Goal: Task Accomplishment & Management: Complete application form

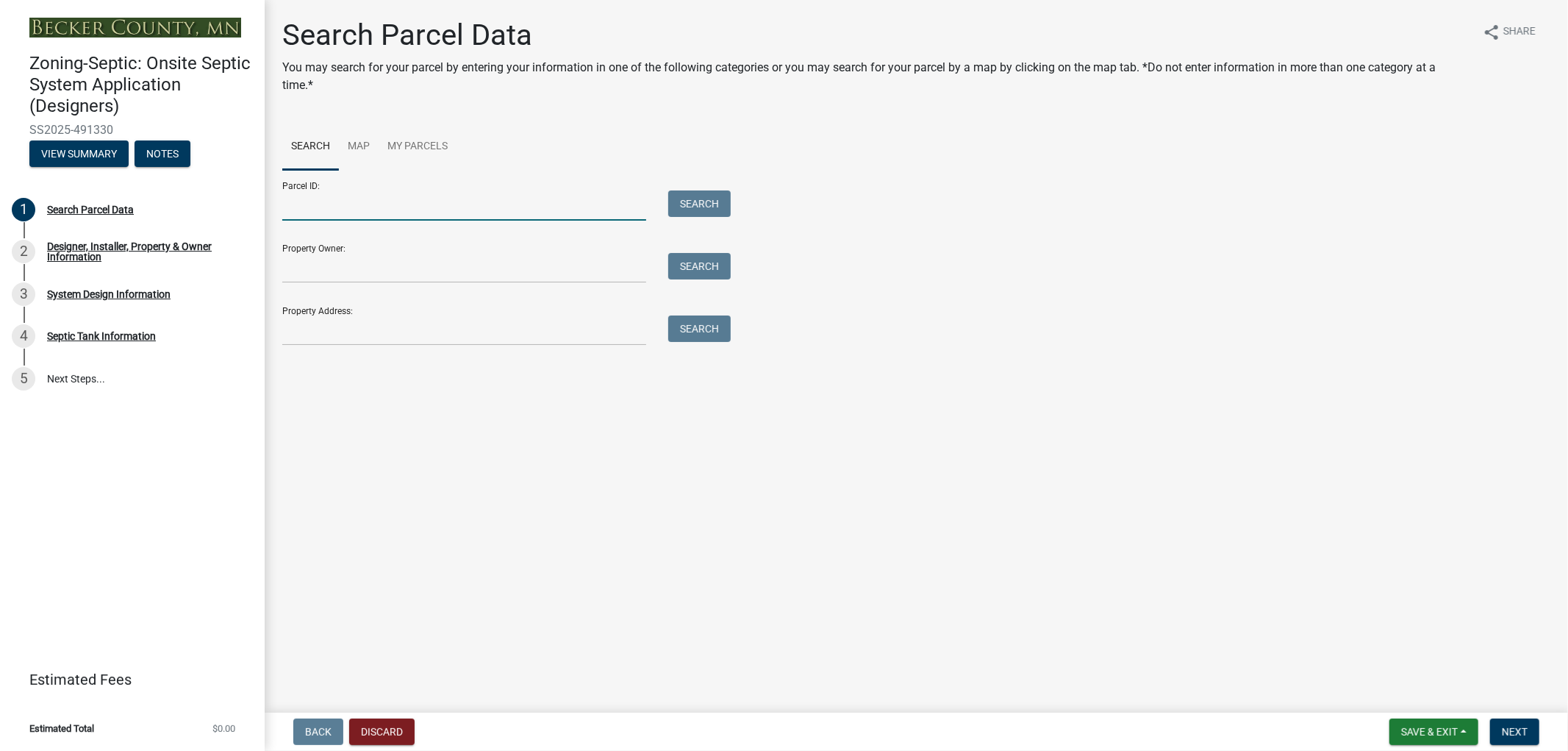
click at [283, 206] on input "Parcel ID:" at bounding box center [464, 205] width 364 height 30
paste input "030121003"
type input "030121003"
click at [708, 202] on button "Search" at bounding box center [700, 203] width 63 height 27
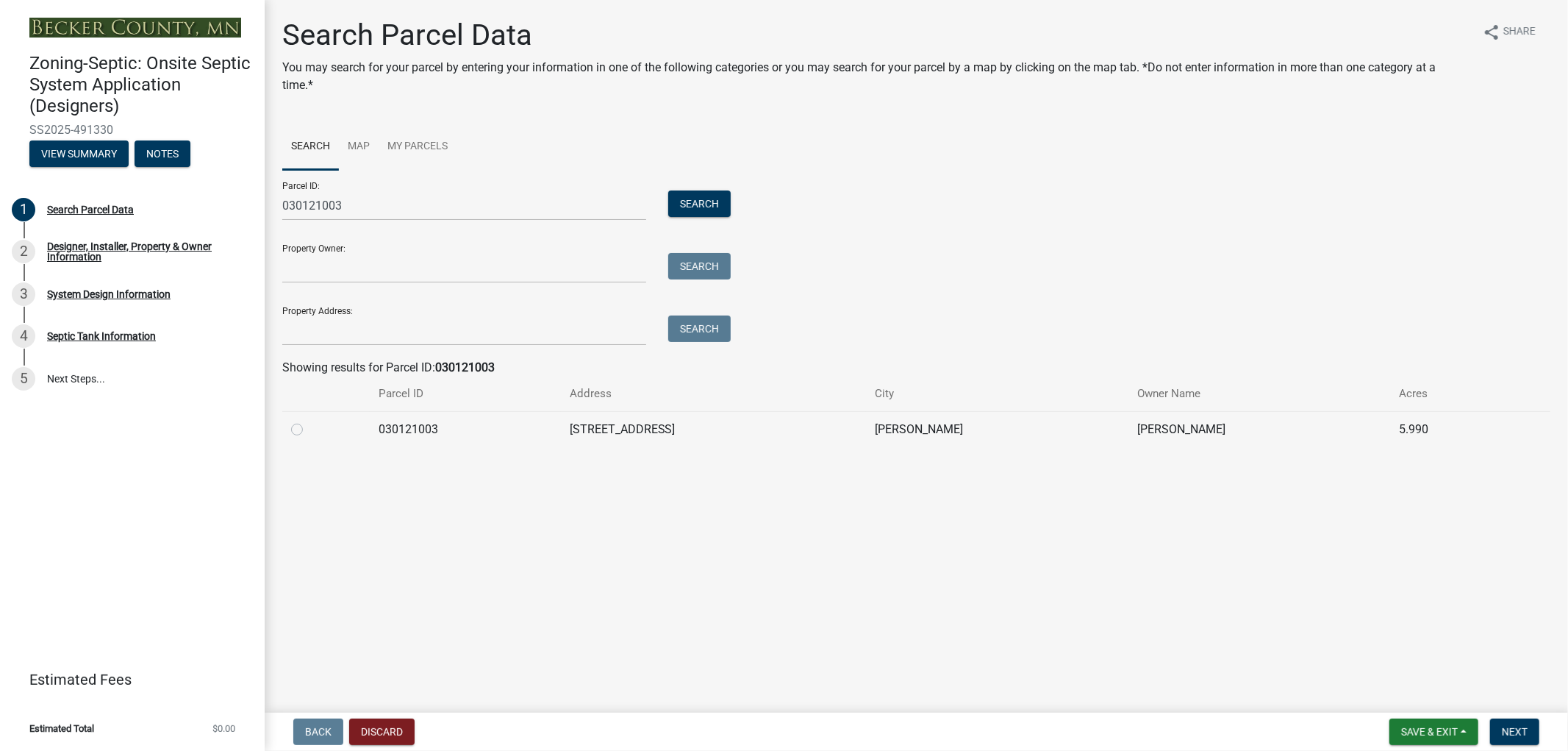
click at [303, 432] on div at bounding box center [325, 429] width 69 height 18
click at [303, 431] on div at bounding box center [325, 429] width 69 height 18
click at [309, 420] on label at bounding box center [309, 420] width 0 height 0
click at [309, 430] on input "radio" at bounding box center [314, 425] width 10 height 10
radio input "true"
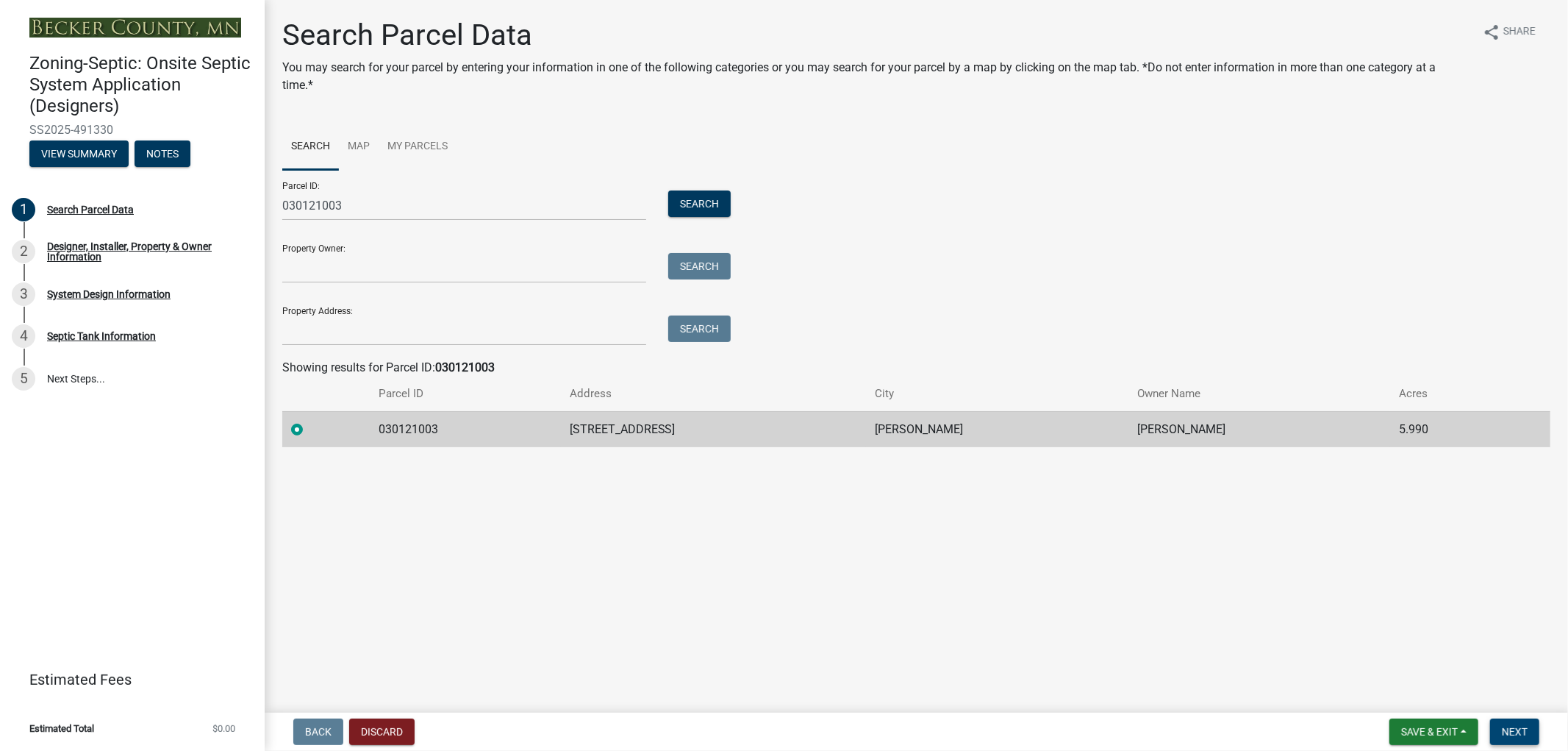
click at [1516, 731] on span "Next" at bounding box center [1515, 731] width 26 height 11
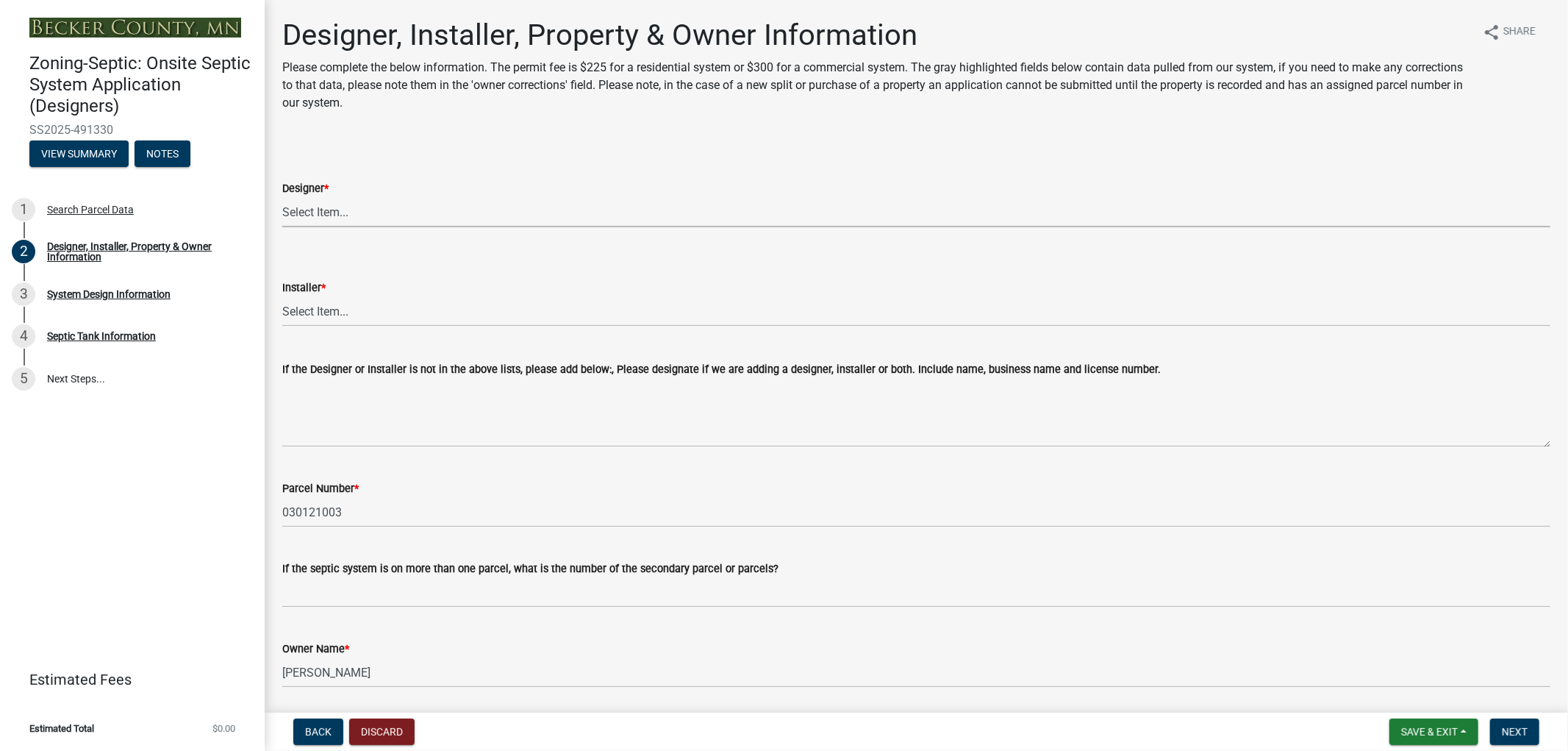
click at [361, 210] on select "Select Item... OTHER – Not listed (please add in next field and we will add to …" at bounding box center [917, 212] width 1268 height 30
click at [282, 197] on select "Select Item... OTHER – Not listed (please add in next field and we will add to …" at bounding box center [917, 212] width 1268 height 30
select select "addd515a-e427-4986-90b0-e79439bd77fc"
click at [339, 317] on select "Select Item... OTHER – Not listed (please add in next field and we will add to …" at bounding box center [917, 312] width 1268 height 30
click at [282, 297] on select "Select Item... OTHER – Not listed (please add in next field and we will add to …" at bounding box center [917, 312] width 1268 height 30
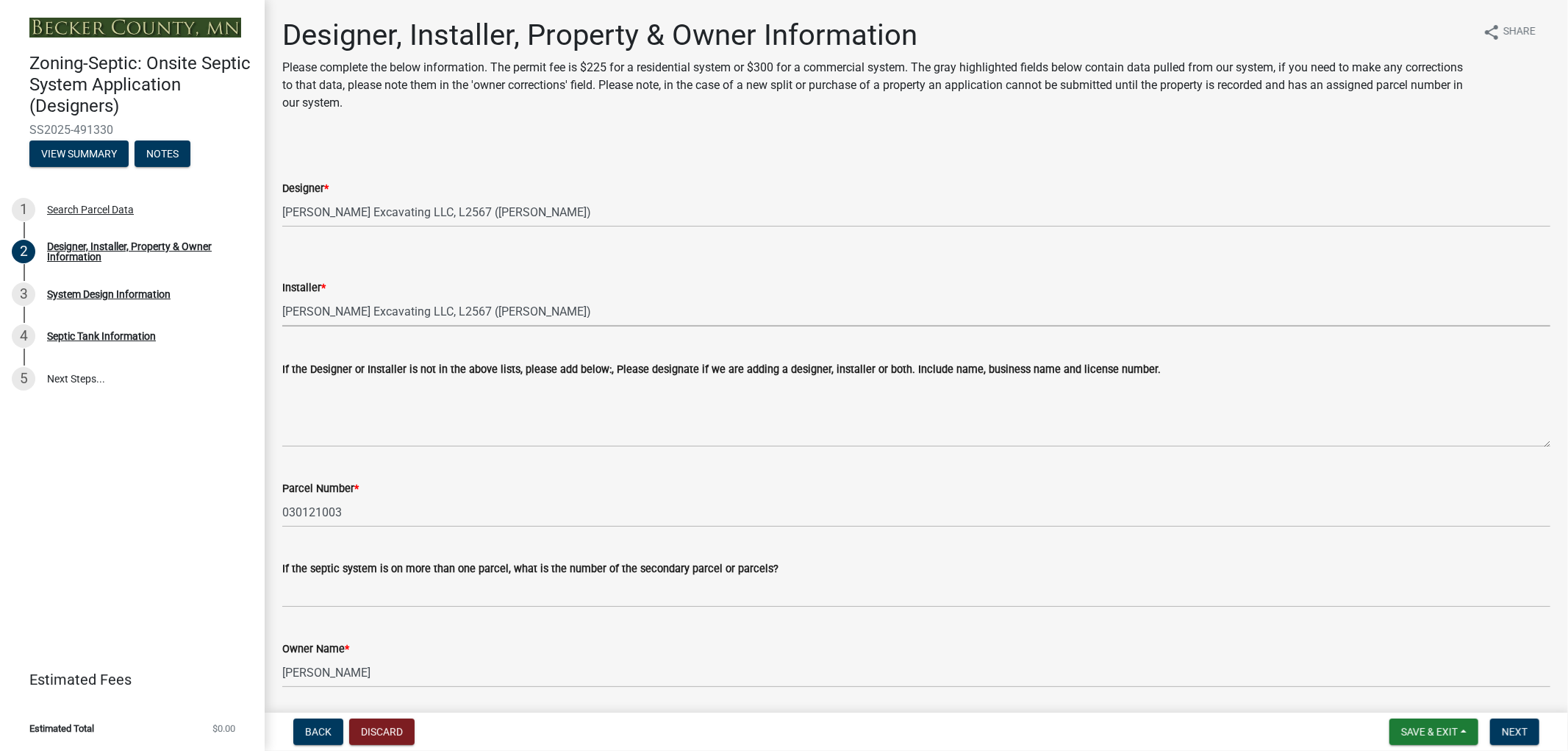
select select "aa72d6e2-cdab-4596-89a8-46c8d91eb51f"
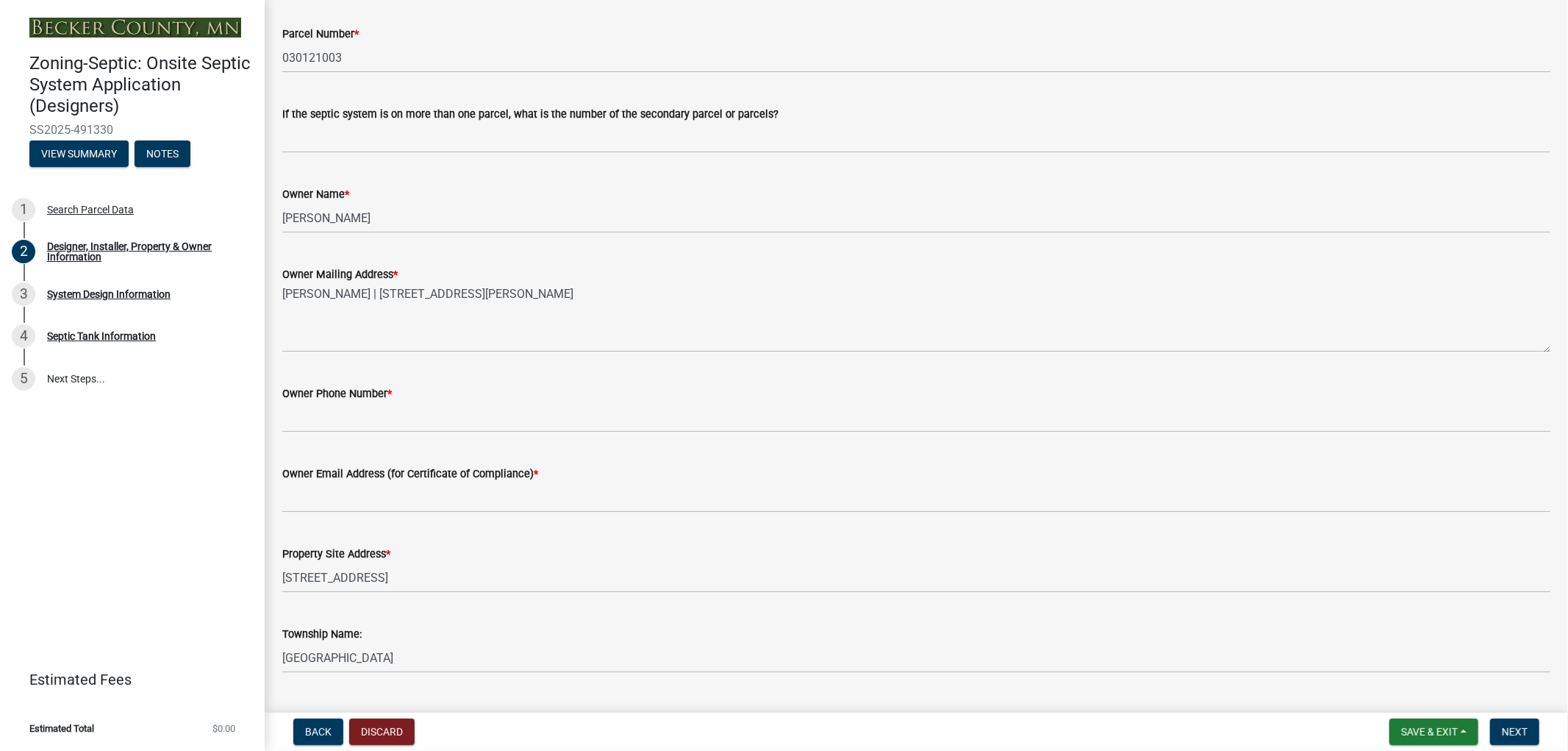
scroll to position [490, 0]
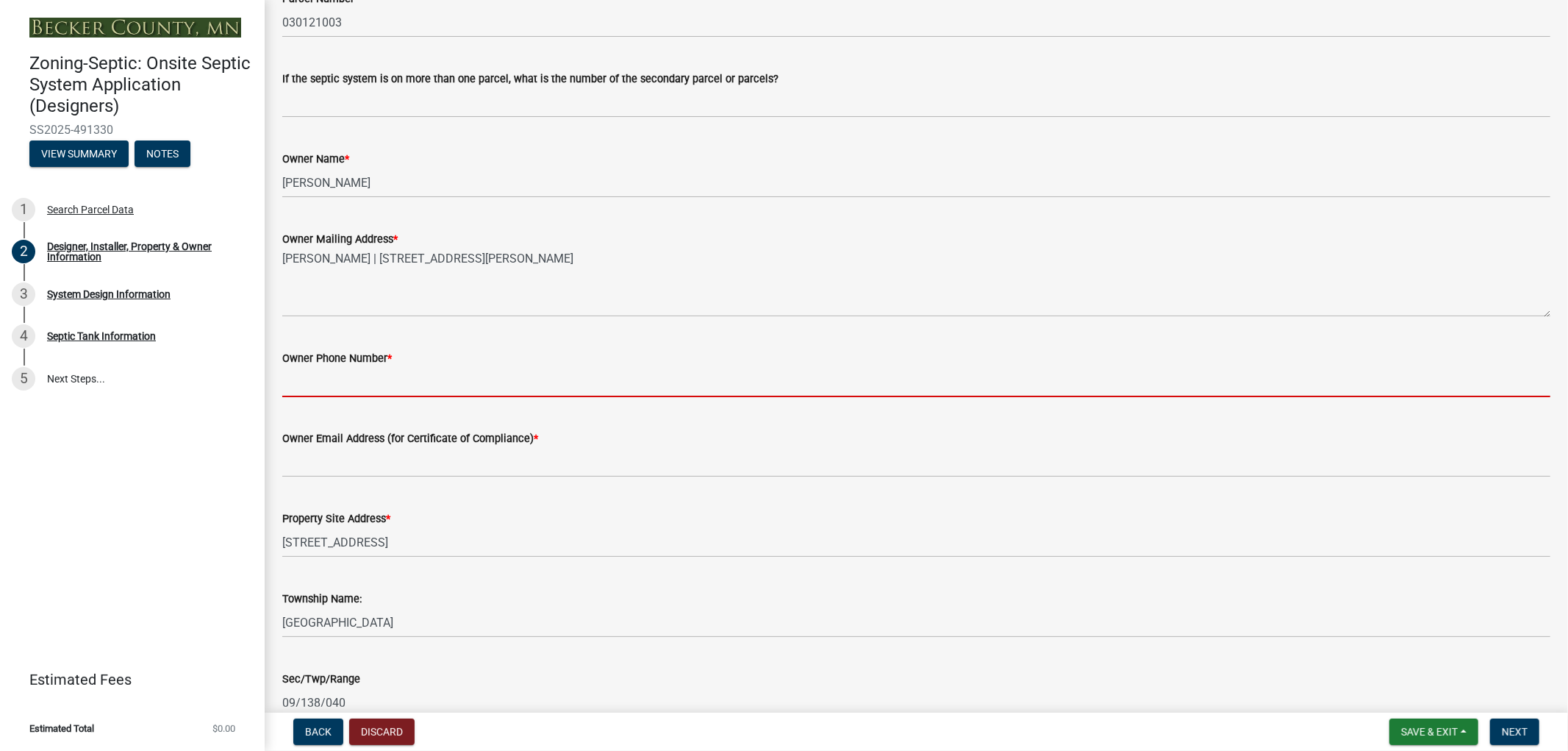
click at [342, 385] on input "Owner Phone Number *" at bounding box center [917, 382] width 1268 height 30
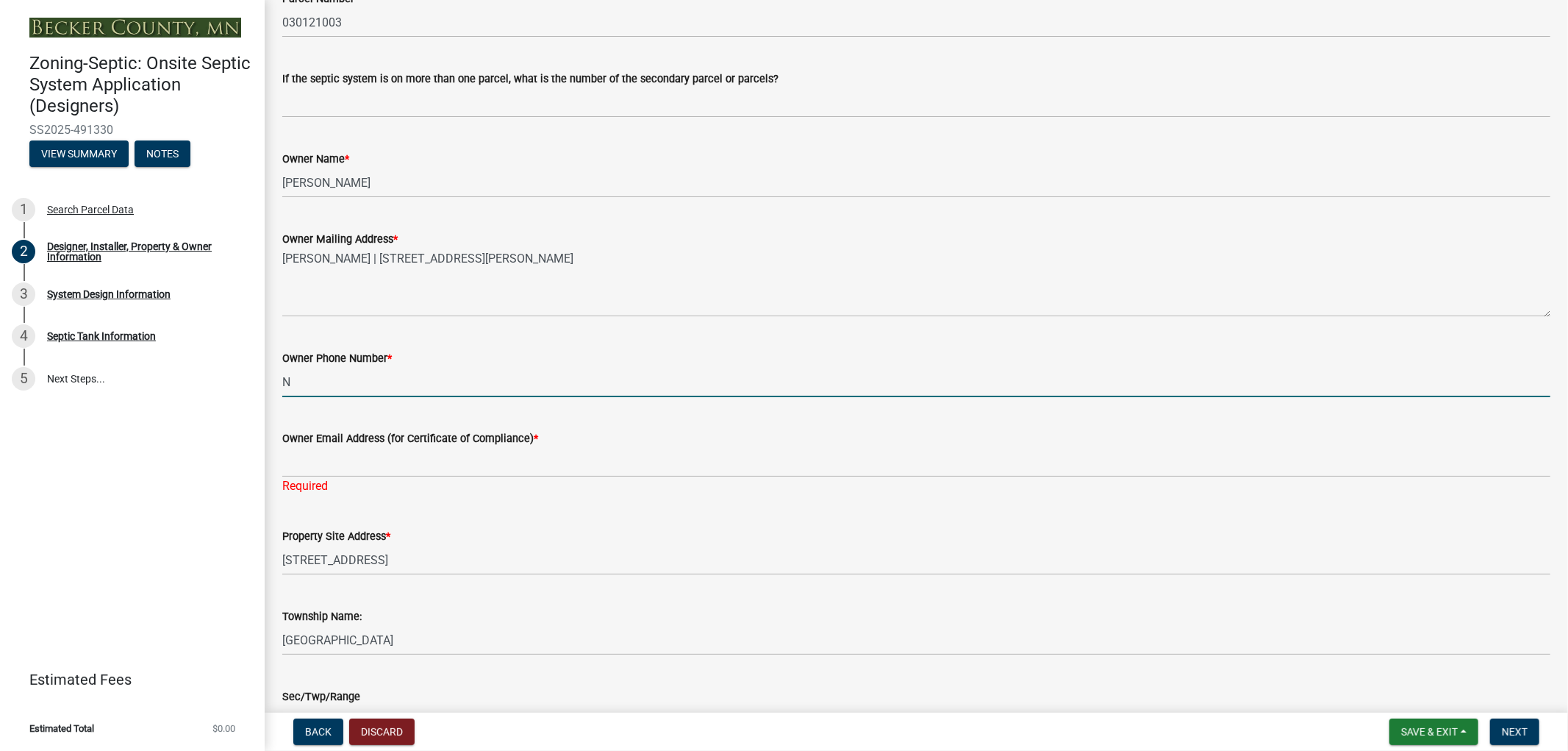
type input "N/A"
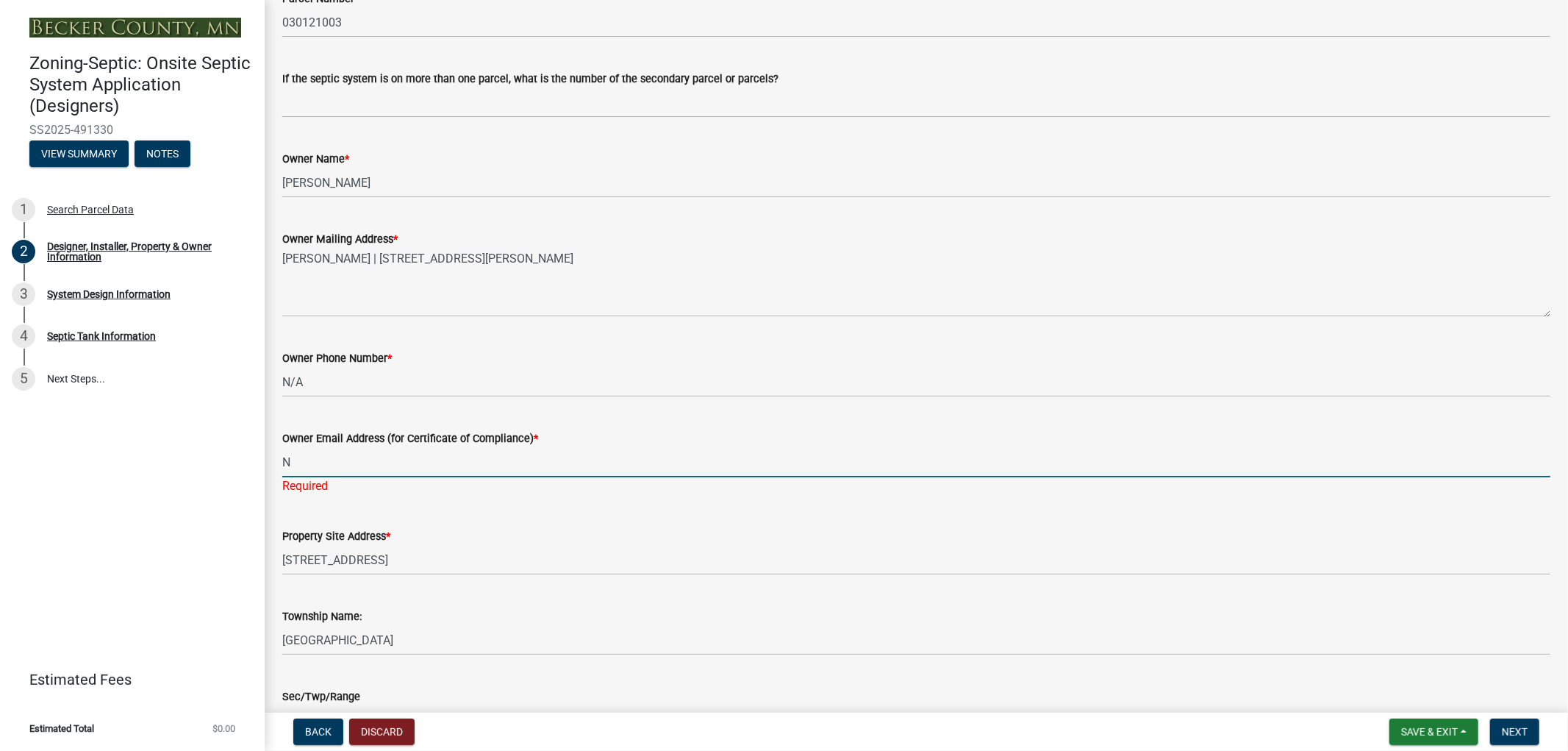
type input "N/A"
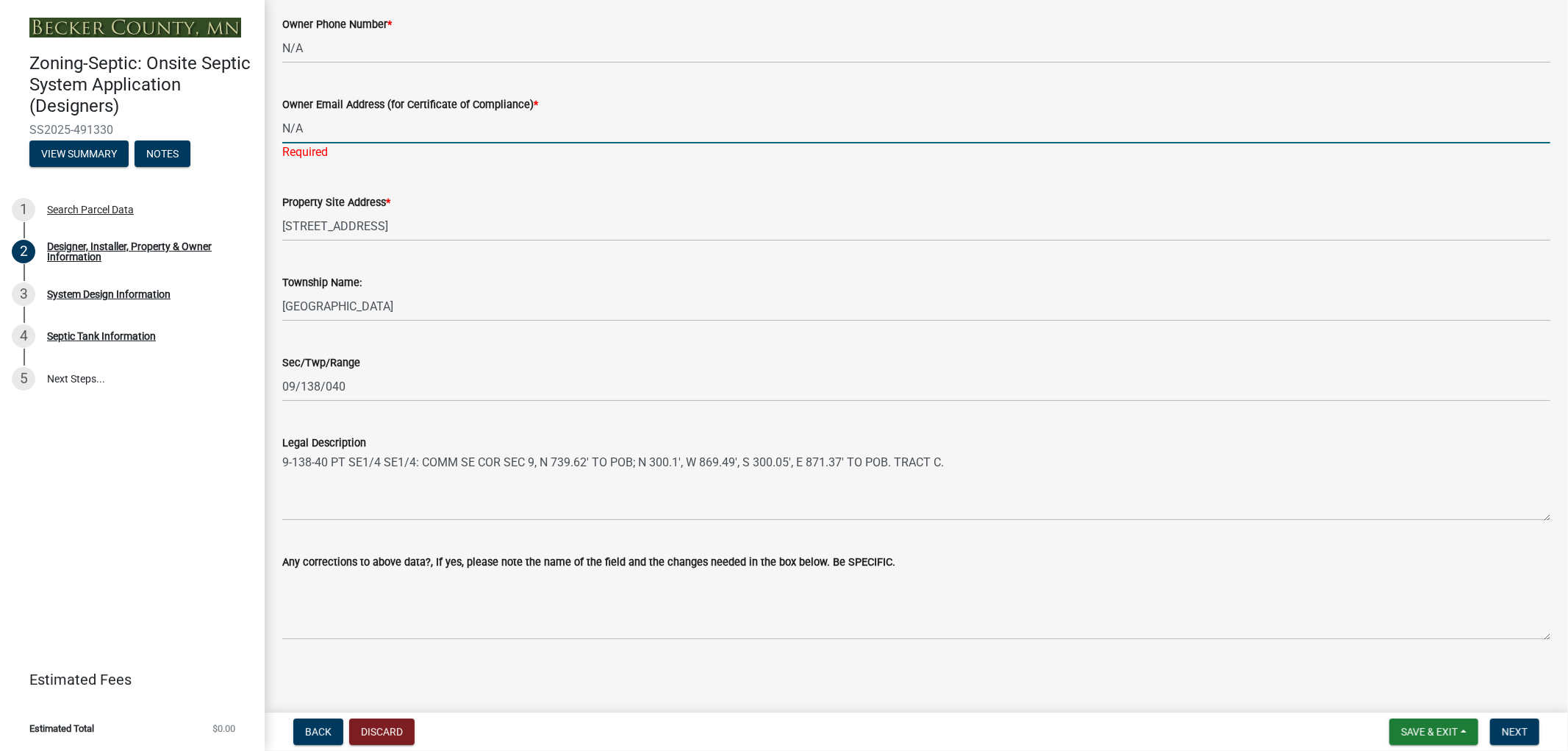
scroll to position [825, 0]
click at [1511, 728] on span "Next" at bounding box center [1515, 731] width 26 height 11
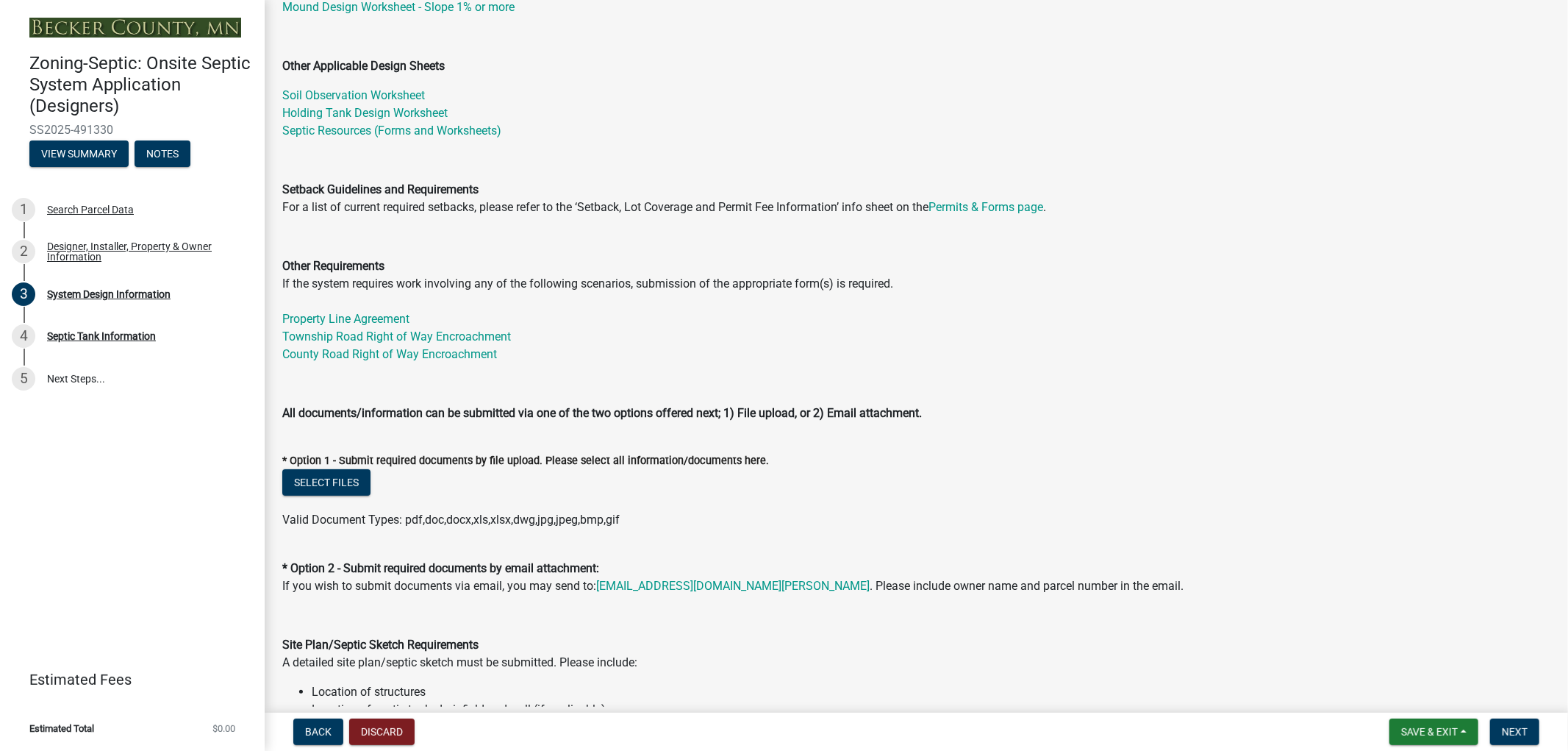
scroll to position [490, 0]
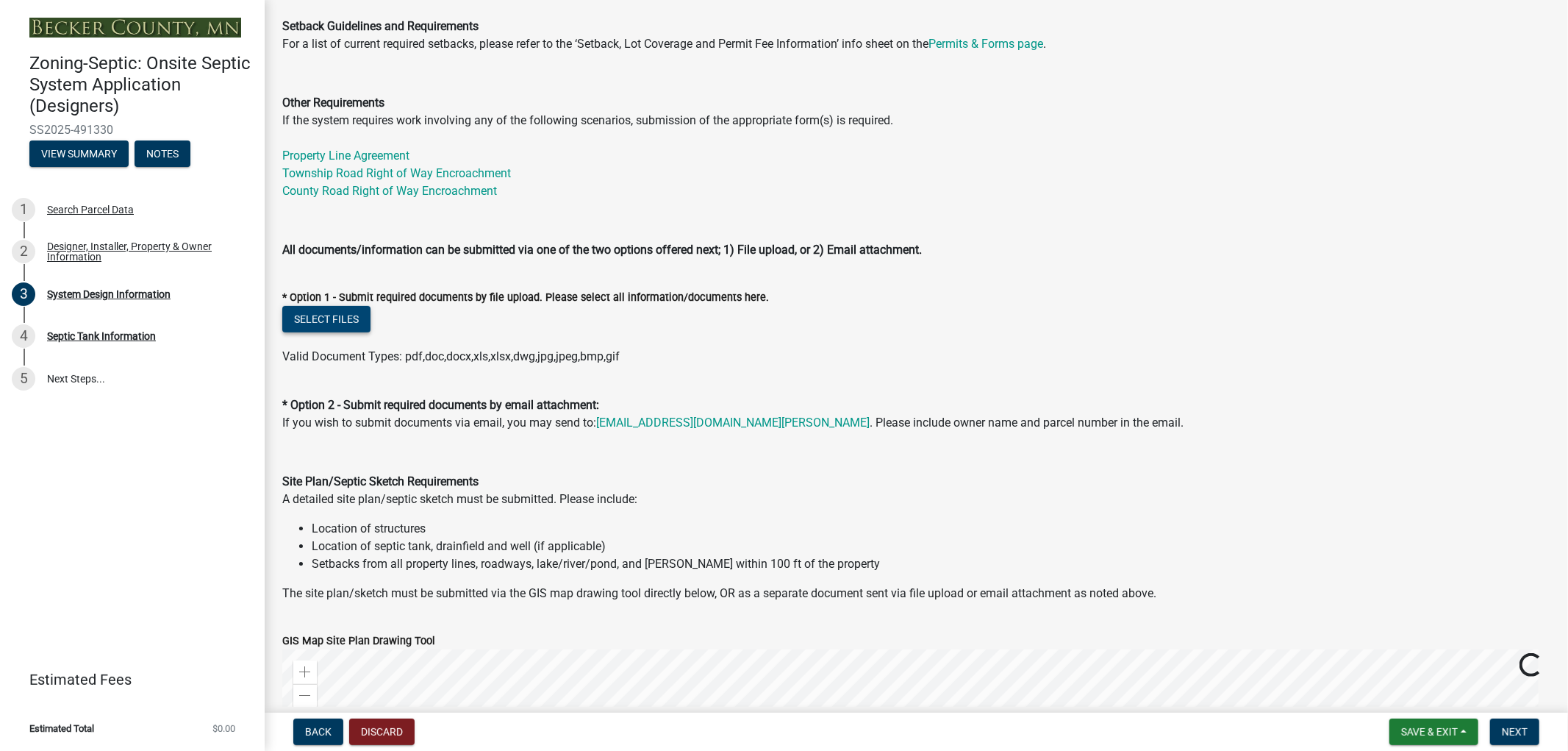
click at [340, 324] on button "Select files" at bounding box center [326, 319] width 88 height 27
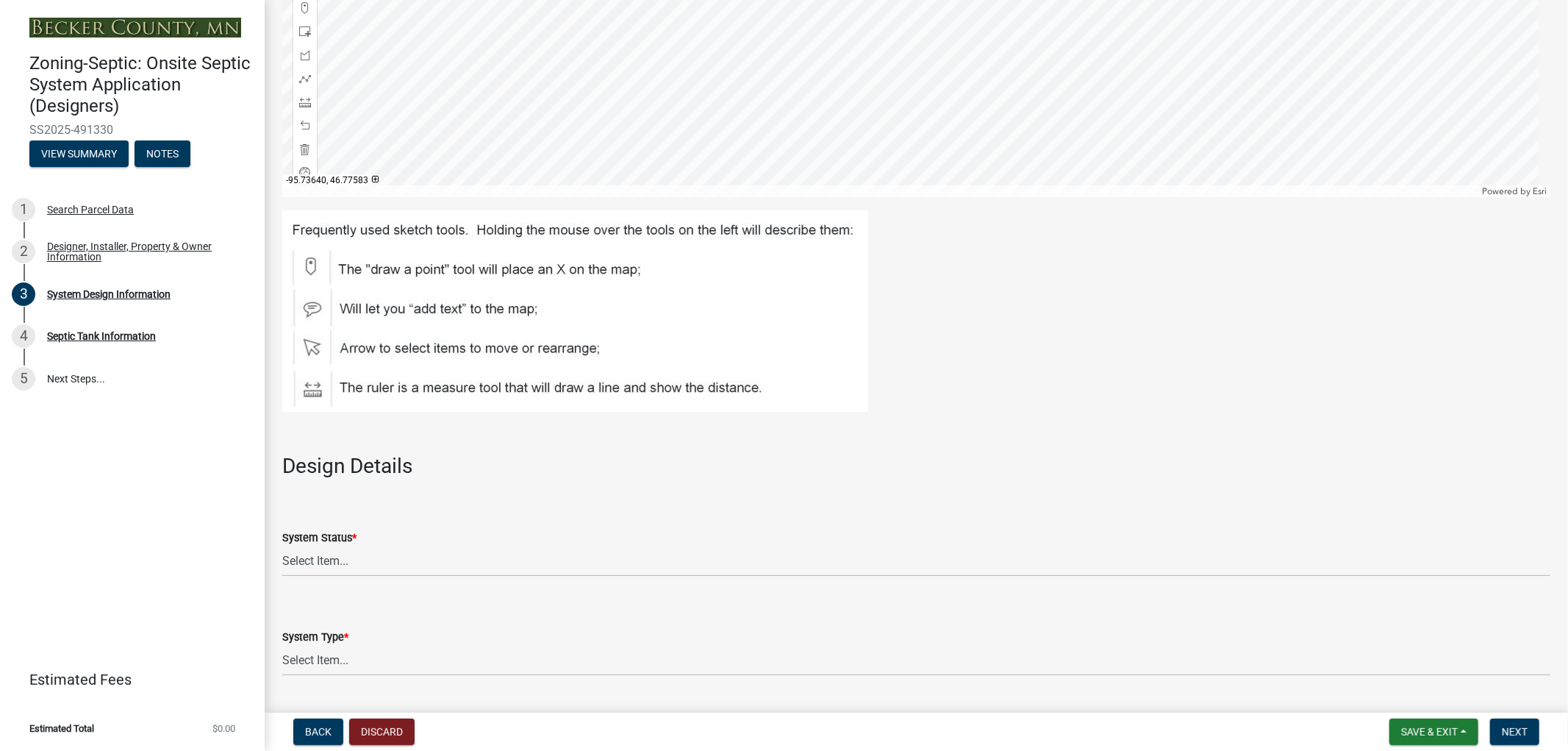
scroll to position [1551, 0]
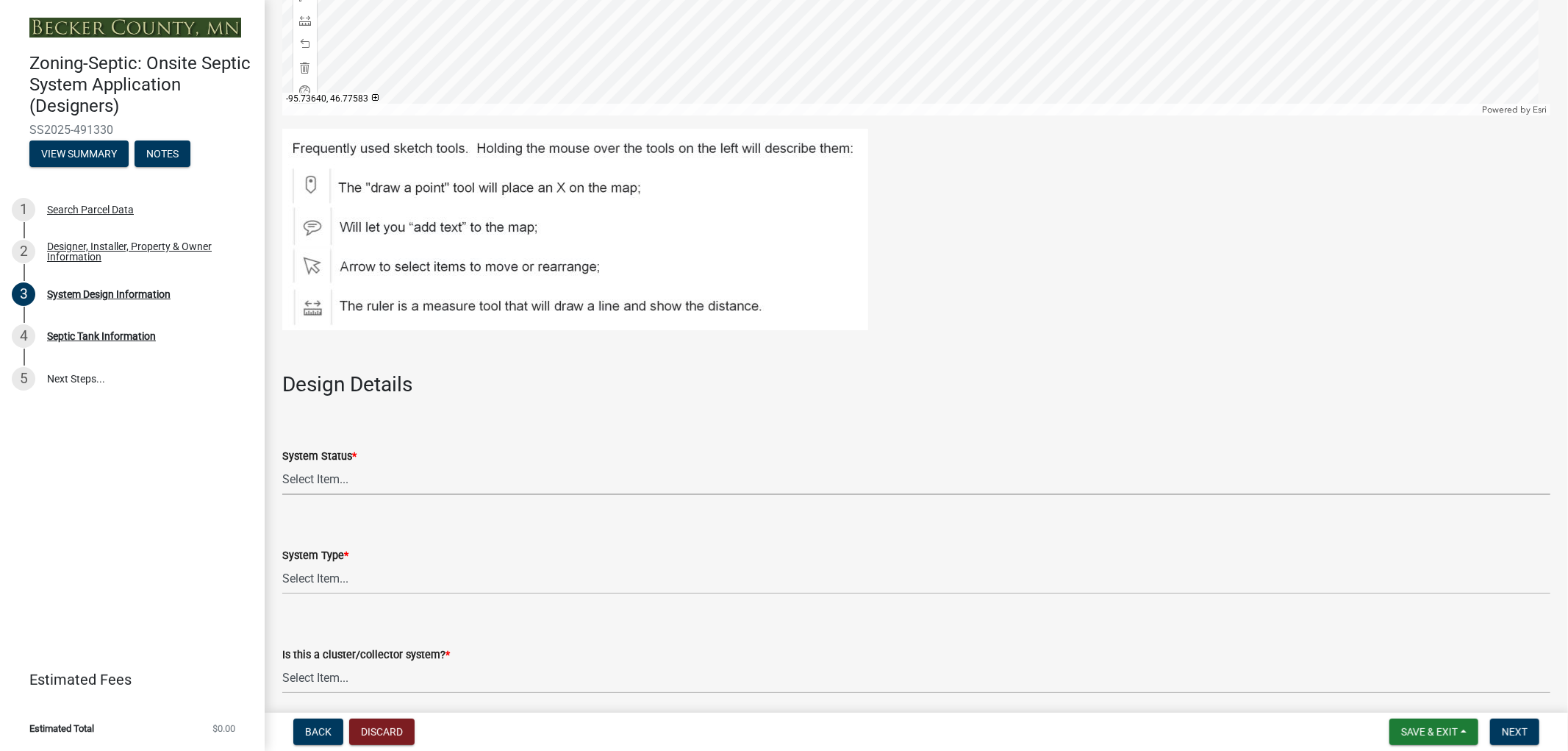
click at [342, 491] on select "Select Item... No Existing System Replacement System Failing System (Cesspool, …" at bounding box center [917, 480] width 1268 height 30
click at [282, 465] on select "Select Item... No Existing System Replacement System Failing System (Cesspool, …" at bounding box center [917, 480] width 1268 height 30
select select "55497d75-c43f-4635-a730-e0737ce05d56"
click at [356, 579] on select "Select Item... Type I Type II Type III Type IV Type V" at bounding box center [917, 579] width 1268 height 30
click at [282, 564] on select "Select Item... Type I Type II Type III Type IV Type V" at bounding box center [917, 579] width 1268 height 30
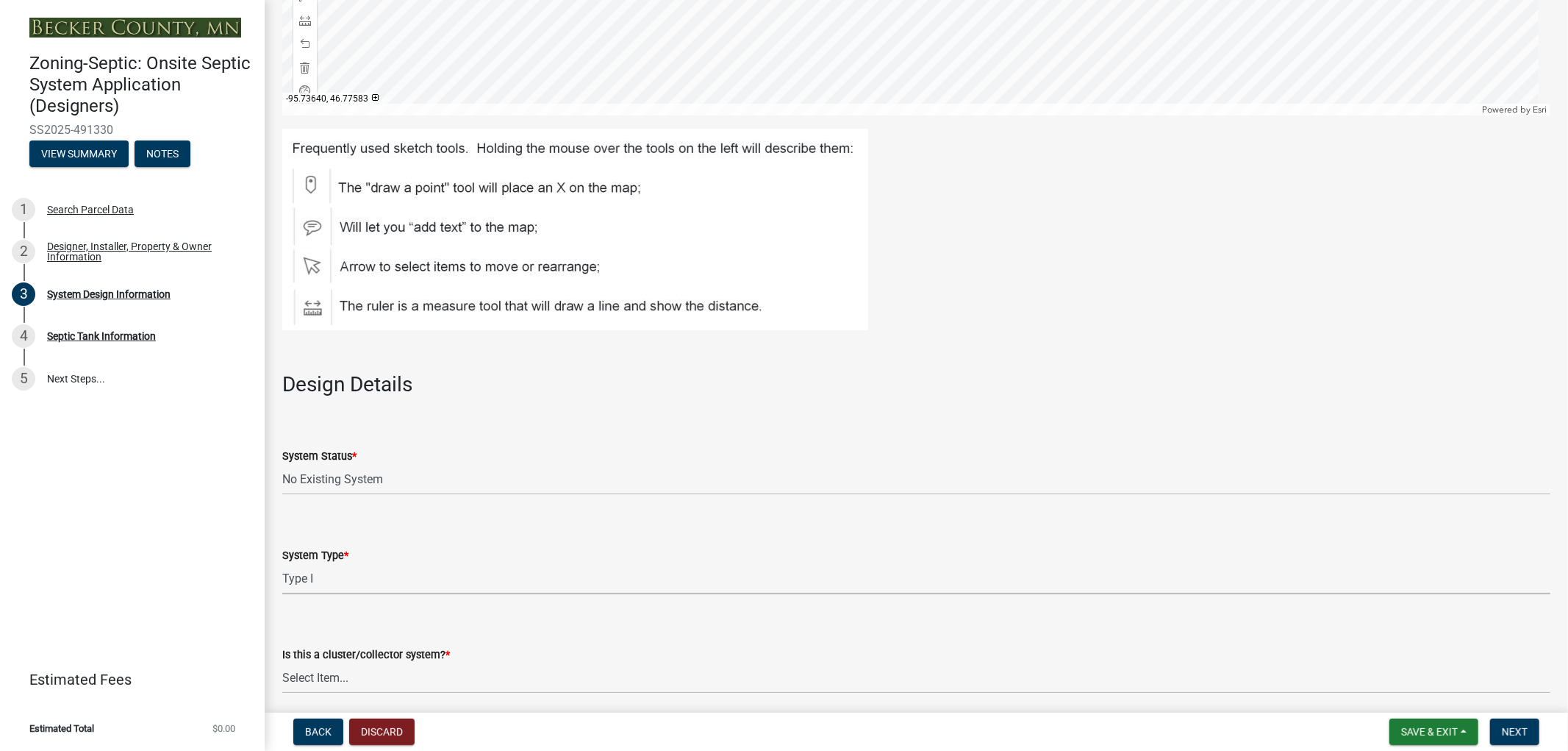
select select "25258e87-3ef9-4f1c-a5f1-75a1d463abfb"
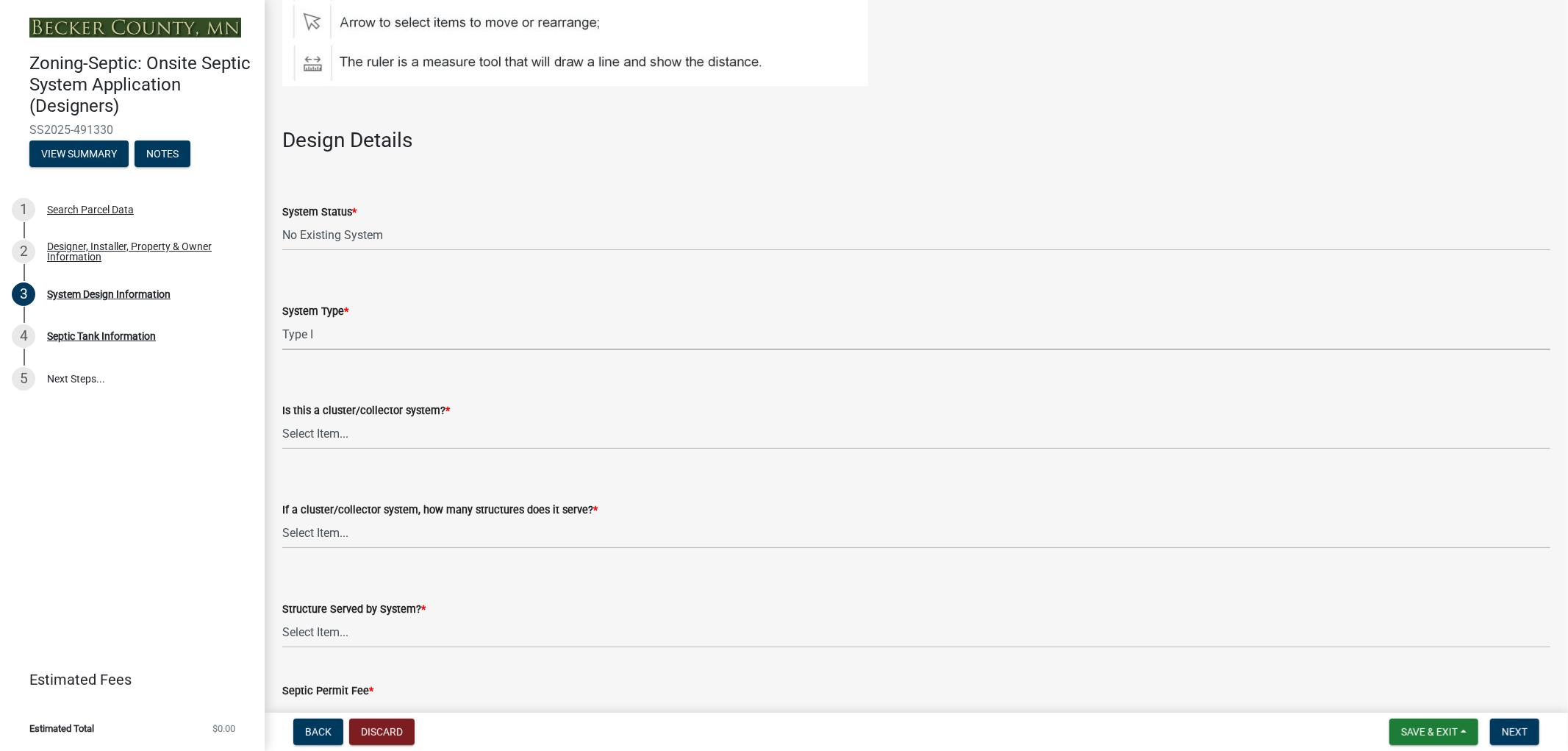
scroll to position [1797, 0]
click at [355, 436] on select "Select Item... Yes No" at bounding box center [917, 433] width 1268 height 30
click at [282, 418] on select "Select Item... Yes No" at bounding box center [917, 433] width 1268 height 30
select select "011fbff4-a41d-4a75-9bd8-71c7e6c69e0d"
click at [351, 532] on select "Select Item... Not a cluster/collector system 1 2 3 4 5 6 7 8 9 10" at bounding box center [917, 532] width 1268 height 30
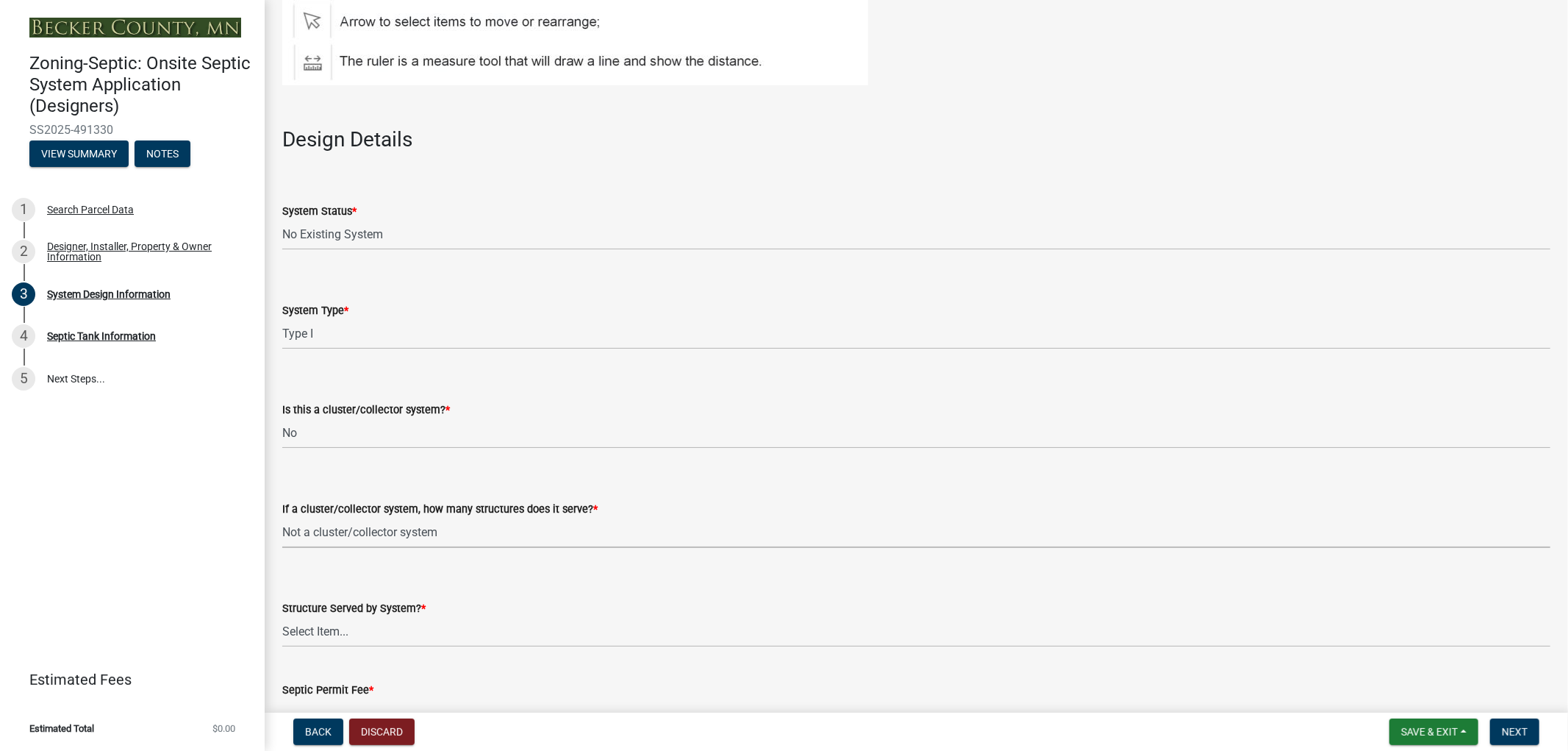
click at [282, 517] on select "Select Item... Not a cluster/collector system 1 2 3 4 5 6 7 8 9 10" at bounding box center [917, 532] width 1268 height 30
select select "85fdfef2-2683-4311-b5d5-5505f6411127"
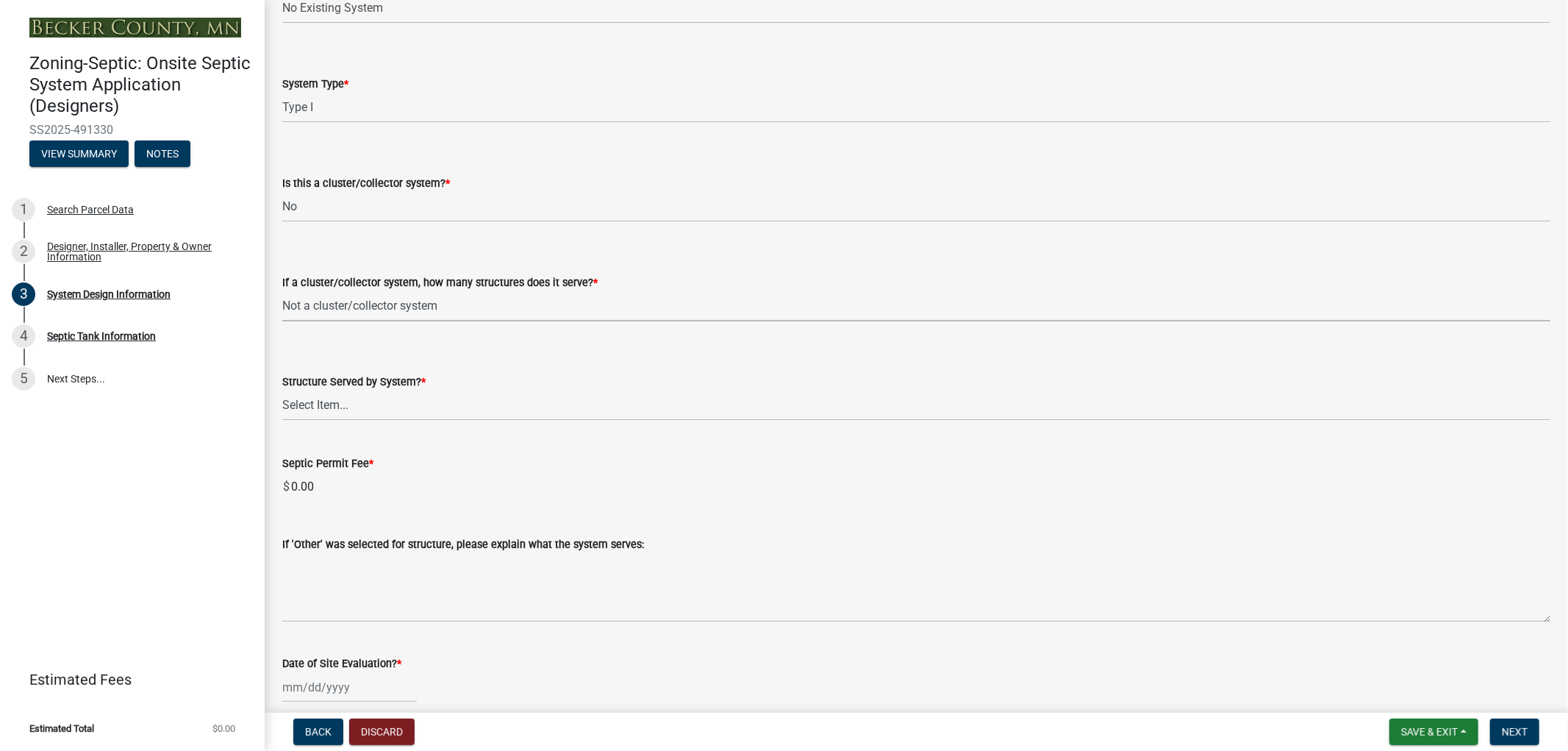
scroll to position [2041, 0]
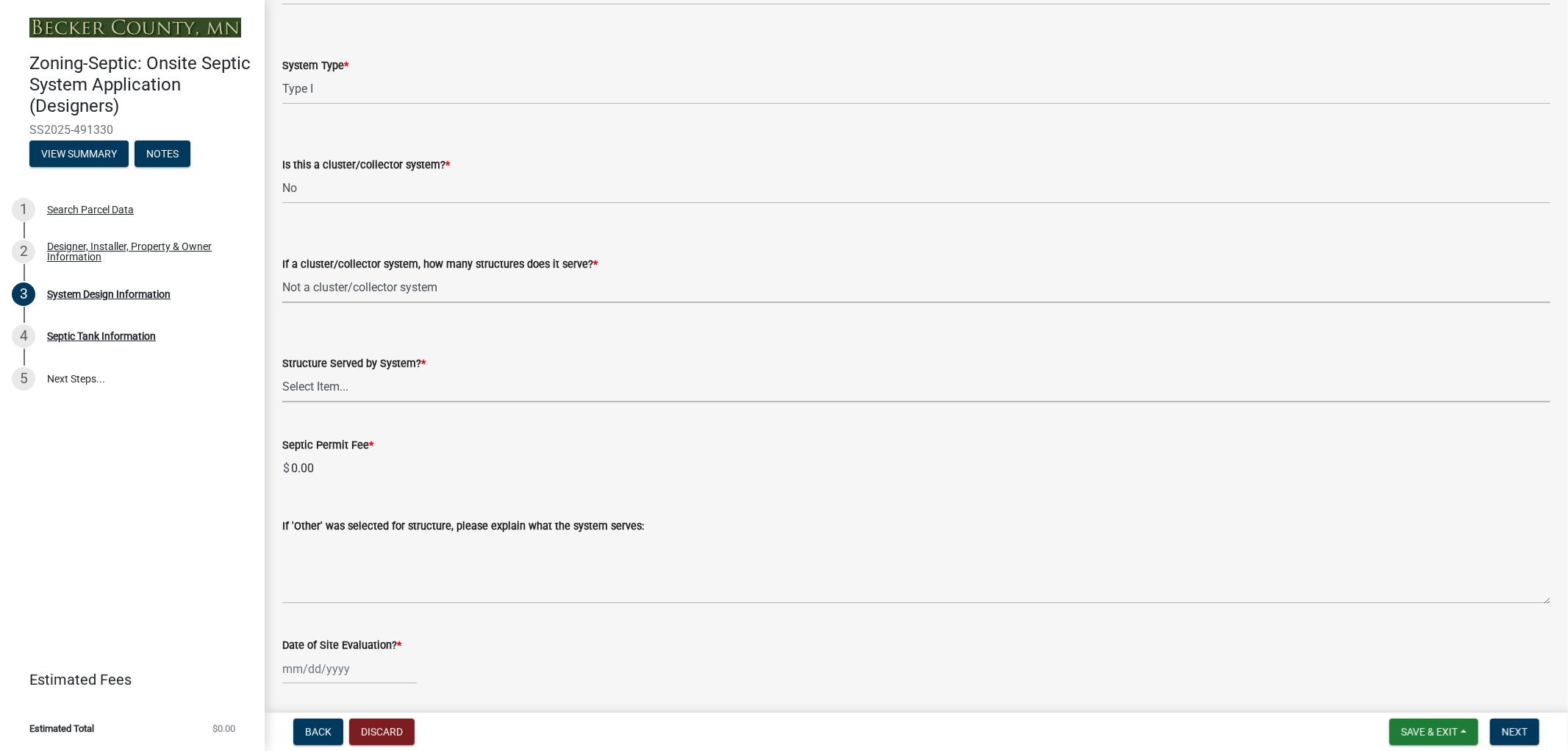
click at [343, 378] on select "Select Item... Commercial Resort Commercial - Non Resort Other Full-Time Dwelli…" at bounding box center [917, 387] width 1268 height 30
click at [282, 372] on select "Select Item... Commercial Resort Commercial - Non Resort Other Full-Time Dwelli…" at bounding box center [917, 387] width 1268 height 30
select select "d95a9312-c8a1-4ec7-8581-25dbcf440a1f"
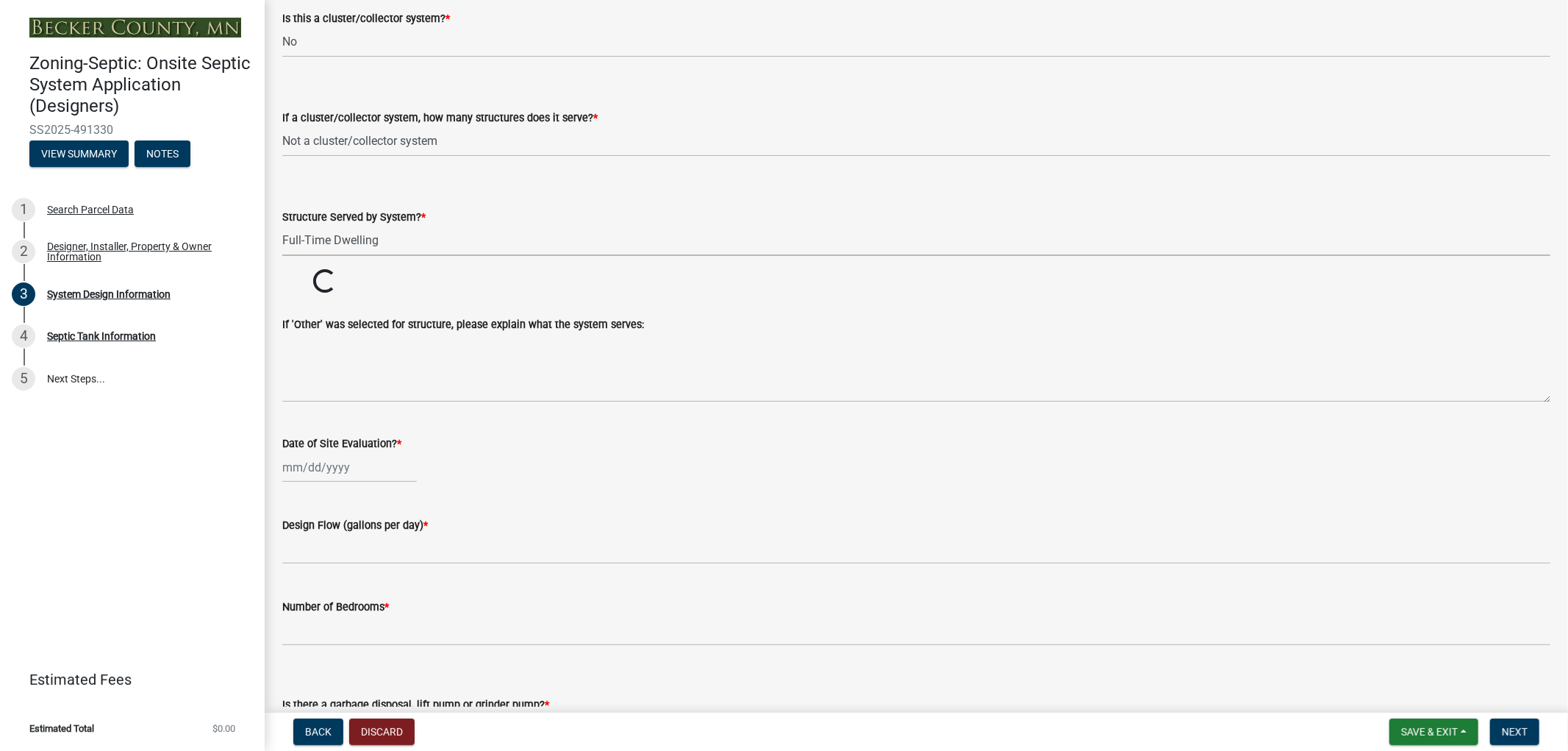
scroll to position [2205, 0]
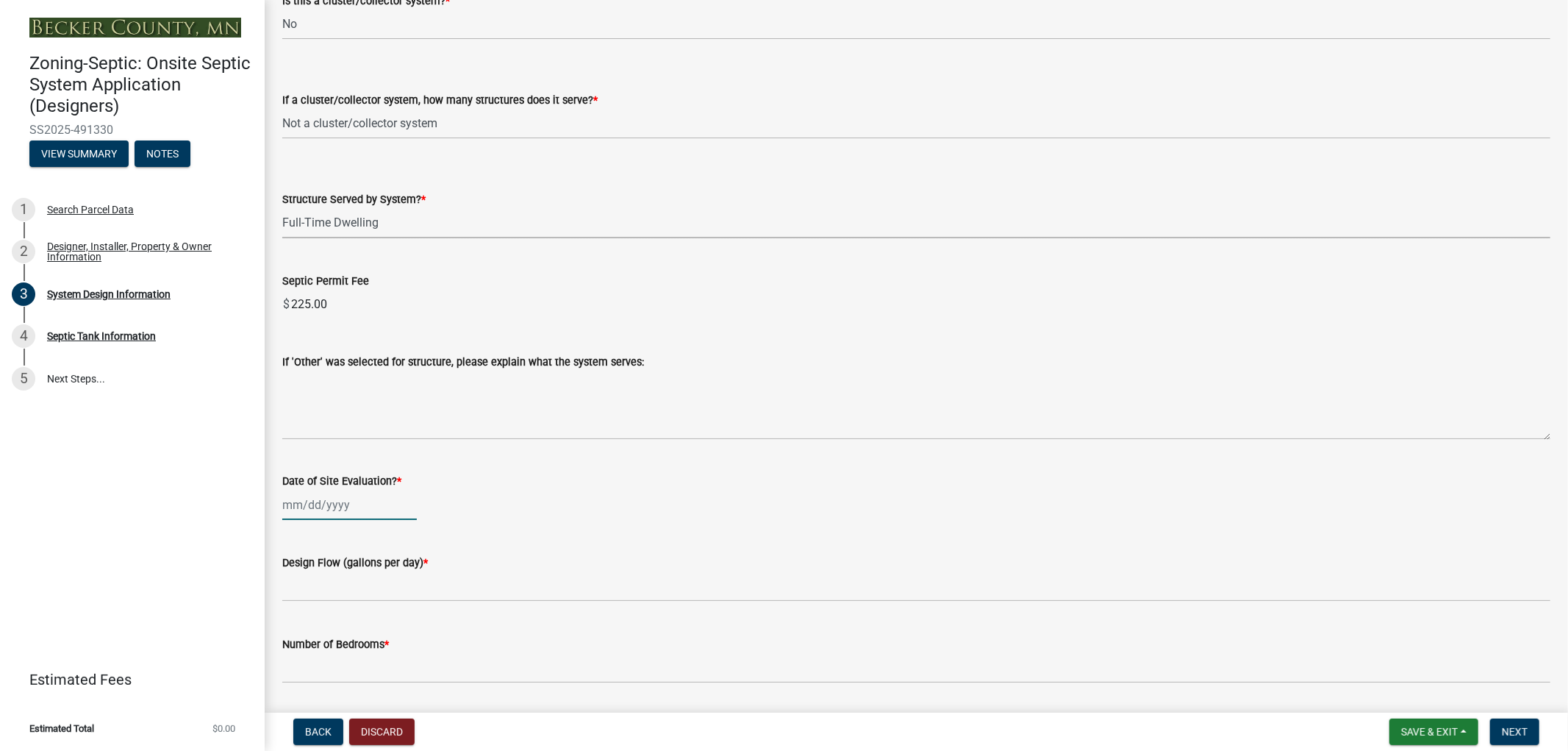
click at [321, 504] on div at bounding box center [350, 505] width 135 height 30
select select "10"
select select "2025"
click at [388, 380] on div "10" at bounding box center [391, 378] width 24 height 24
type input "[DATE]"
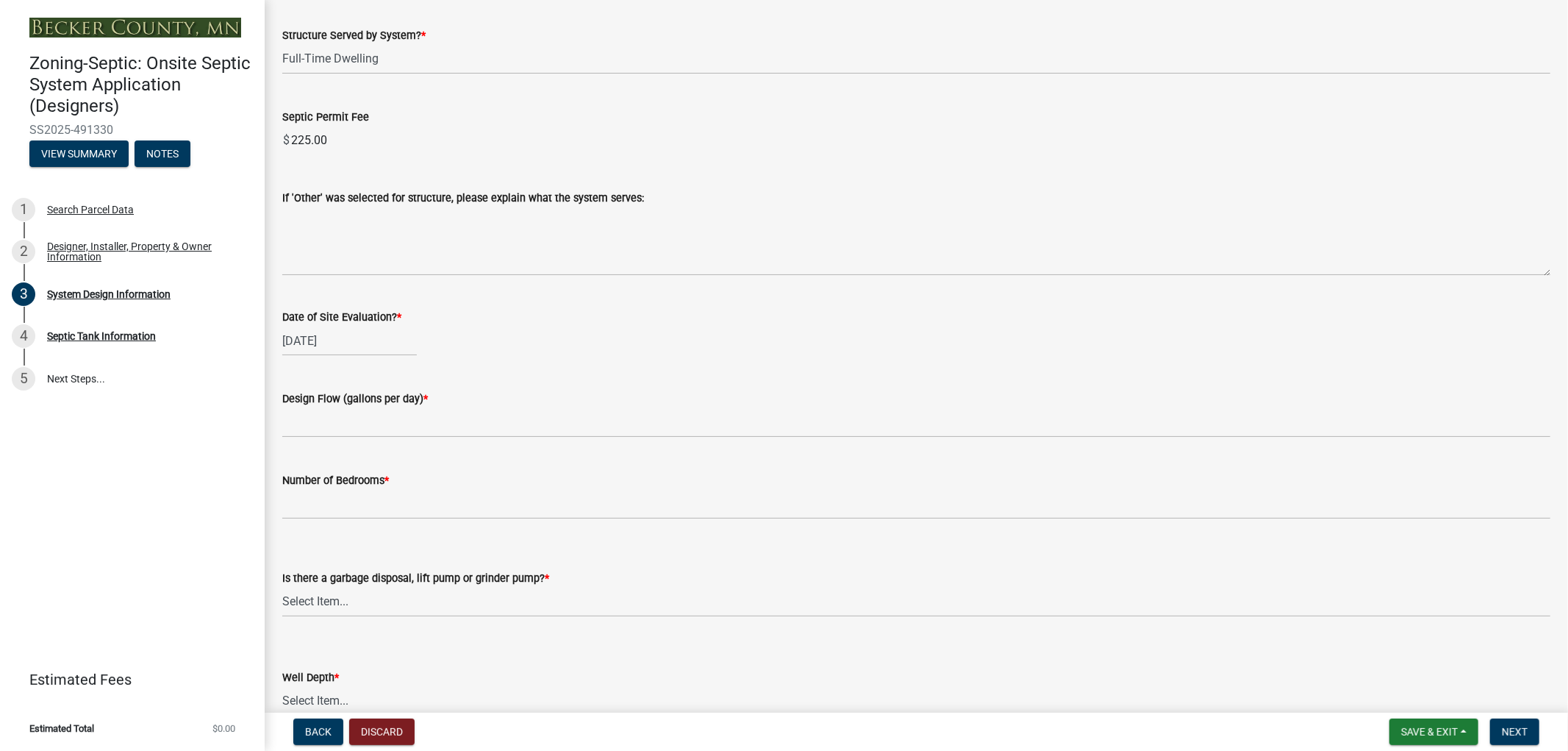
scroll to position [2450, 0]
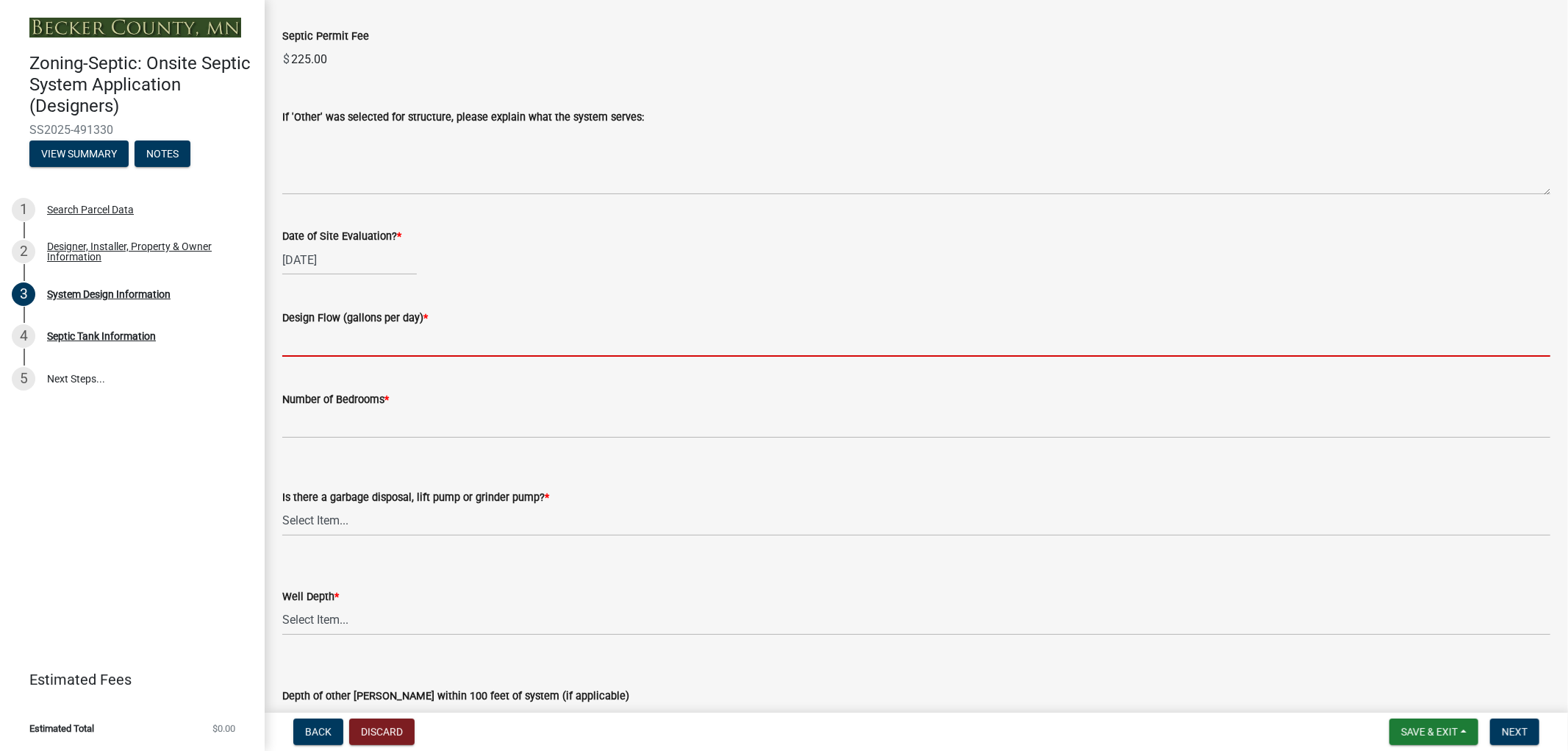
click at [361, 338] on input "text" at bounding box center [917, 341] width 1268 height 30
type input "300"
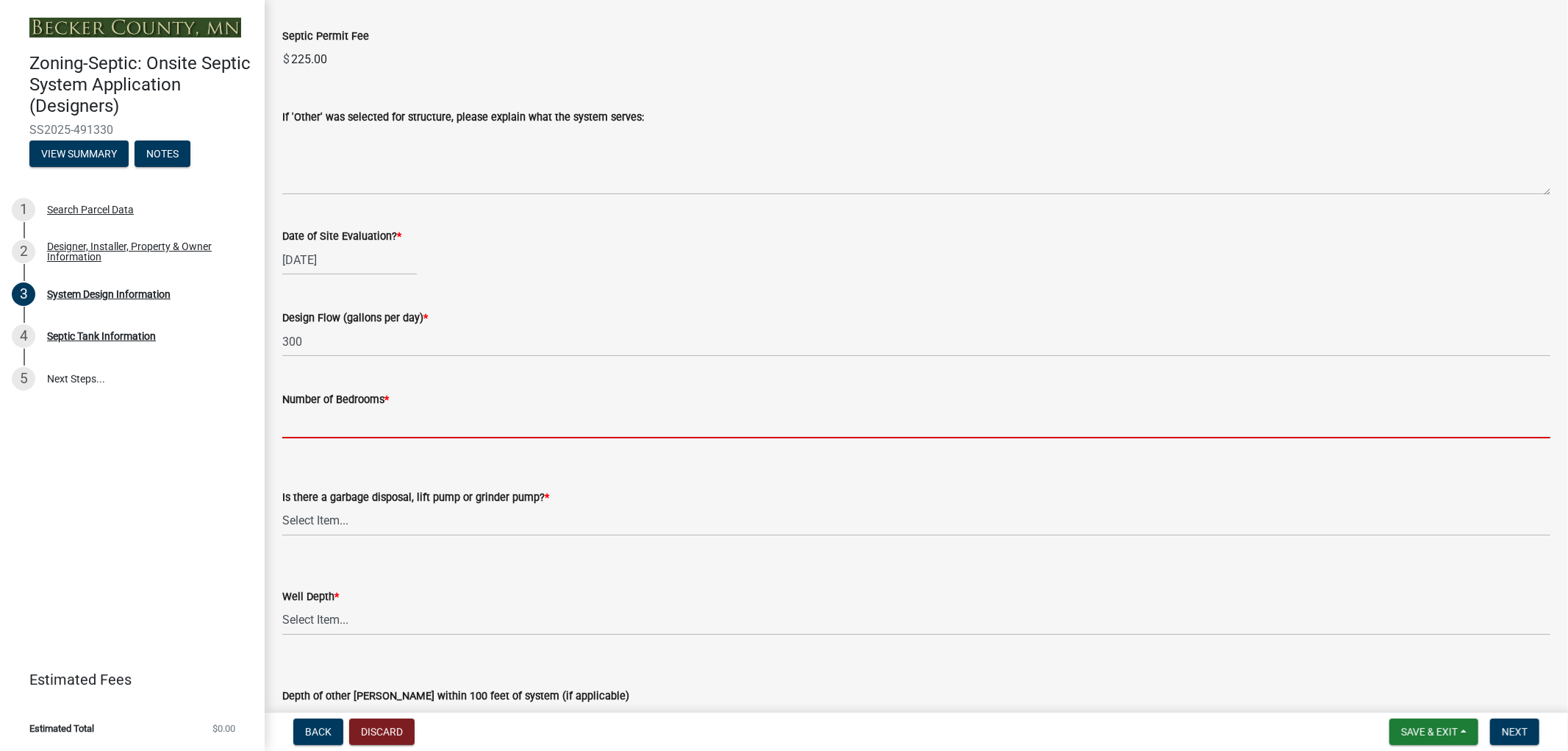
click at [340, 432] on input "Number of Bedrooms *" at bounding box center [917, 423] width 1268 height 30
type input "2"
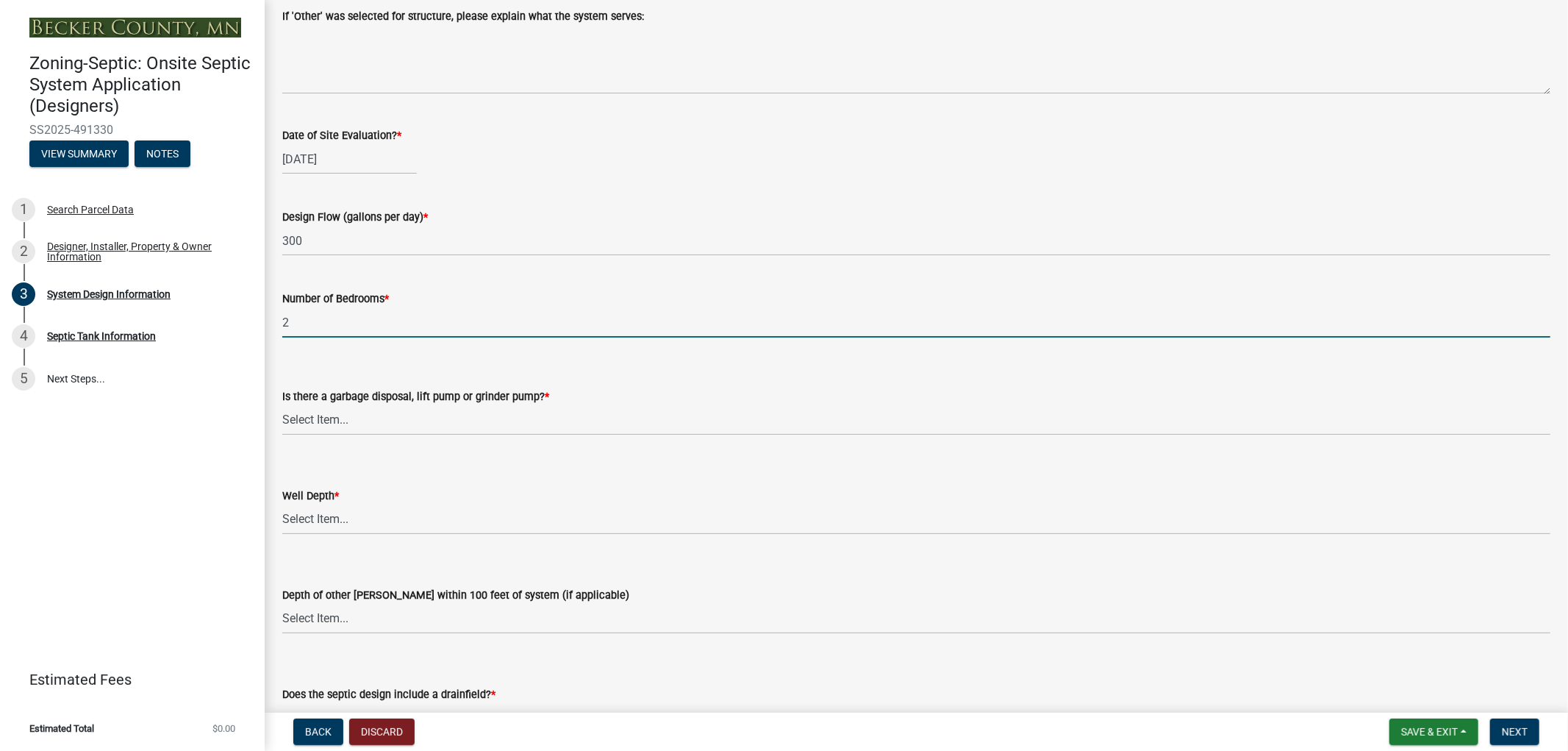
scroll to position [2613, 0]
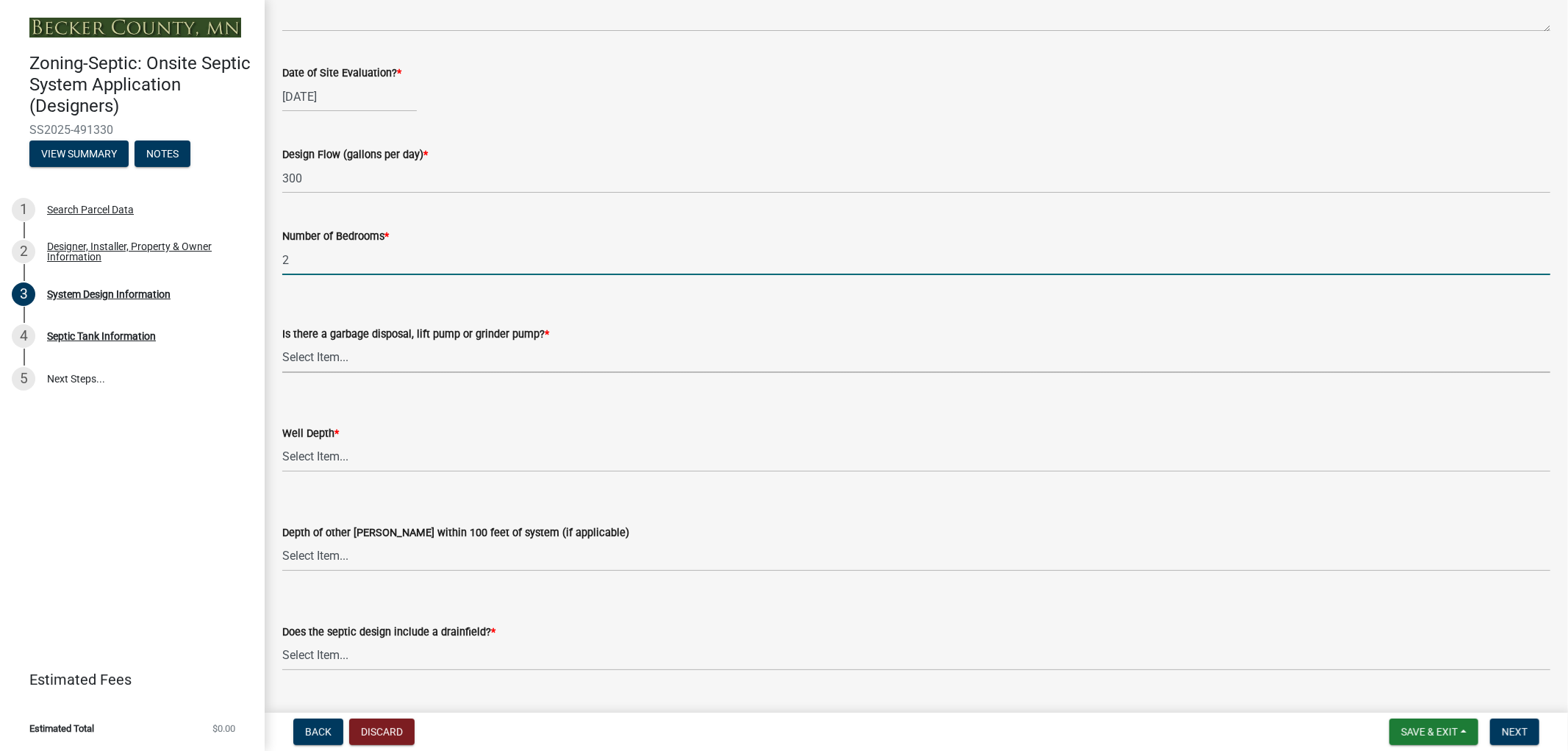
click at [327, 357] on select "Select Item... Yes No" at bounding box center [917, 357] width 1268 height 30
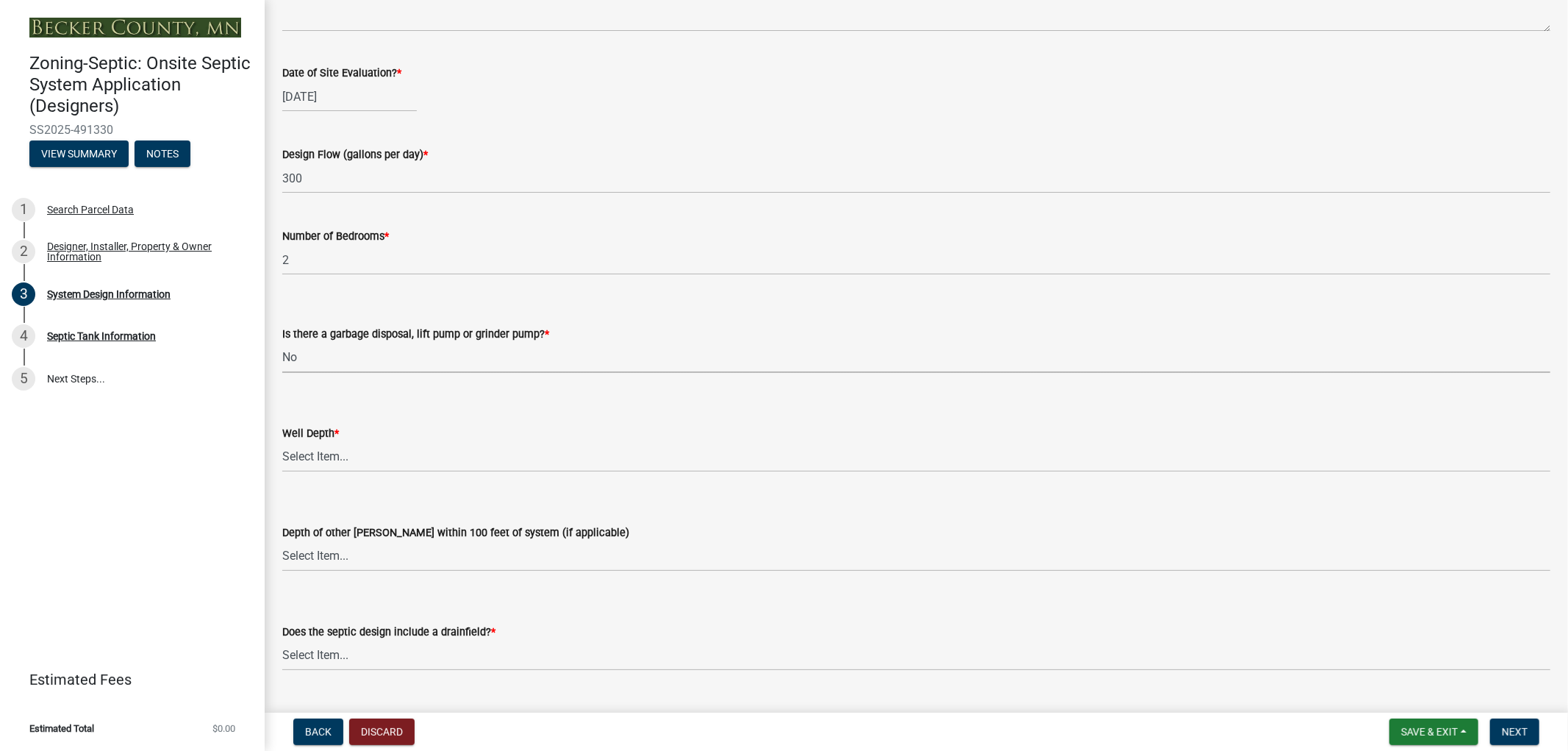
click at [282, 342] on select "Select Item... Yes No" at bounding box center [917, 357] width 1268 height 30
select select "ba735beb-519e-40f0-ae20-62d65fc4c46b"
click at [322, 457] on select "Select Item... Deep Well Shallow Well Well not yet installed - To be drilled No…" at bounding box center [917, 457] width 1268 height 30
click at [282, 442] on select "Select Item... Deep Well Shallow Well Well not yet installed - To be drilled No…" at bounding box center [917, 457] width 1268 height 30
select select "ef698bf5-6172-44c1-9ffb-522c07469aed"
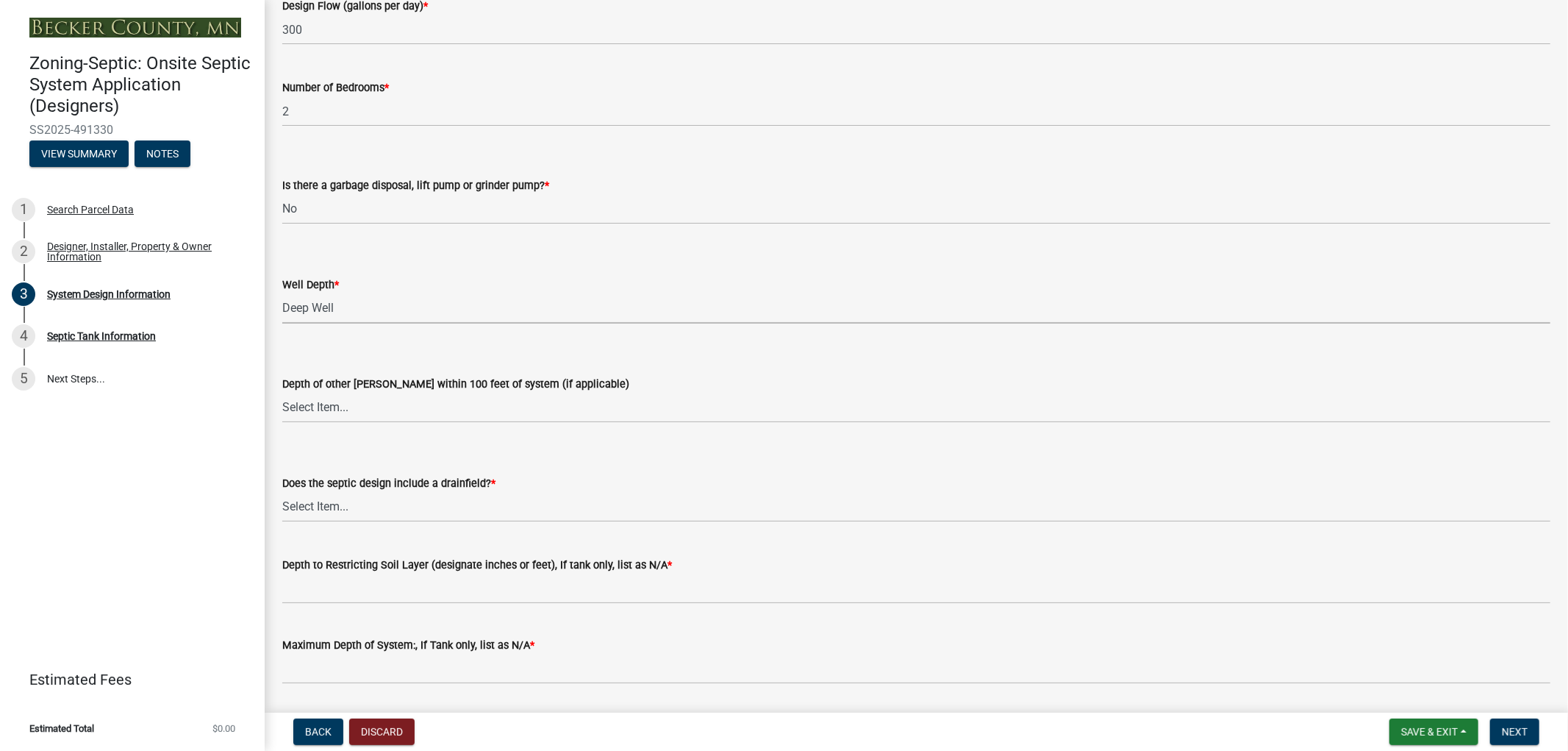
scroll to position [2777, 0]
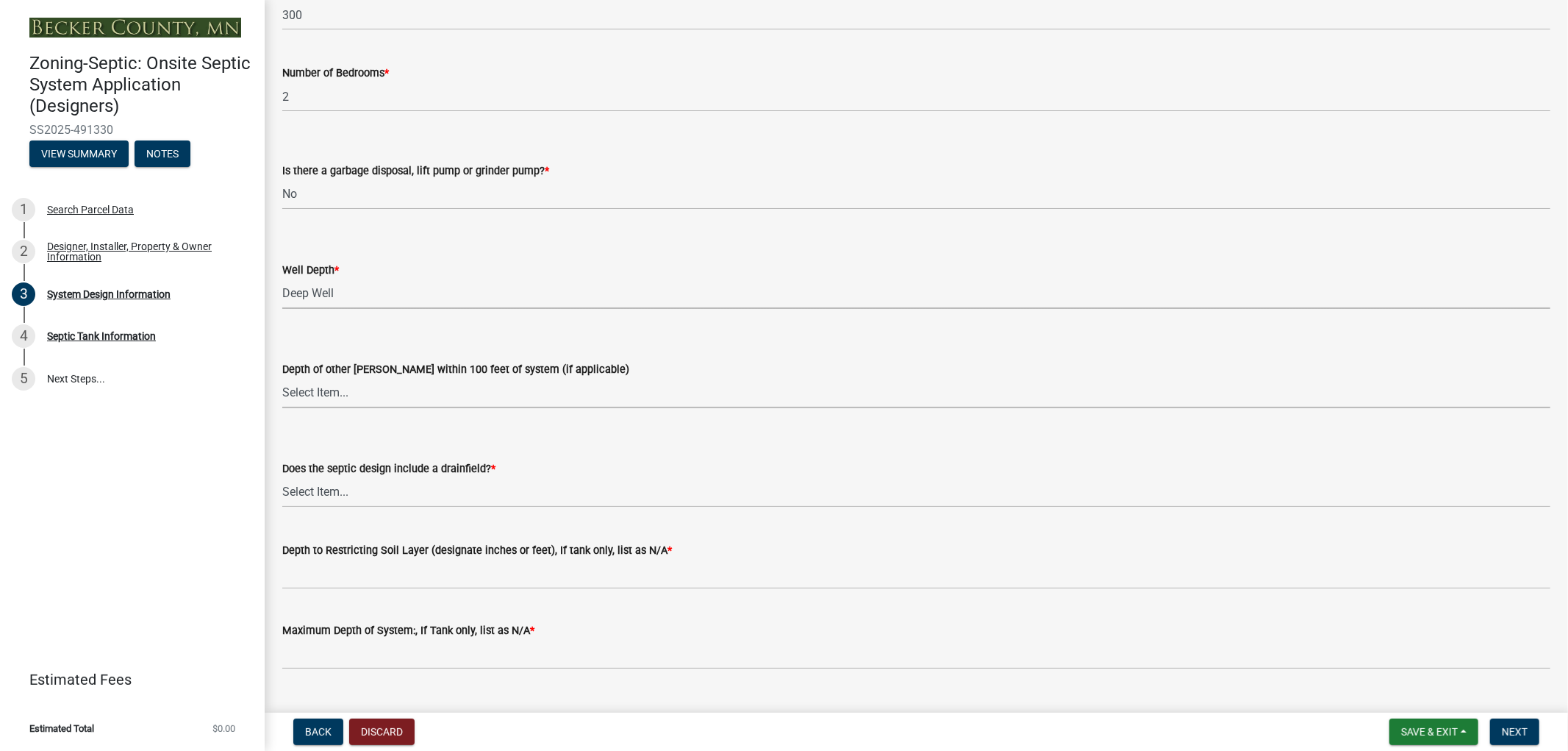
click at [331, 392] on select "Select Item... Deep Well Shallow Well No other [PERSON_NAME]" at bounding box center [917, 393] width 1268 height 30
click at [282, 377] on select "Select Item... Deep Well Shallow Well No other [PERSON_NAME]" at bounding box center [917, 393] width 1268 height 30
select select "384fc250-a67e-4e5e-a6e0-19116deb63e7"
click at [332, 497] on select "Select Item... Yes No Existing - COC must by submitted" at bounding box center [917, 492] width 1268 height 30
click at [282, 477] on select "Select Item... Yes No Existing - COC must by submitted" at bounding box center [917, 492] width 1268 height 30
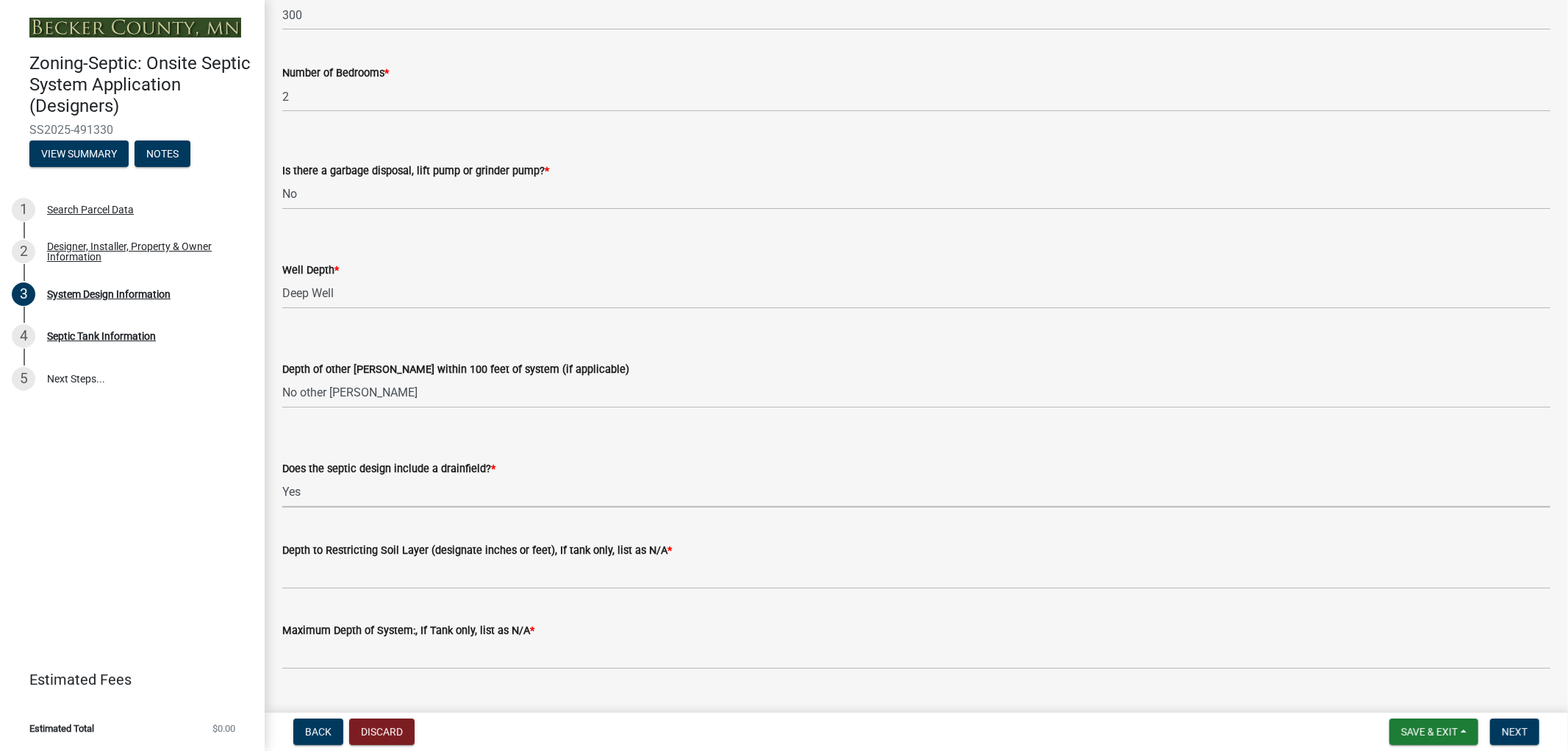
select select "a0c59fcd-b61c-4c3a-90a8-e70849750c47"
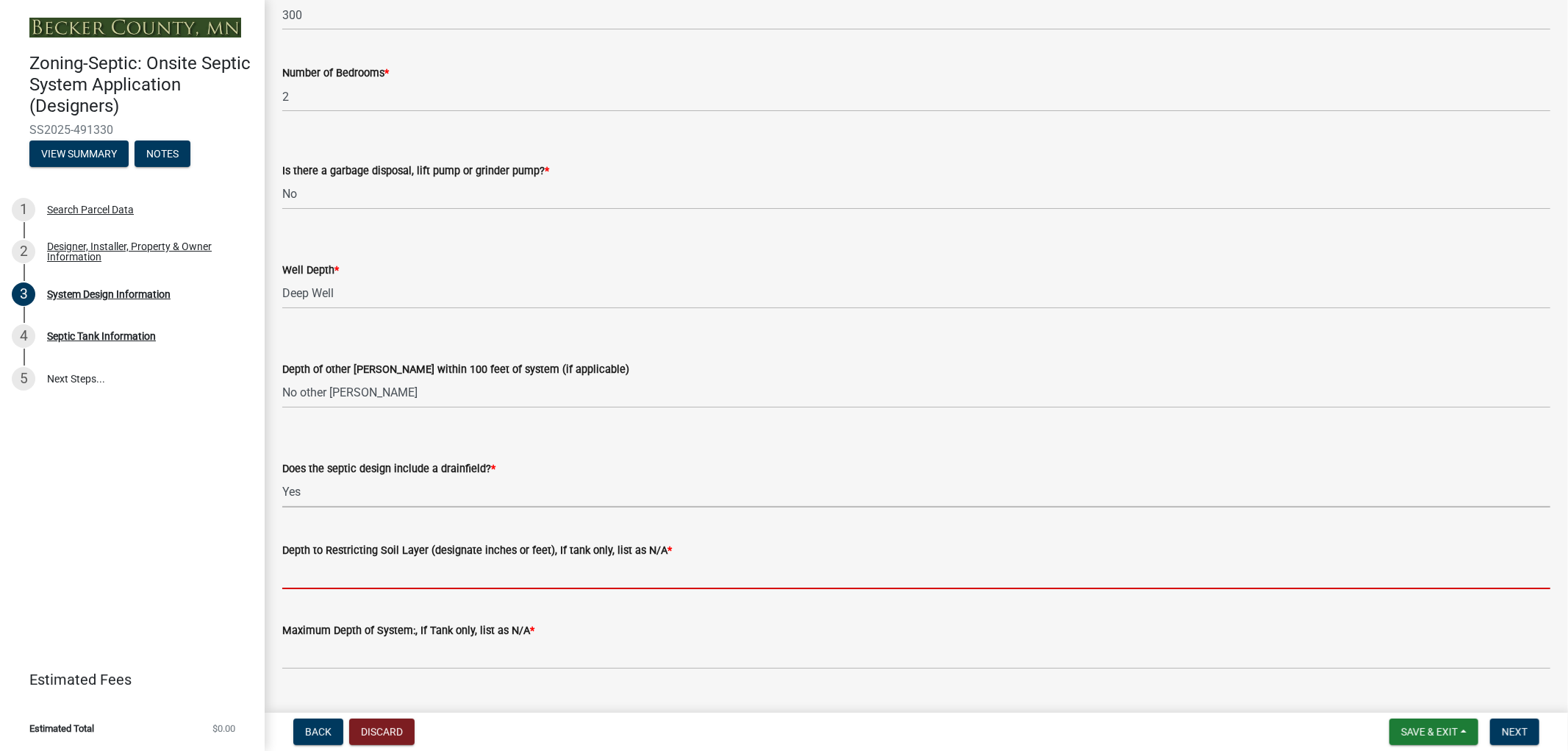
click at [321, 581] on input "Depth to Restricting Soil Layer (designate inches or feet), If tank only, list …" at bounding box center [917, 574] width 1268 height 30
type input "48"
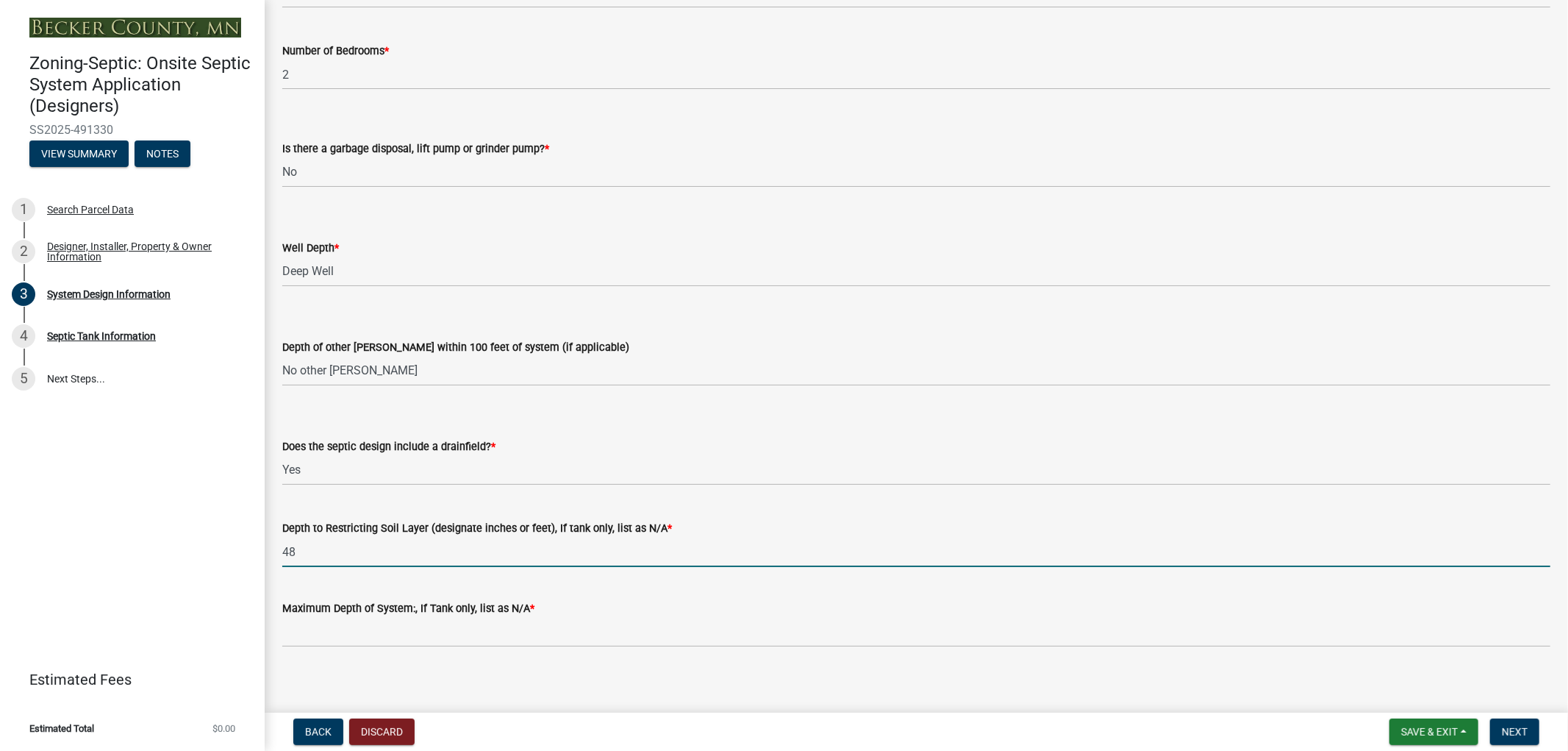
scroll to position [2808, 0]
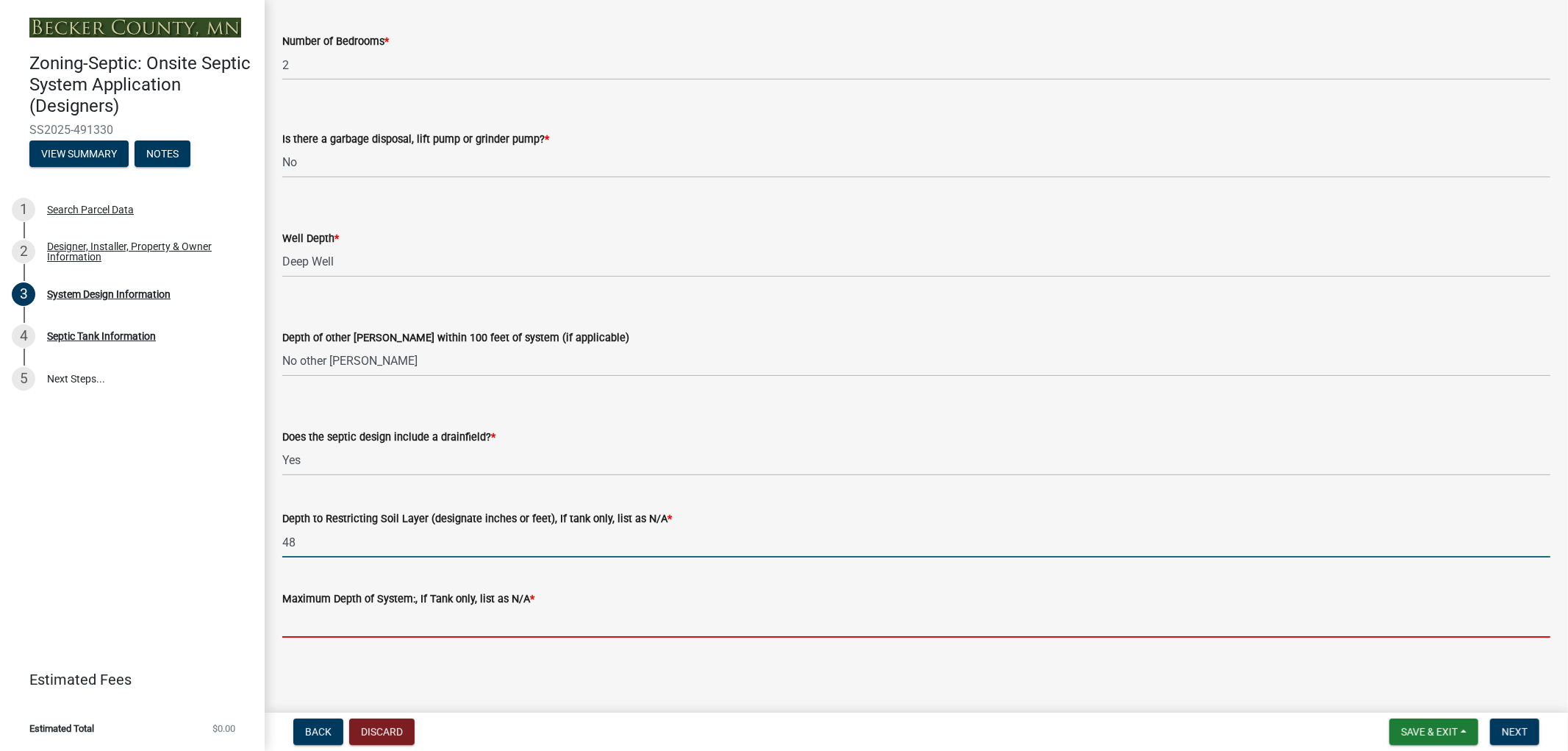
click at [365, 622] on input "Maximum Depth of System:, If Tank only, list as N/A *" at bounding box center [917, 623] width 1268 height 30
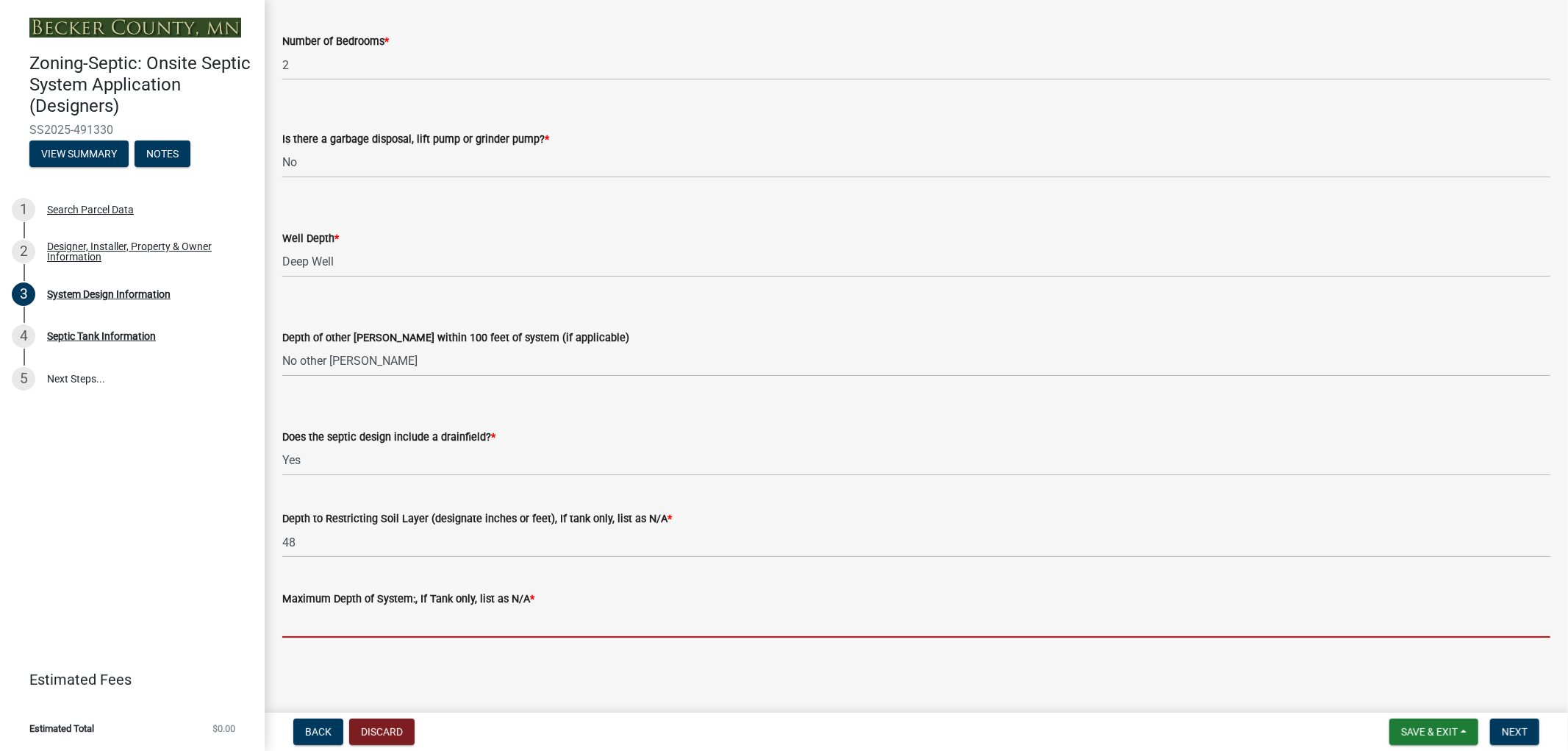
type input "mound"
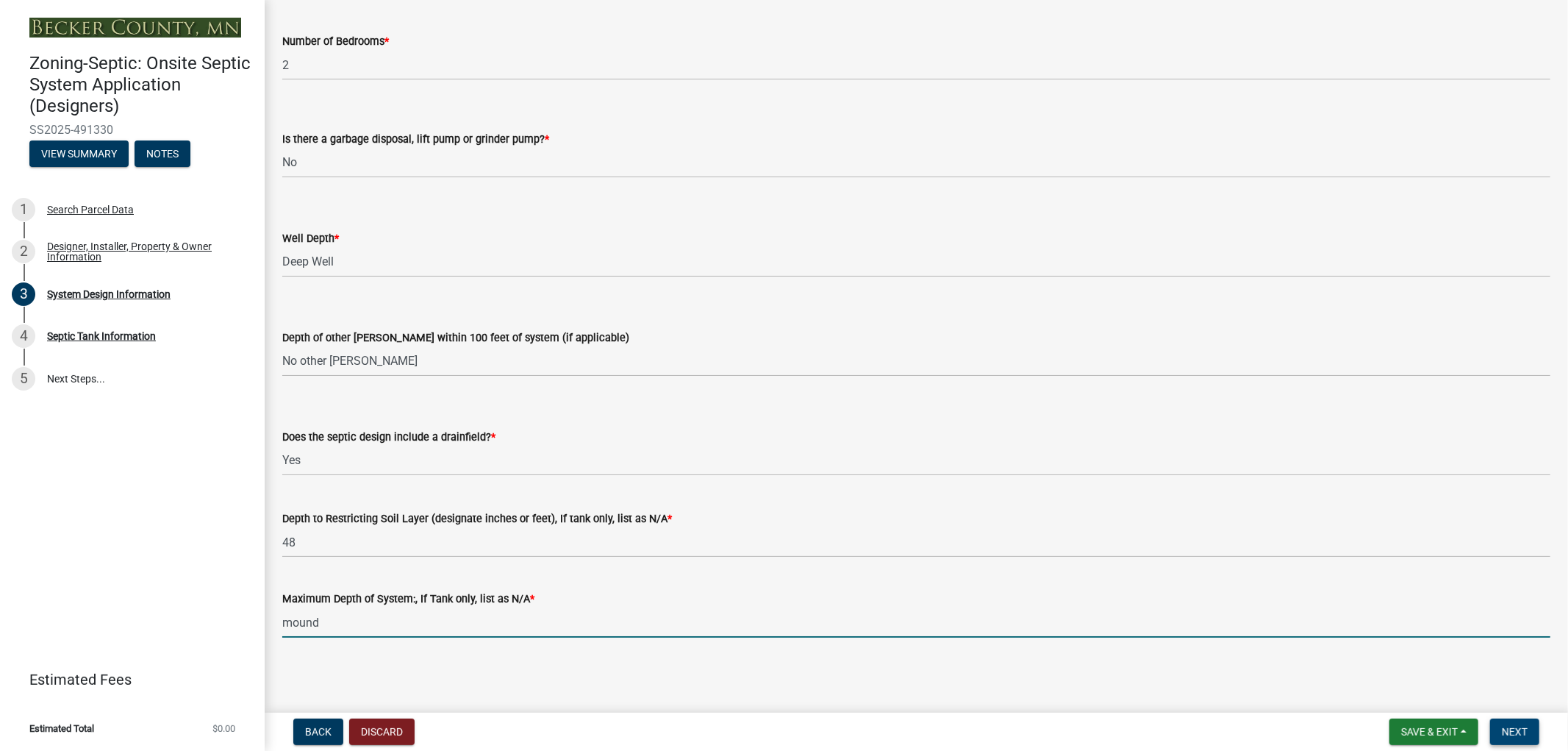
click at [1510, 729] on span "Next" at bounding box center [1515, 731] width 26 height 11
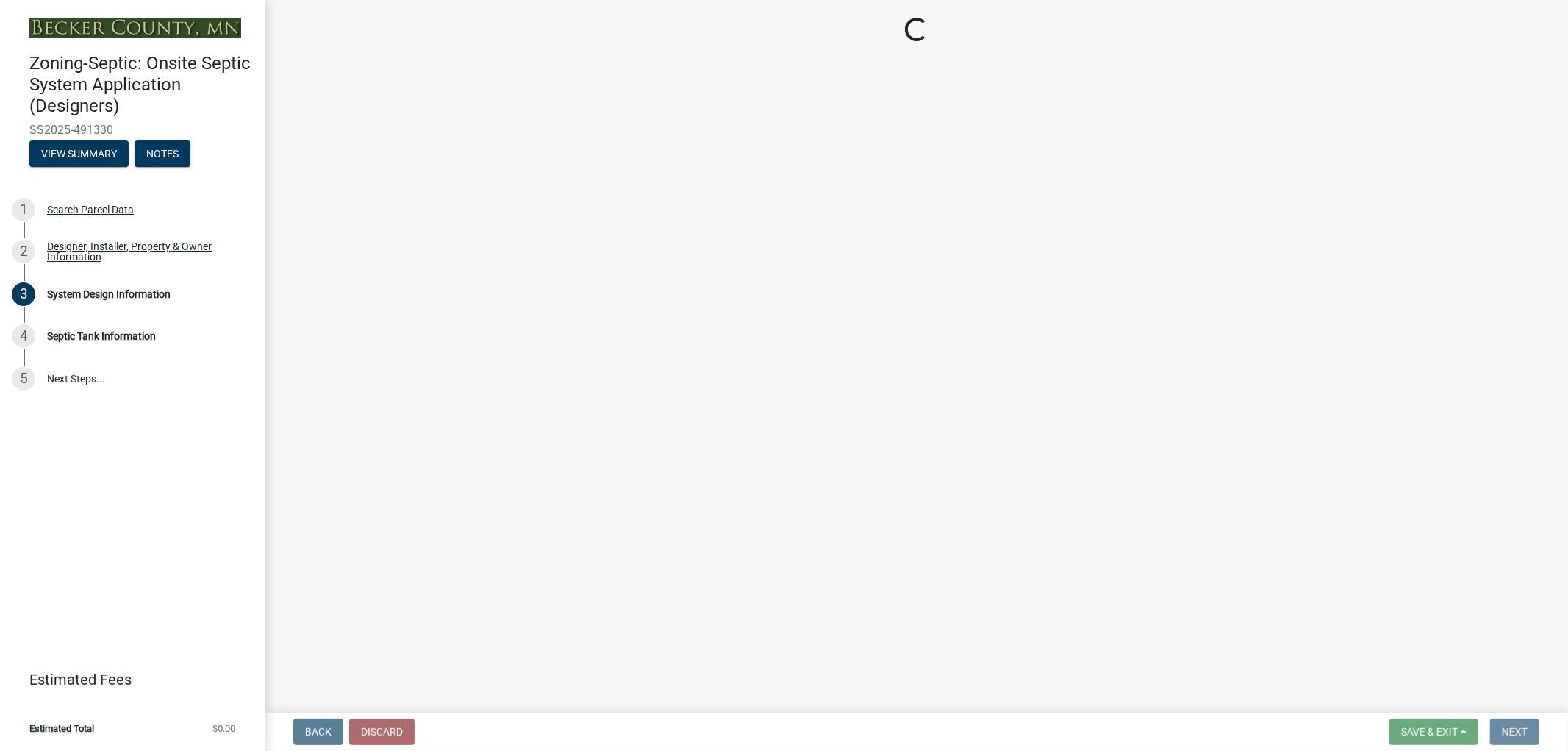
scroll to position [0, 0]
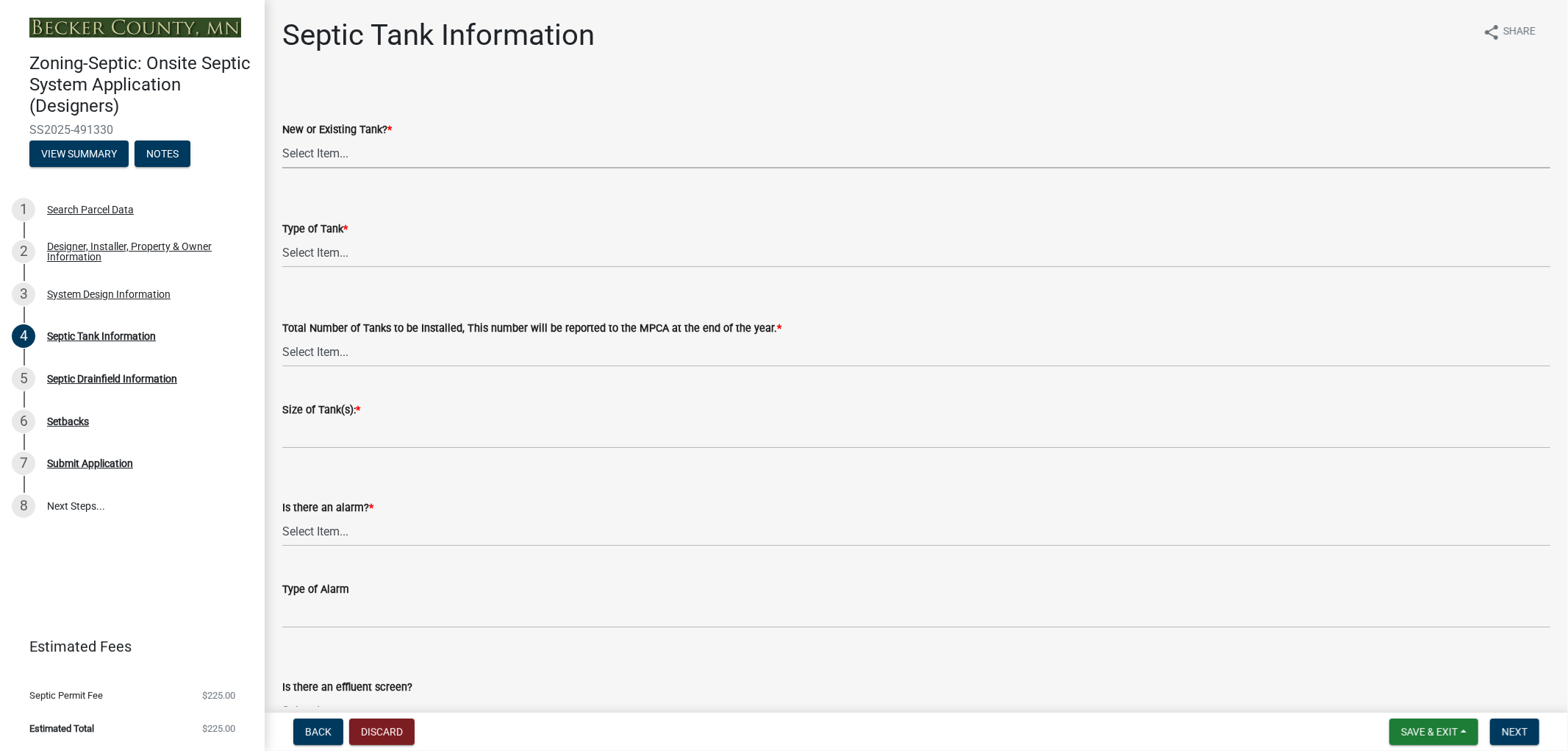
click at [382, 155] on select "Select Item... New Existing Both -New and Existing Tank" at bounding box center [917, 153] width 1268 height 30
click at [282, 138] on select "Select Item... New Existing Both -New and Existing Tank" at bounding box center [917, 153] width 1268 height 30
select select "f9fbe67c-c1cf-4a63-8ad4-799ce56b7f21"
click at [349, 251] on select "Select Item... Single Septic Tank Compartmented Tank Single Tank plus Compartme…" at bounding box center [917, 253] width 1268 height 30
click at [282, 238] on select "Select Item... Single Septic Tank Compartmented Tank Single Tank plus Compartme…" at bounding box center [917, 253] width 1268 height 30
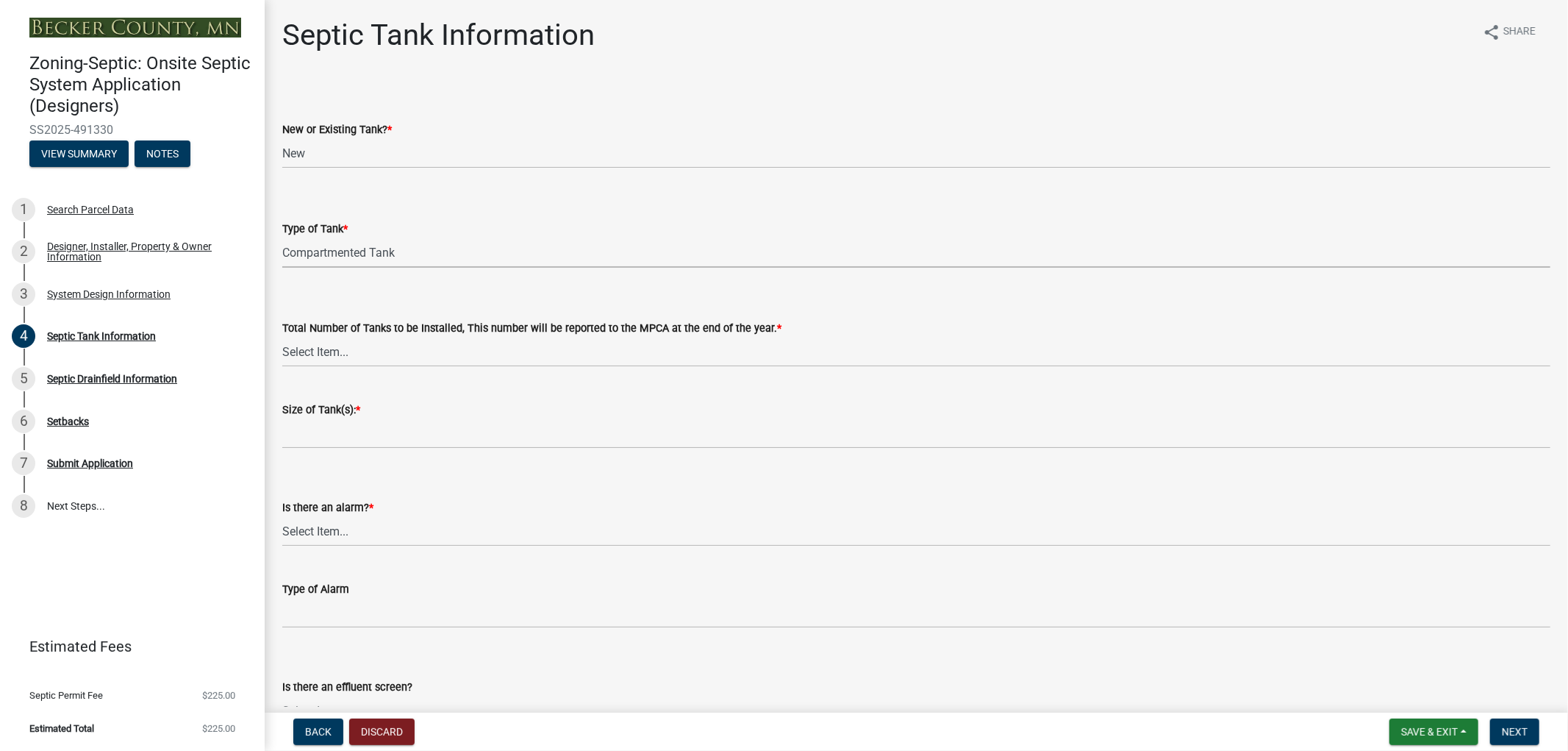
select select "8af00ff6-ccdf-43a1-aa9f-9d195177e029"
click at [366, 354] on select "Select Item... 0 1 2 3 4" at bounding box center [917, 352] width 1268 height 30
click at [282, 337] on select "Select Item... 0 1 2 3 4" at bounding box center [917, 352] width 1268 height 30
click at [333, 344] on select "Select Item... 0 1 2 3 4" at bounding box center [917, 352] width 1268 height 30
click at [282, 337] on select "Select Item... 0 1 2 3 4" at bounding box center [917, 352] width 1268 height 30
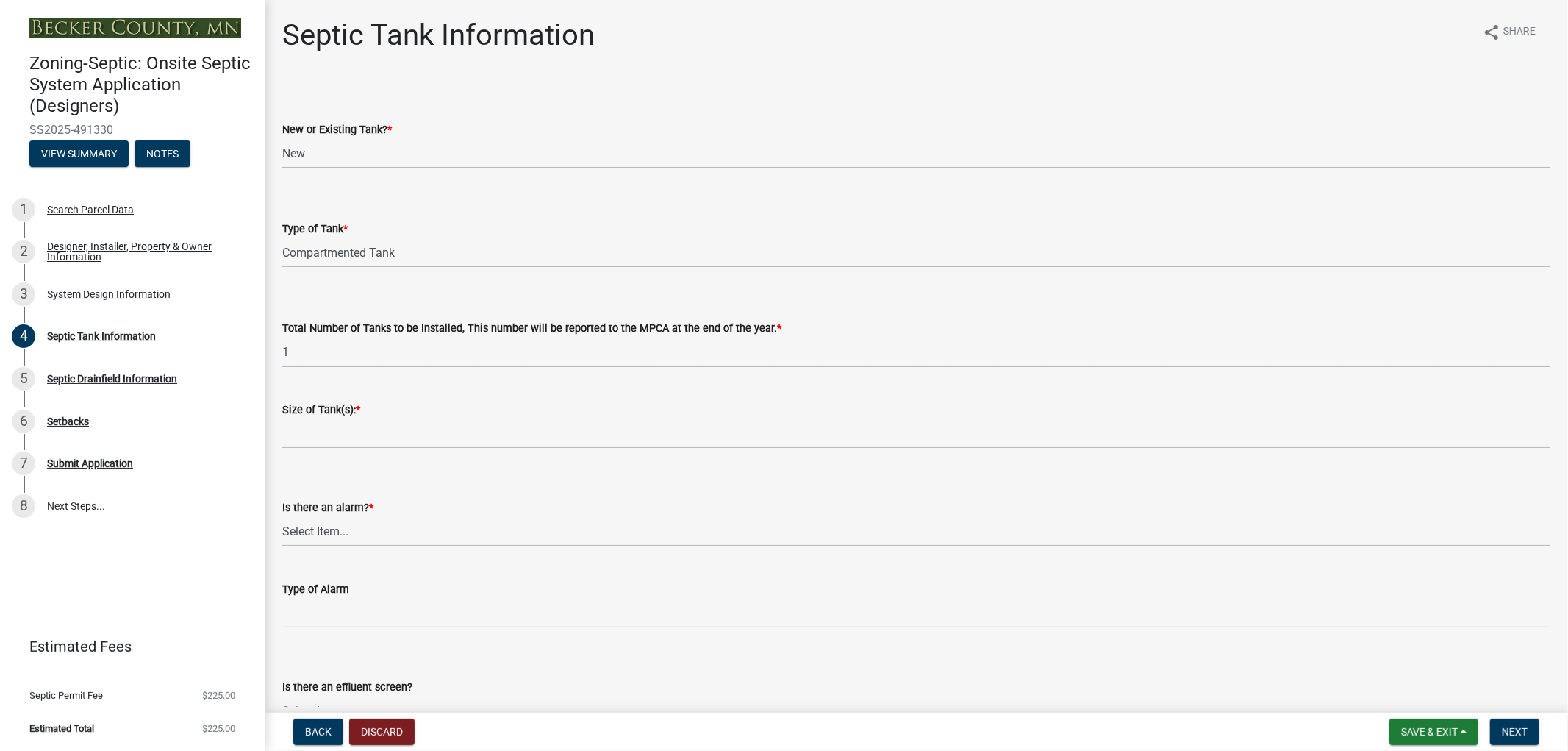
select select "52556460-45fa-4026-a6c2-c70bb0823cb5"
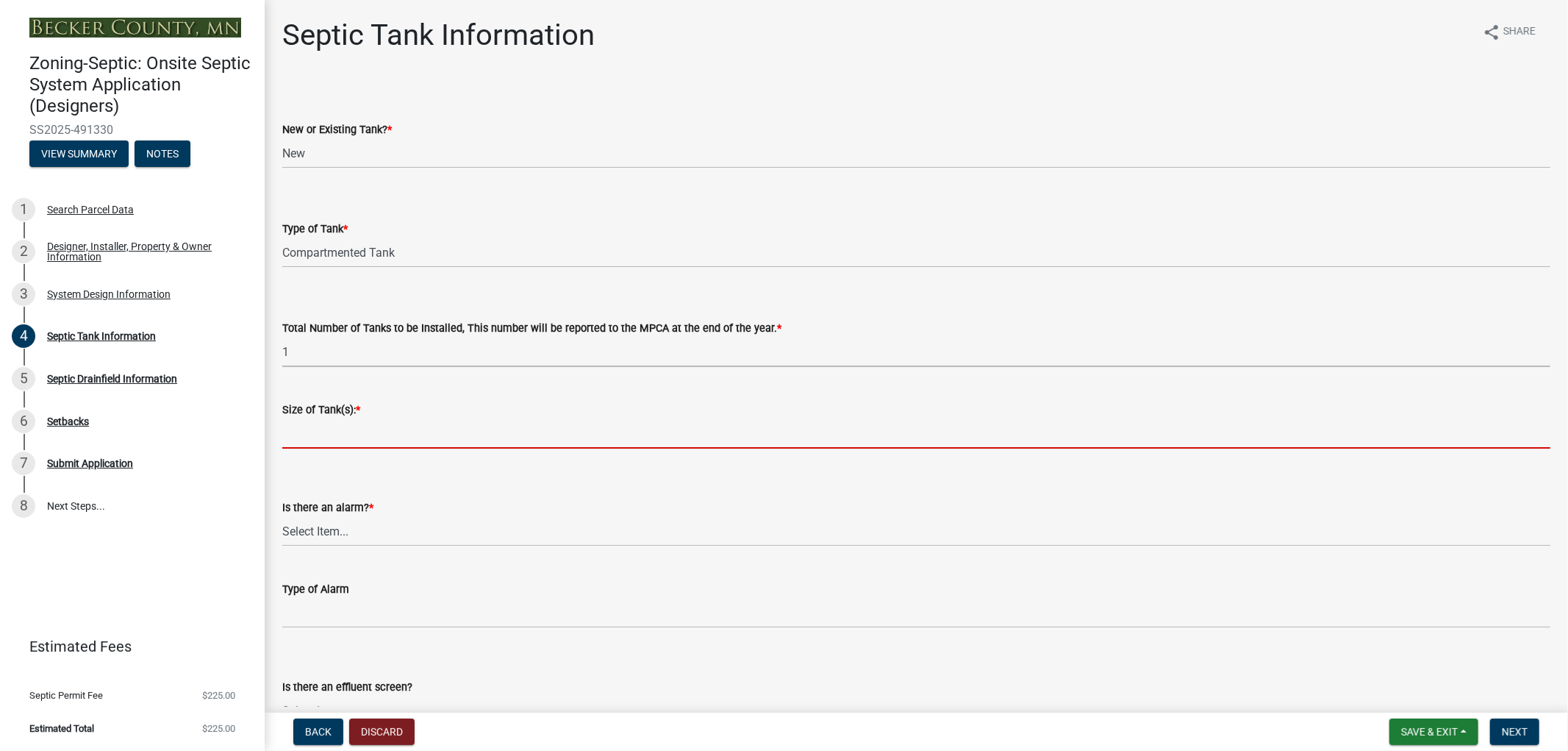
click at [319, 433] on input "Size of Tank(s): *" at bounding box center [917, 433] width 1268 height 30
type input "1500 2 comp [PERSON_NAME]"
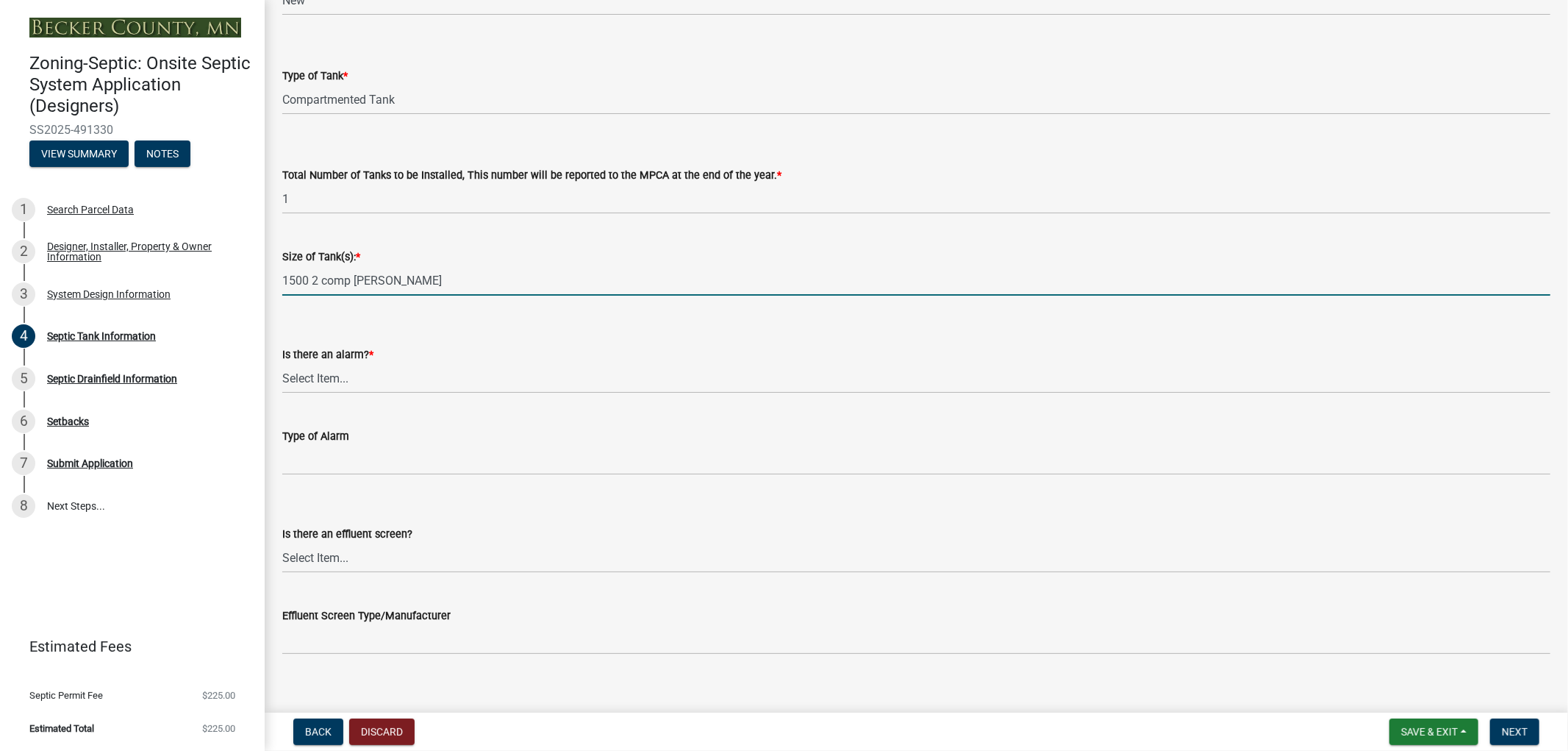
scroll to position [164, 0]
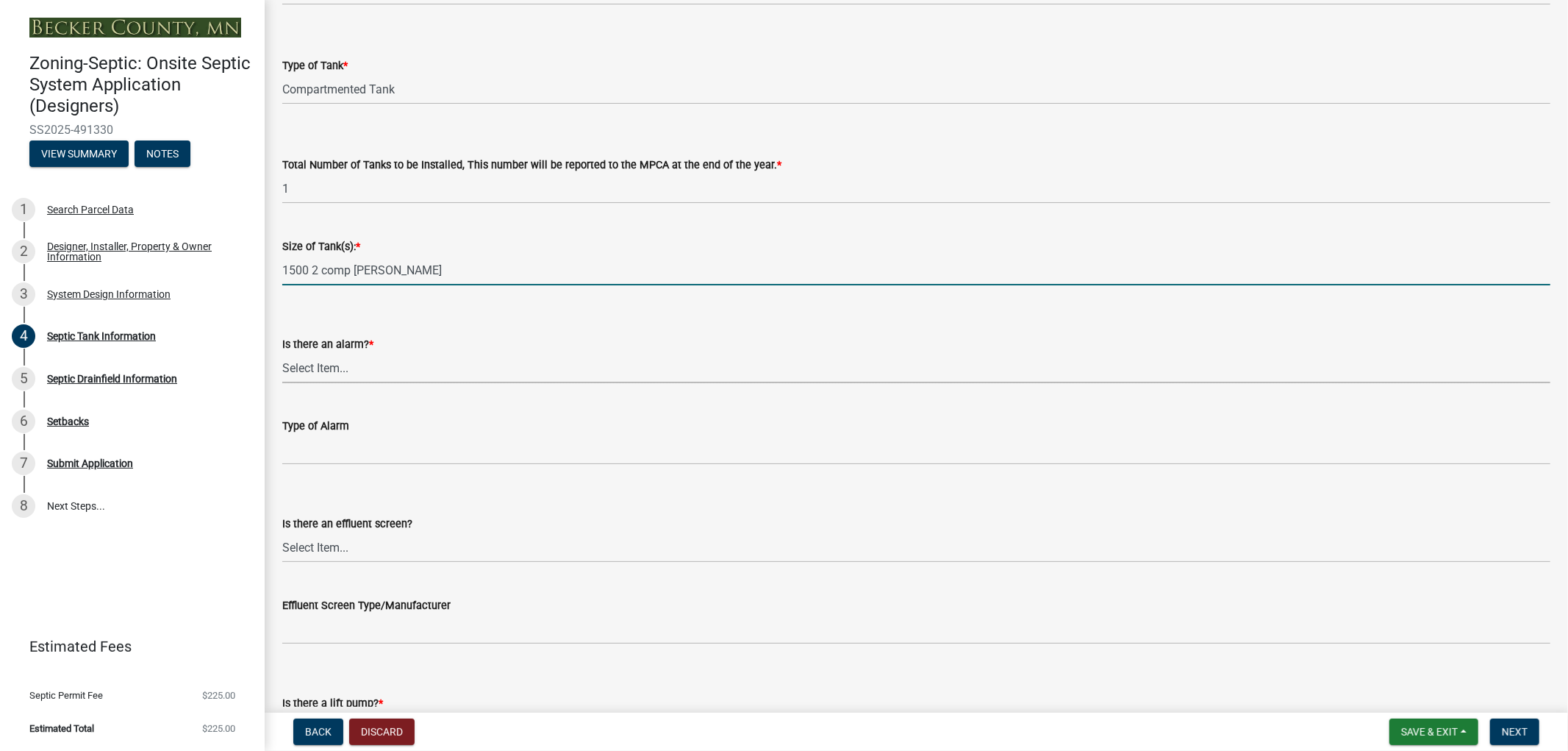
click at [339, 370] on select "Select Item... Yes No" at bounding box center [917, 368] width 1268 height 30
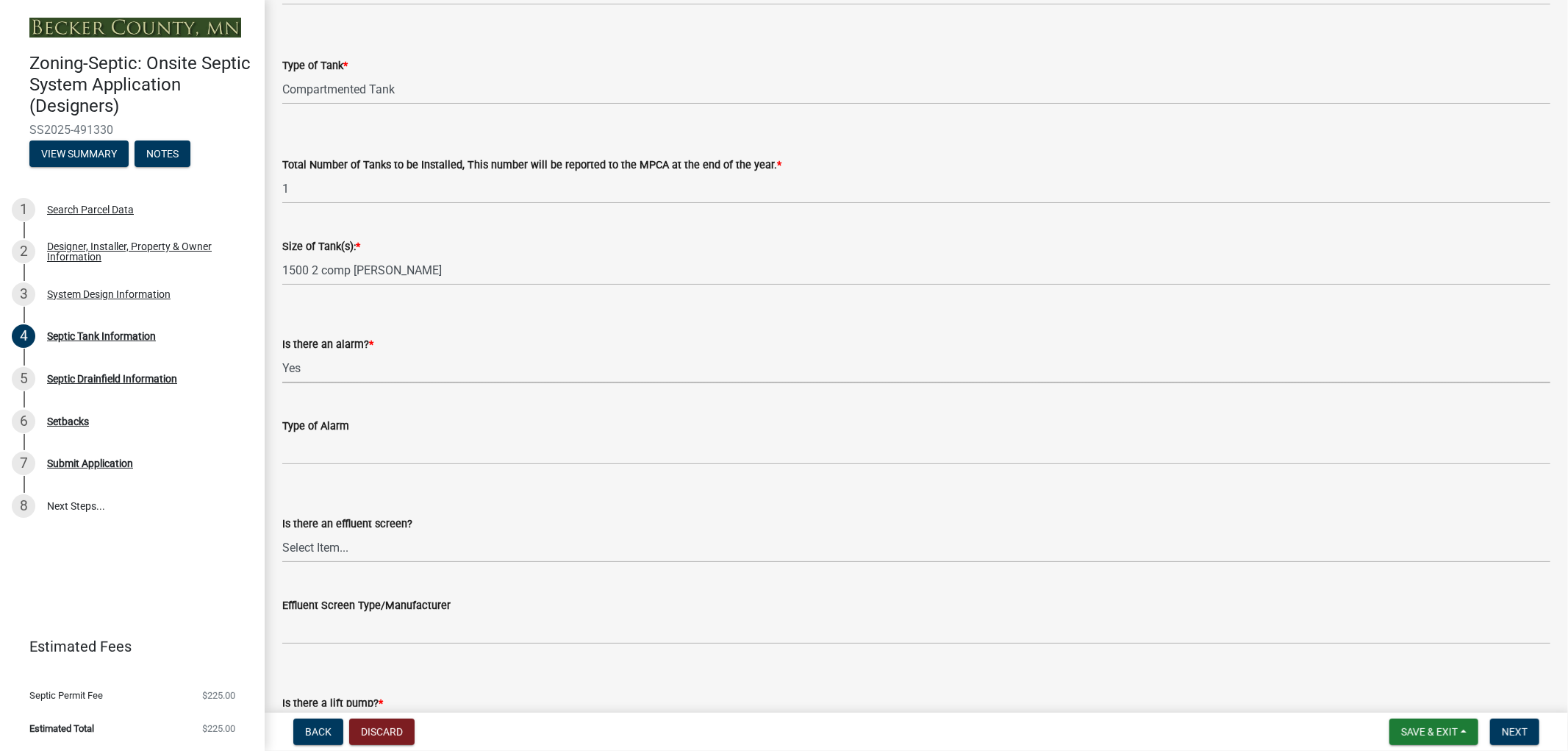
click at [282, 353] on select "Select Item... Yes No" at bounding box center [917, 368] width 1268 height 30
select select "c84d9e4c-2287-4d2e-9ef7-9874a7456ee3"
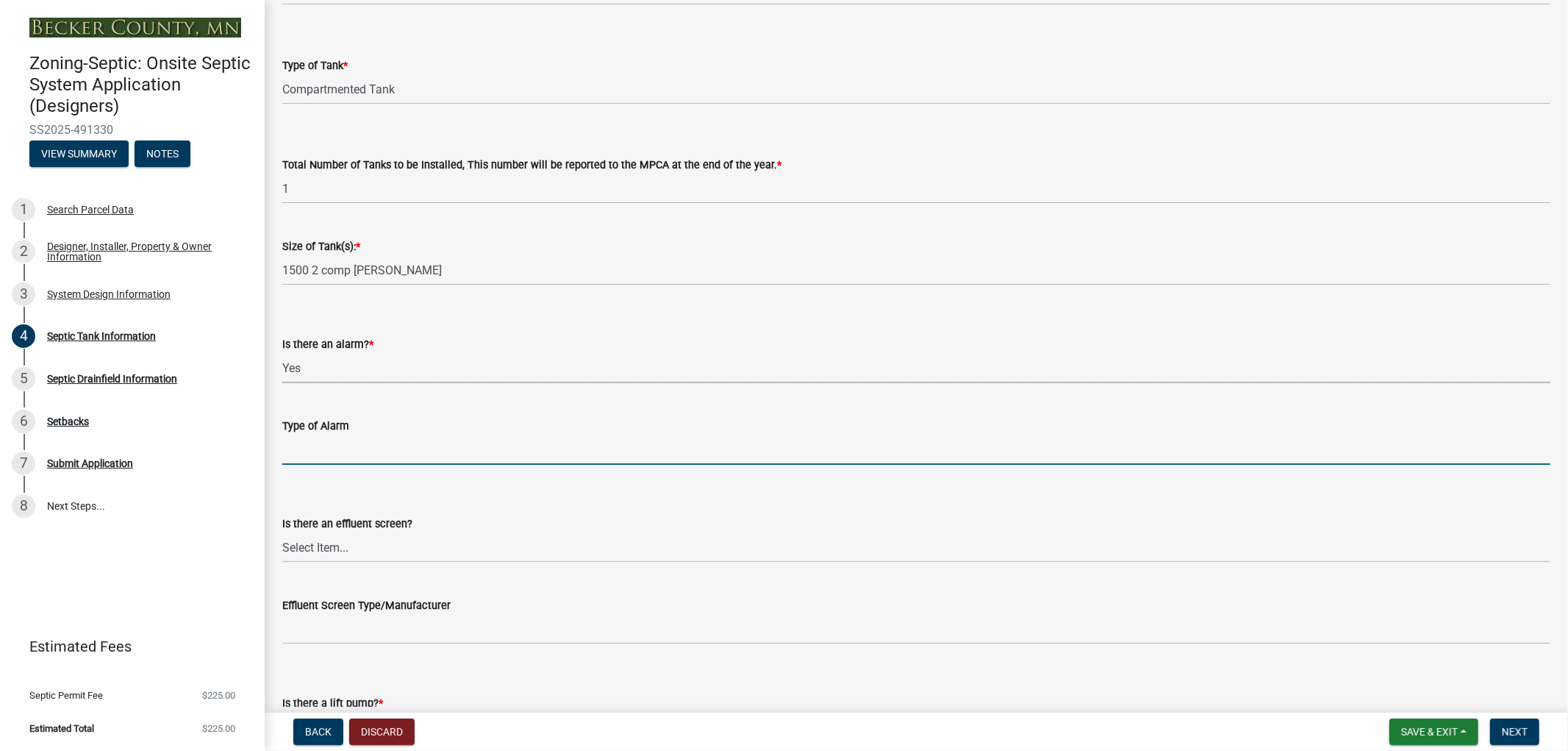
click at [335, 452] on input "Type of Alarm" at bounding box center [917, 450] width 1268 height 30
type input "PS Patrol"
click at [352, 548] on select "Select Item... Yes No" at bounding box center [917, 548] width 1268 height 30
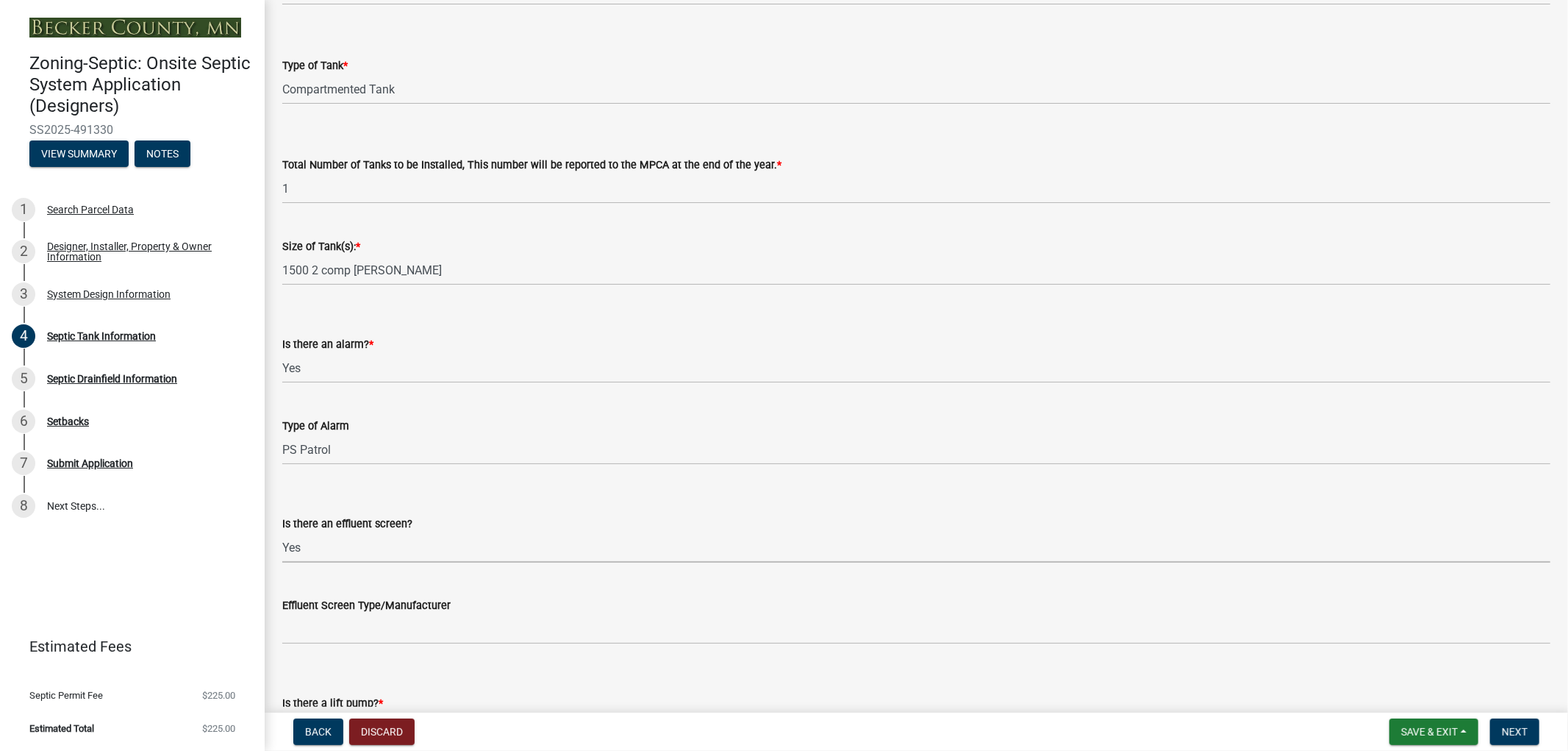
click at [282, 532] on select "Select Item... Yes No" at bounding box center [917, 548] width 1268 height 30
select select "1aae01aa-140b-4eb5-b041-885c26cb6aa8"
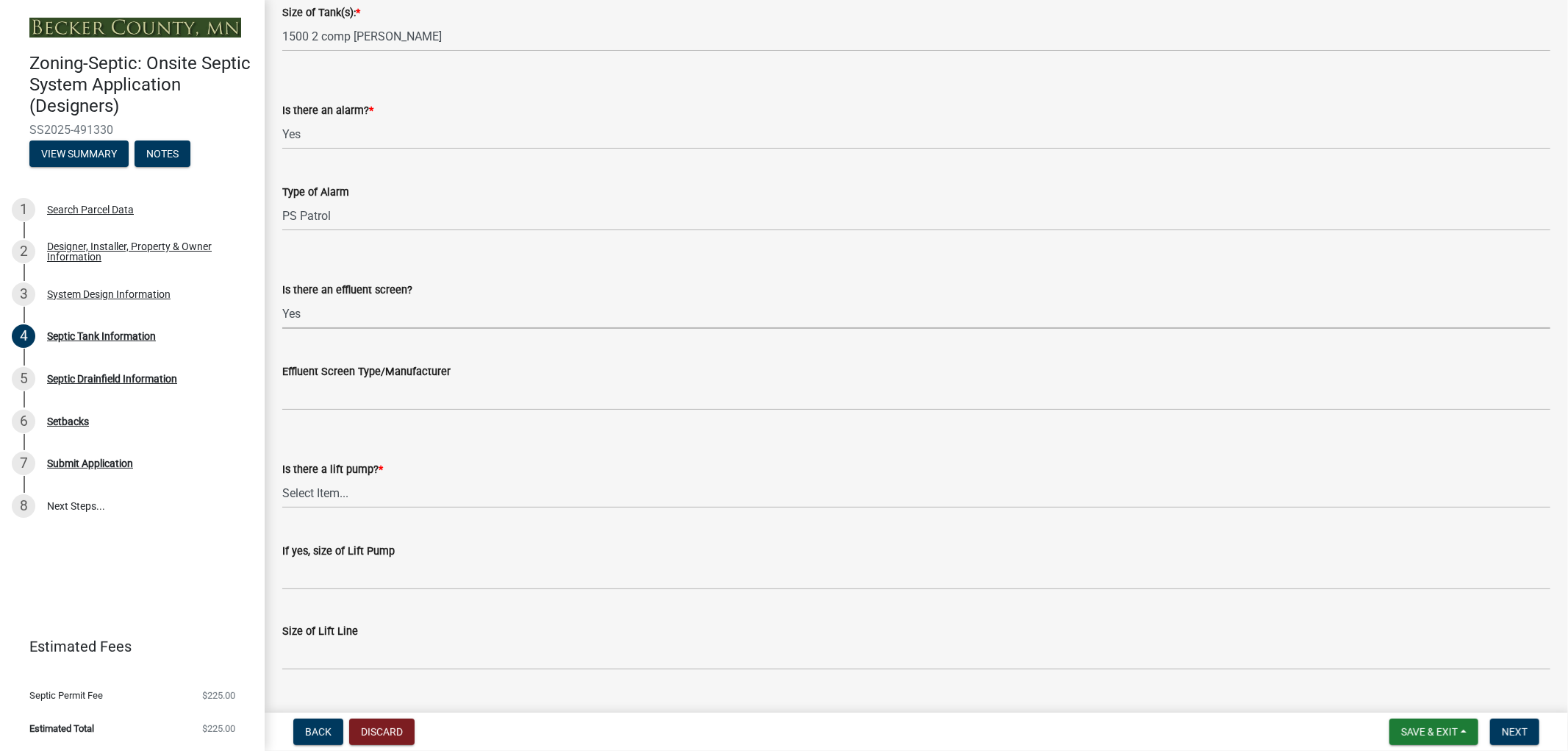
scroll to position [408, 0]
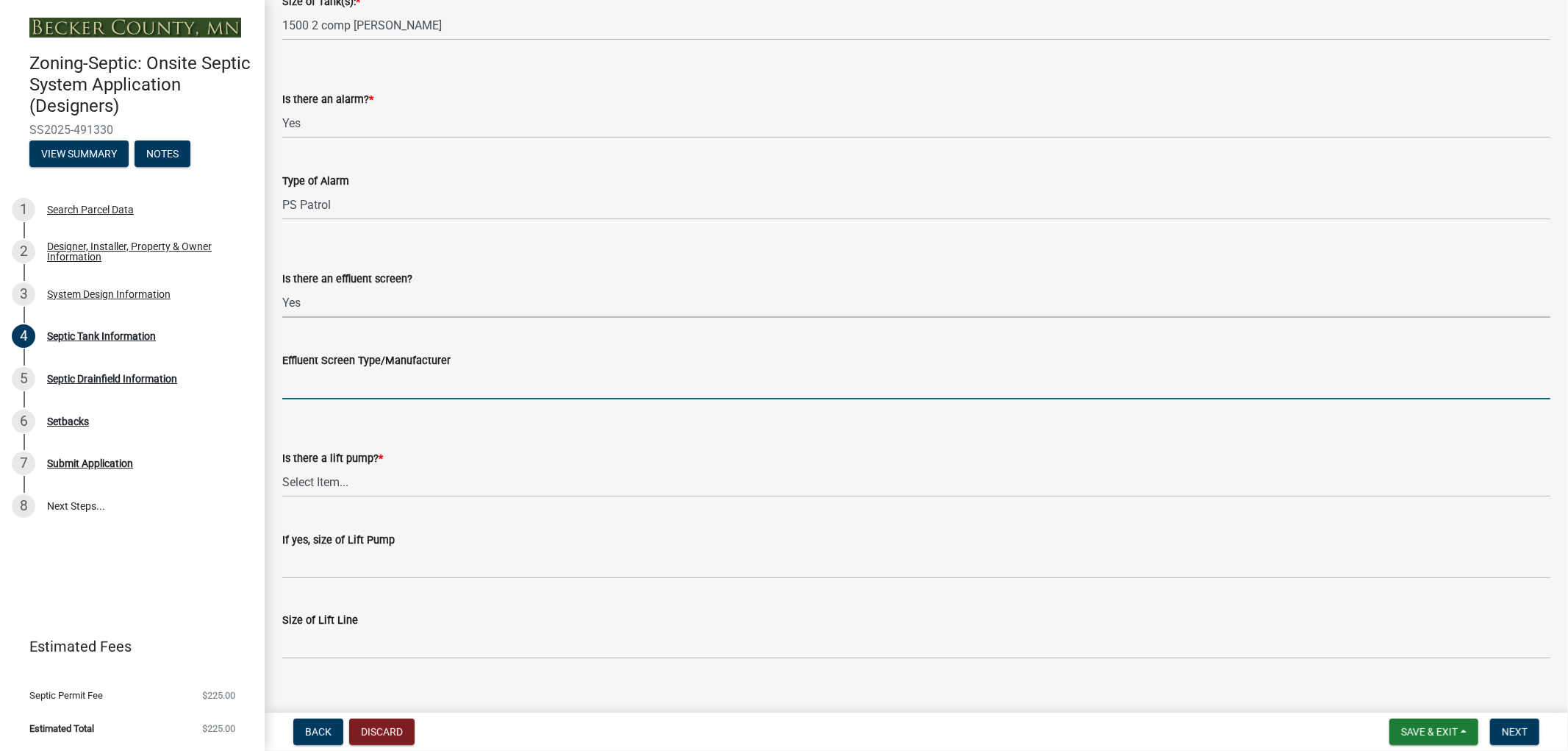
click at [354, 387] on input "Effluent Screen Type/Manufacturer" at bounding box center [917, 384] width 1268 height 30
type input "Polylock"
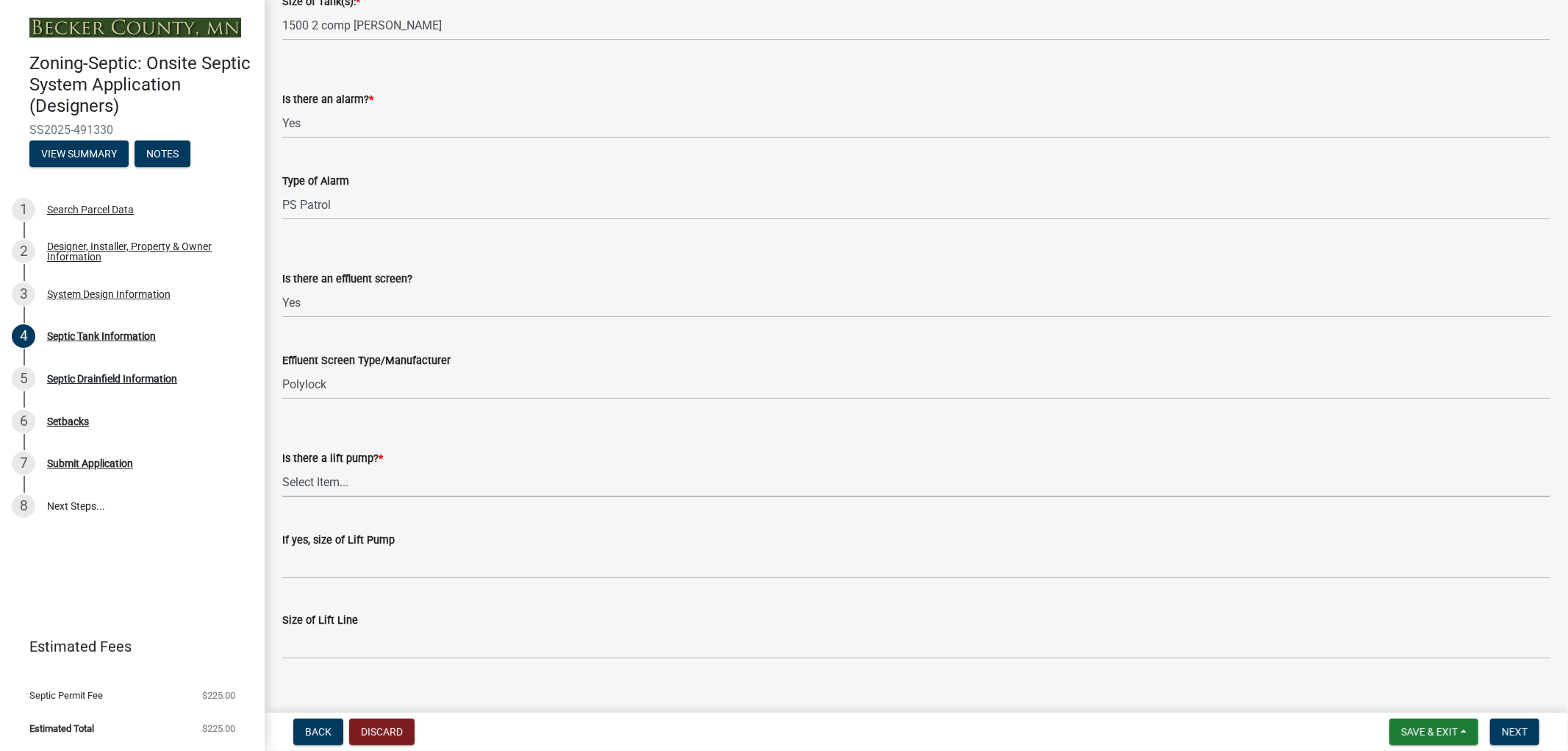
click at [358, 479] on select "Select Item... Yes No" at bounding box center [917, 482] width 1268 height 30
click at [282, 467] on select "Select Item... Yes No" at bounding box center [917, 482] width 1268 height 30
select select "7b57e397-6881-49c8-9b87-e40bdbeb8239"
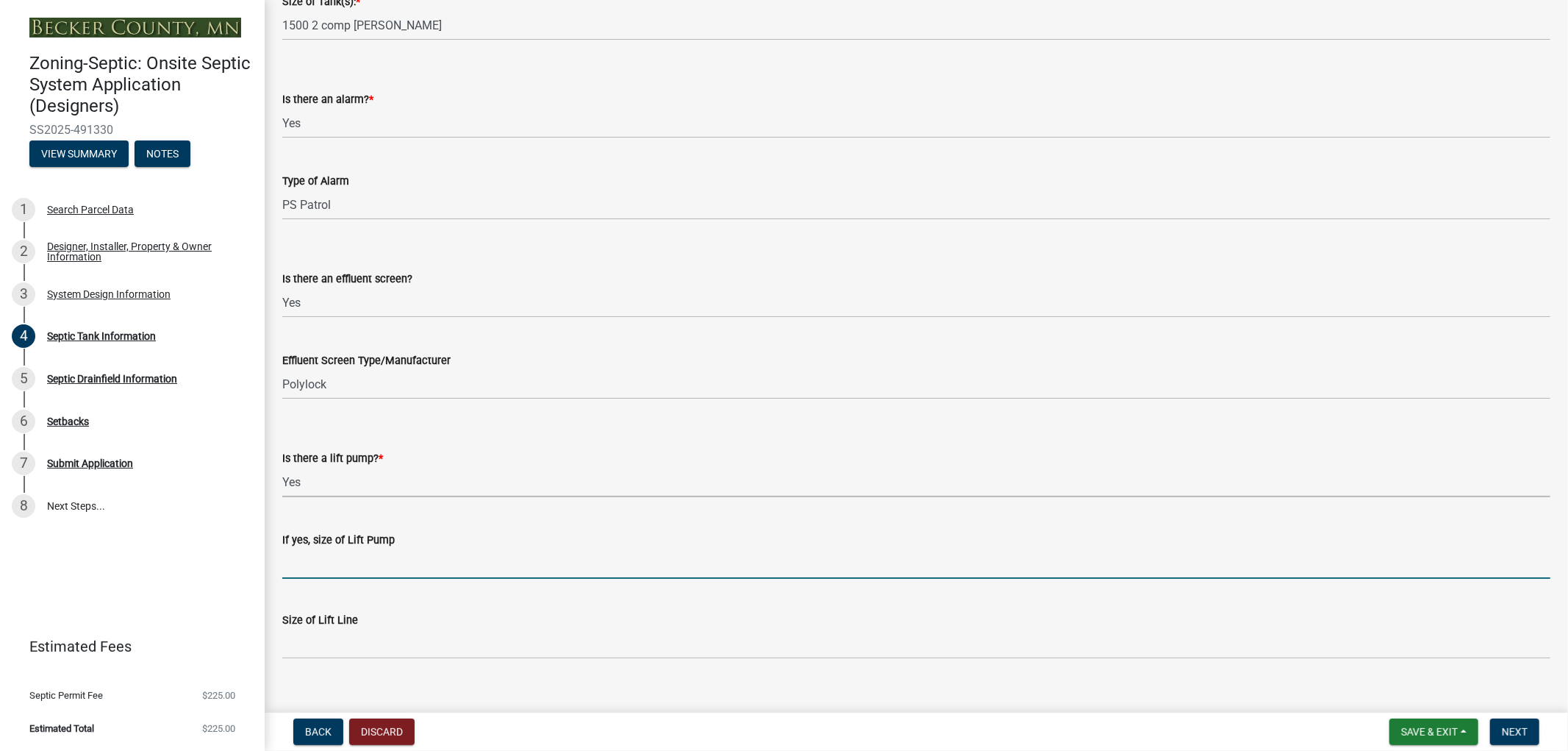
click at [339, 568] on input "If yes, size of Lift Pump" at bounding box center [917, 564] width 1268 height 30
type input "0.5 HP"
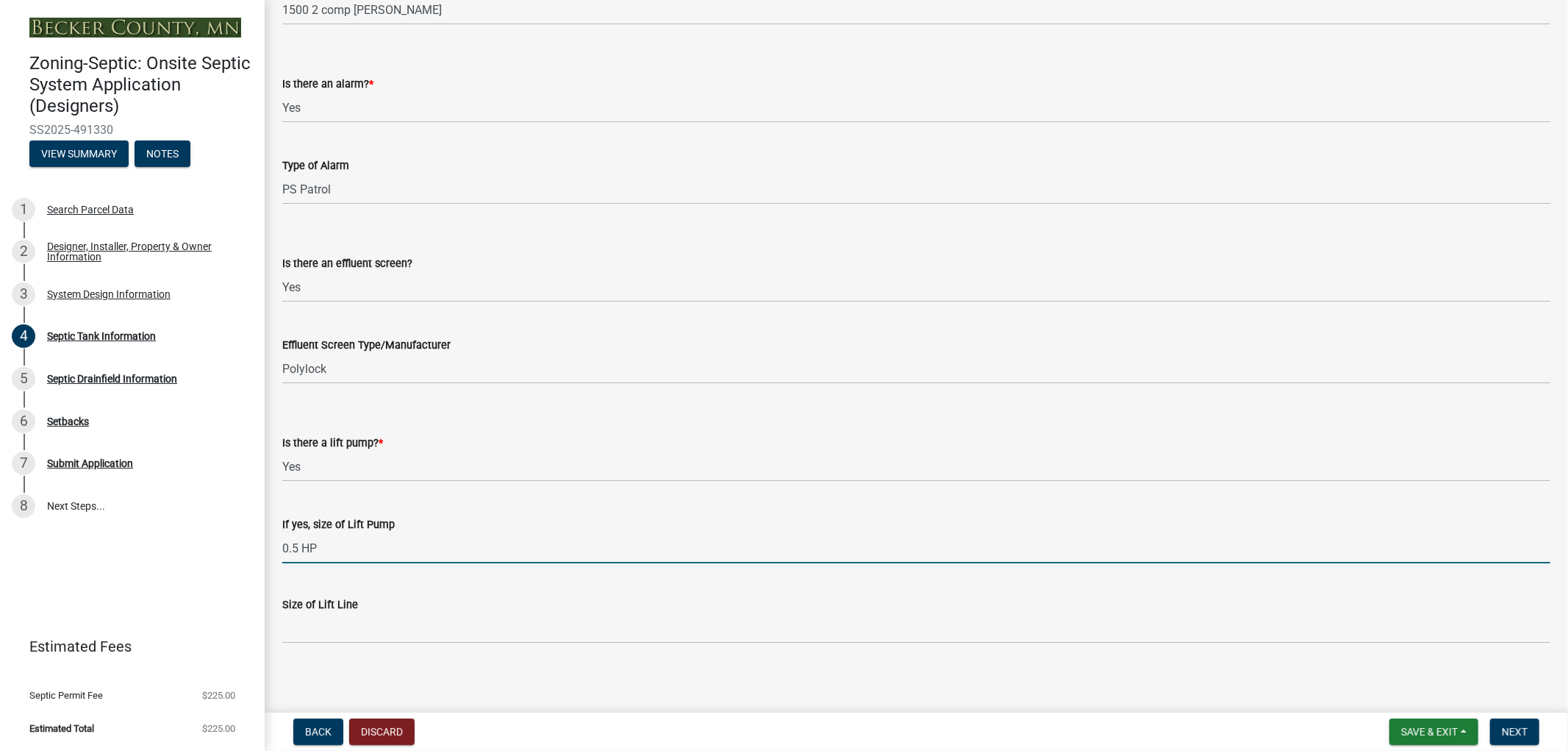
scroll to position [429, 0]
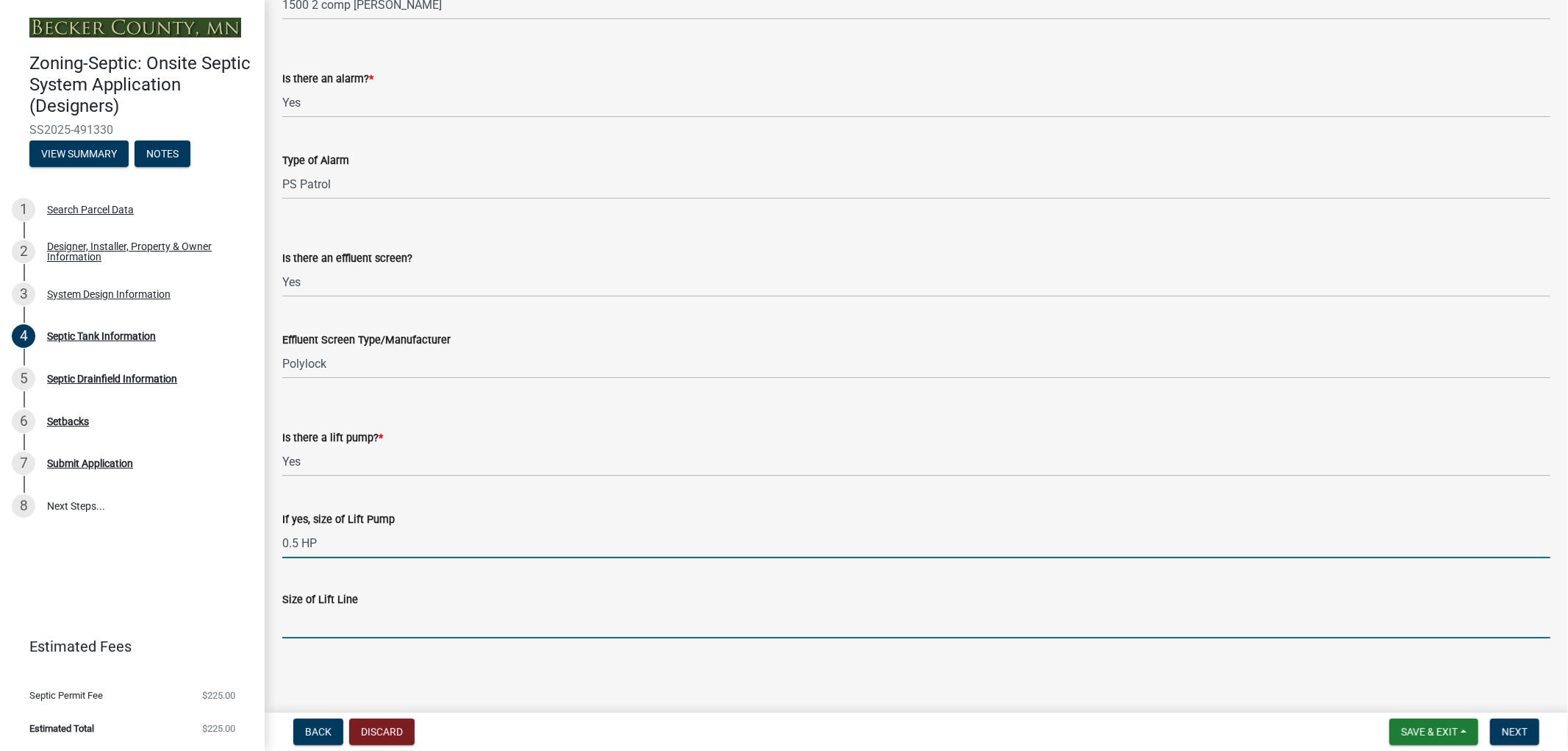
click at [357, 623] on input "Size of Lift Line" at bounding box center [917, 623] width 1268 height 30
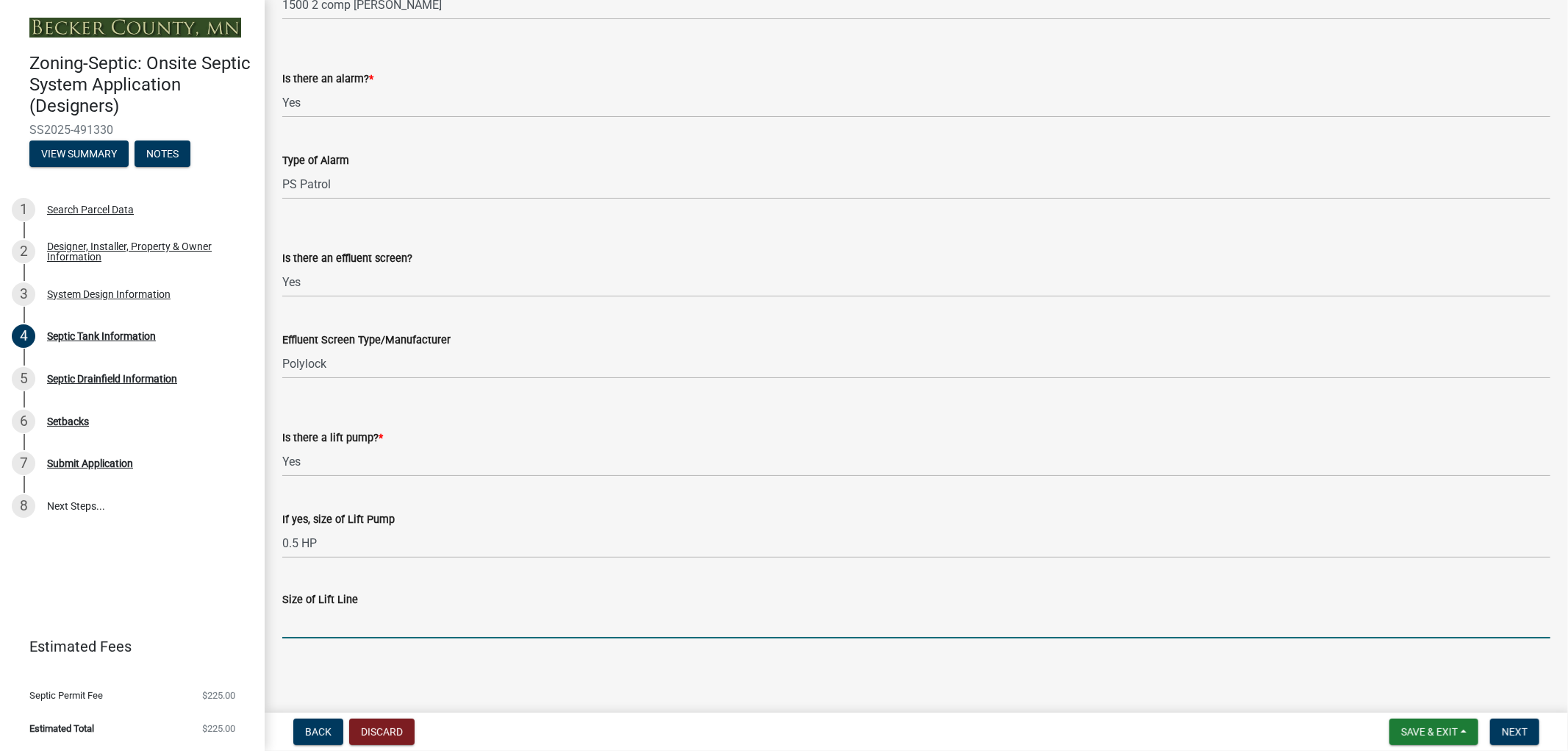
type input "2""
click at [1522, 726] on span "Next" at bounding box center [1515, 731] width 26 height 11
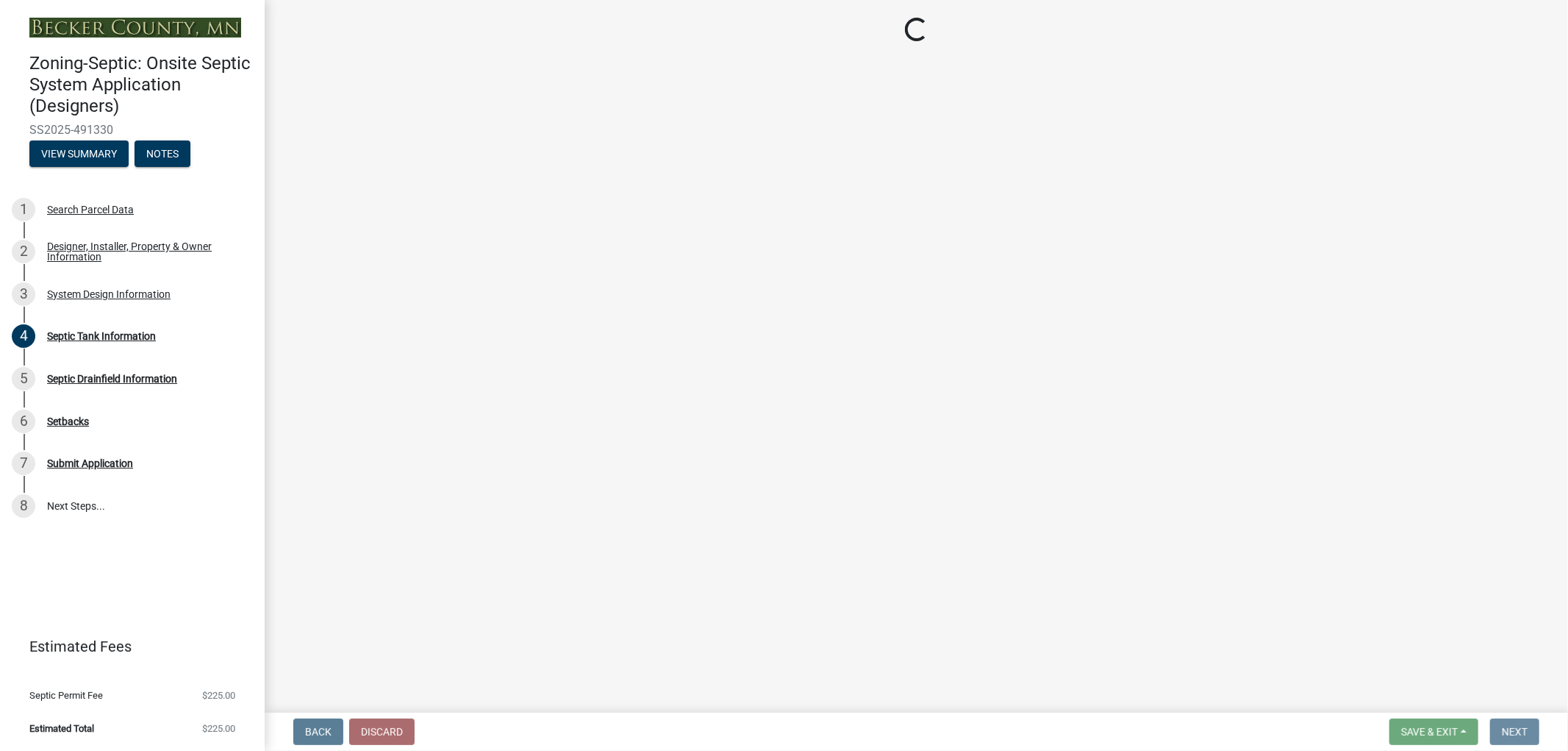
scroll to position [0, 0]
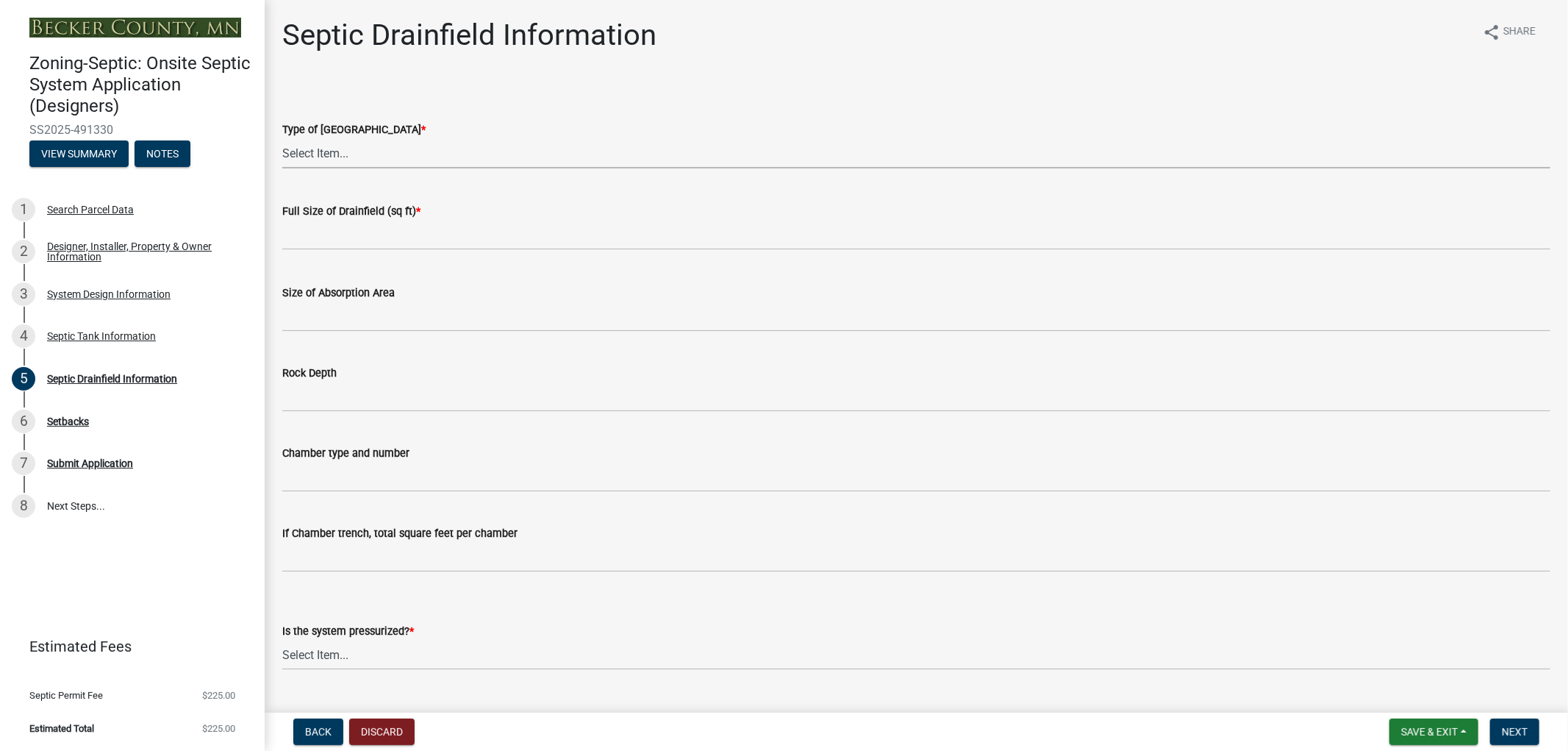
click at [398, 155] on select "Select Item... Chamber Trench Rock Trench Gravelless Mound Pressure Bed Seepage…" at bounding box center [917, 153] width 1268 height 30
click at [282, 138] on select "Select Item... Chamber Trench Rock Trench Gravelless Mound Pressure Bed Seepage…" at bounding box center [917, 153] width 1268 height 30
select select "757b77d3-357c-421c-8450-4fc78db4eecb"
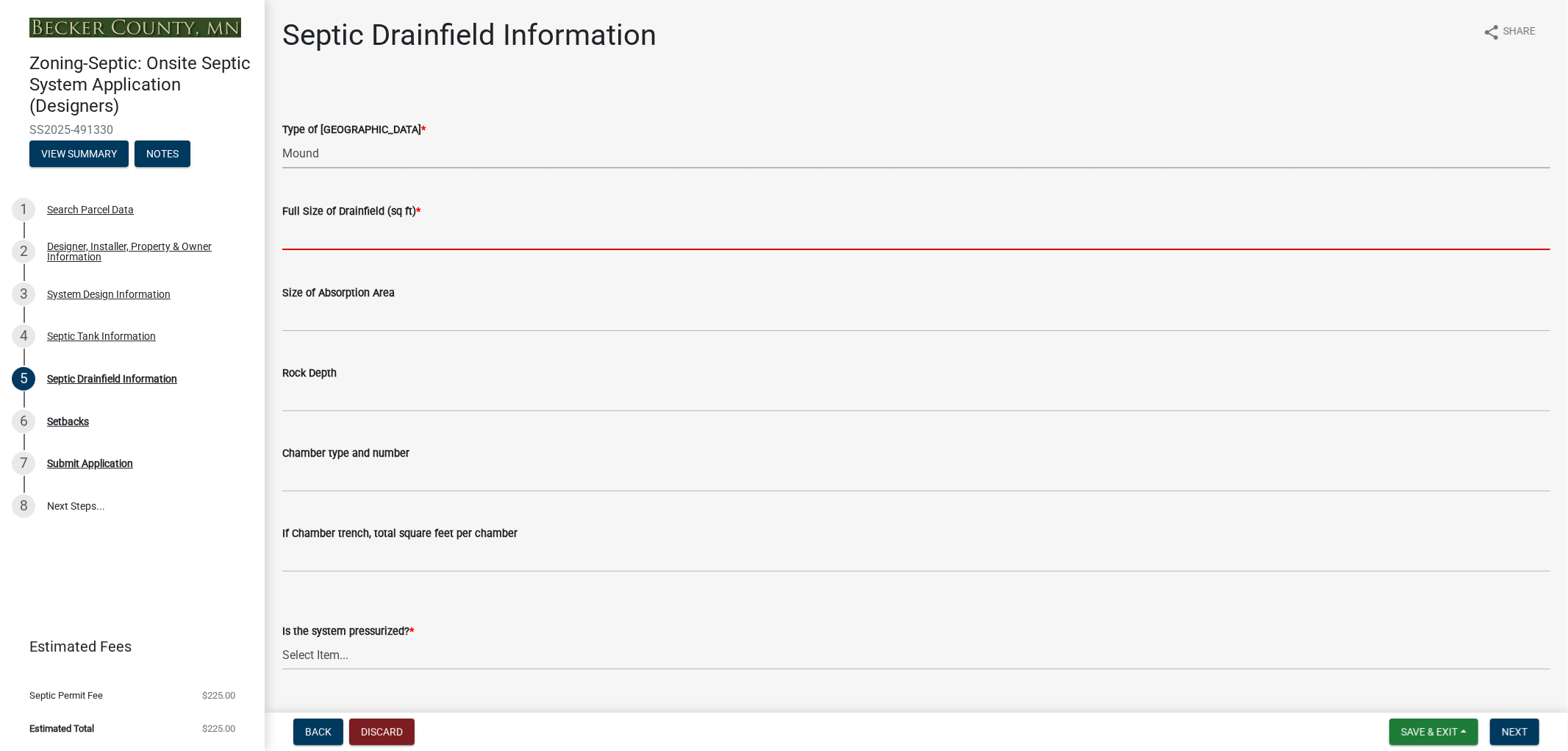
click at [353, 241] on input "text" at bounding box center [917, 235] width 1268 height 30
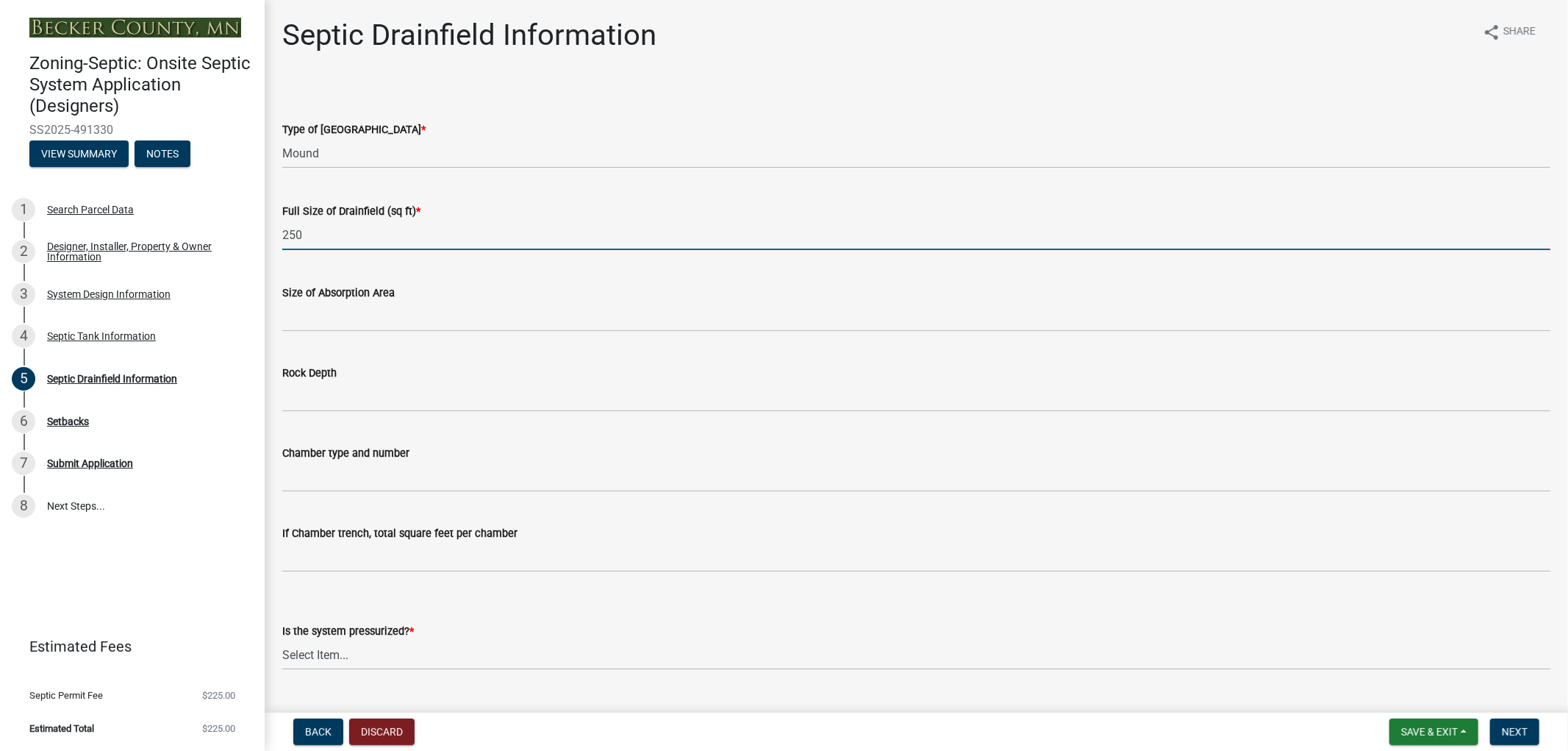
type input "250"
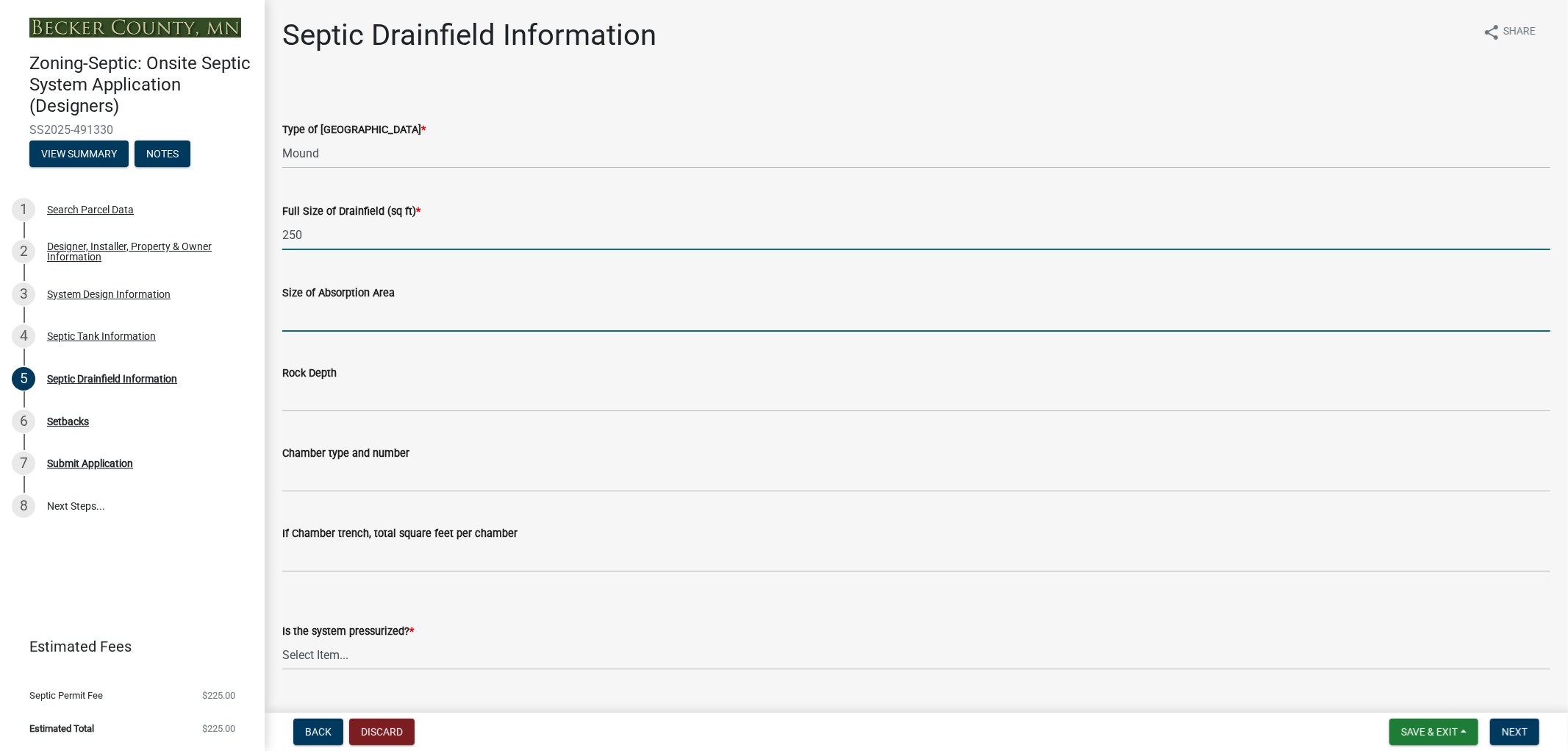
click at [355, 322] on input "Size of Absorption Area" at bounding box center [917, 317] width 1268 height 30
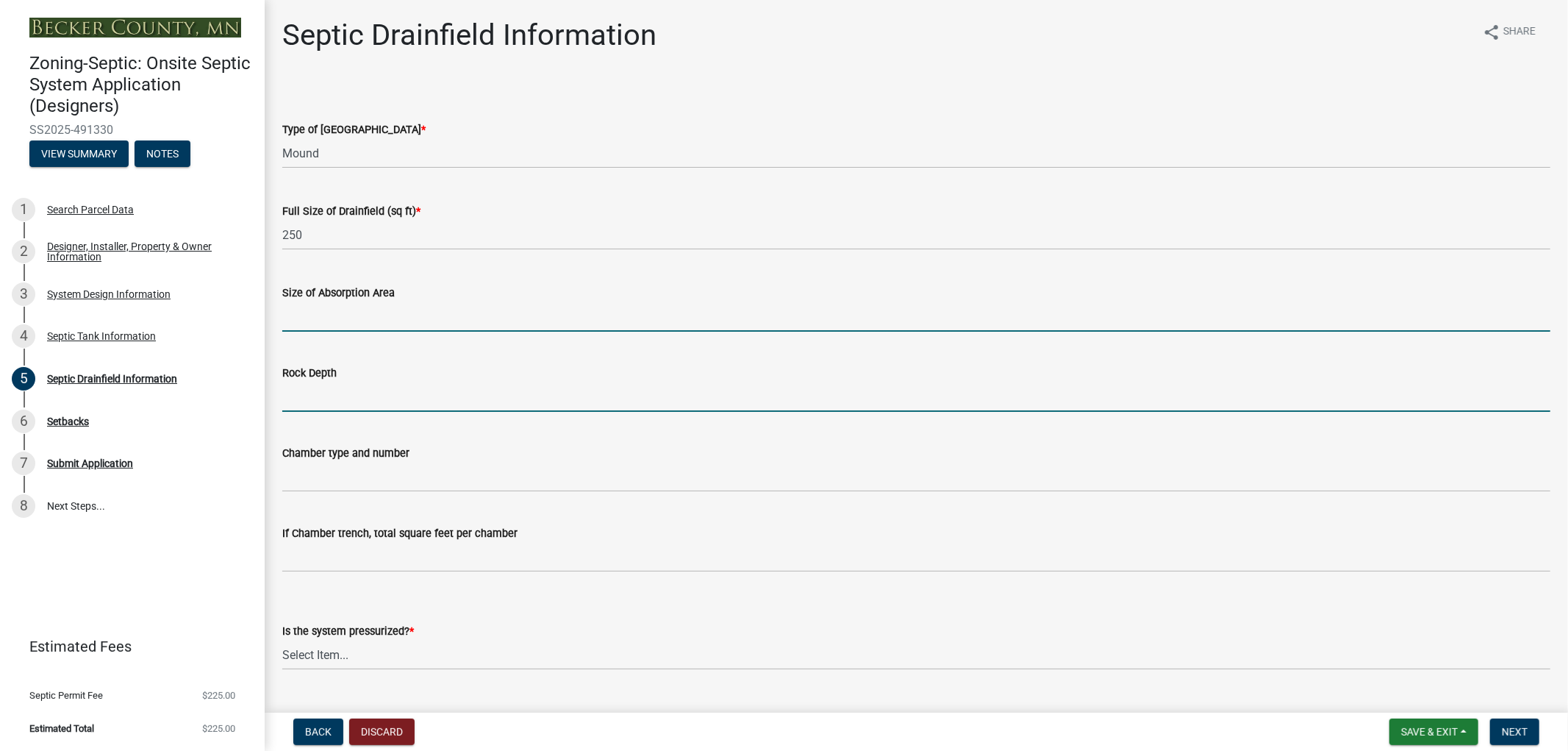
click at [315, 395] on input "Rock Depth" at bounding box center [917, 396] width 1268 height 30
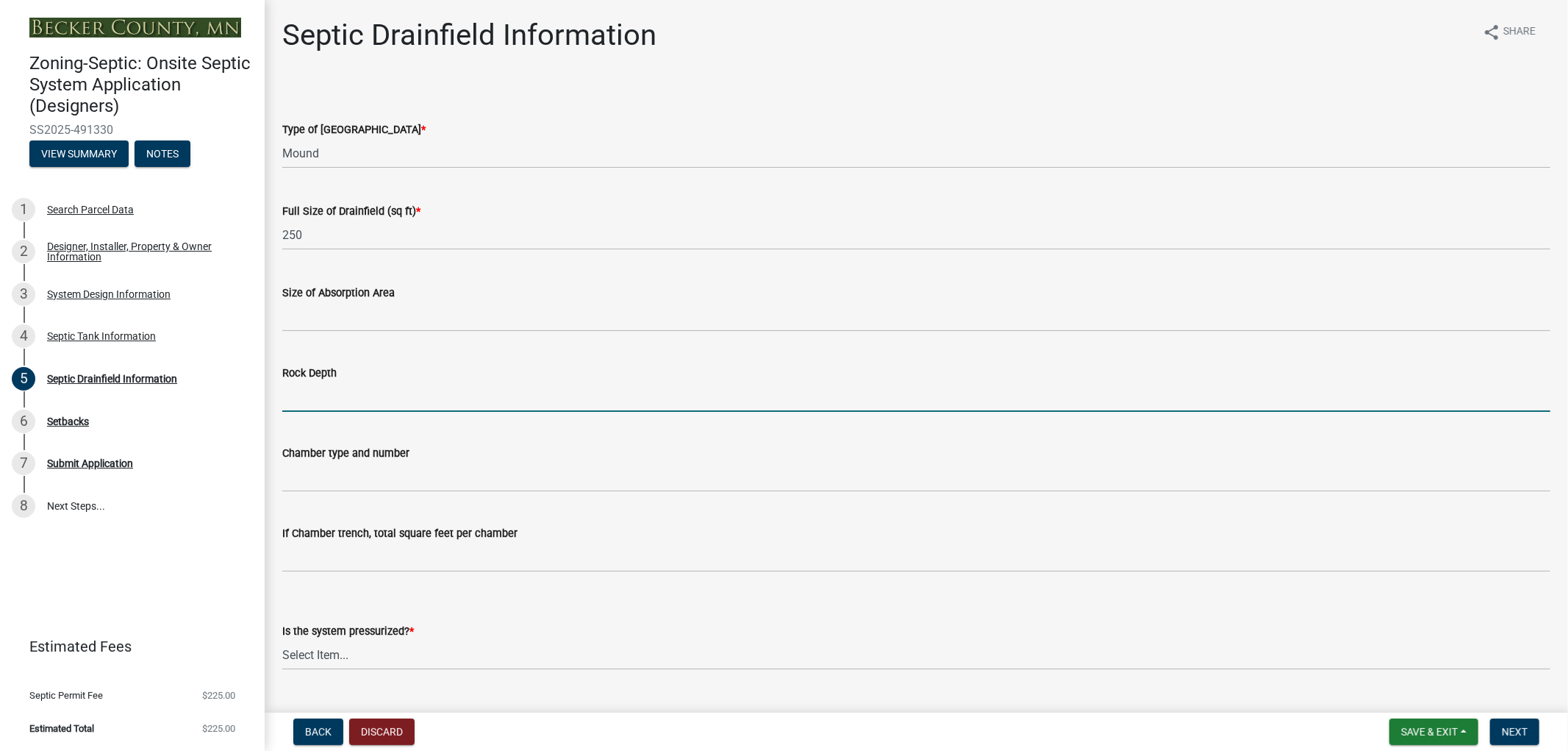
type input "6" below pipes"
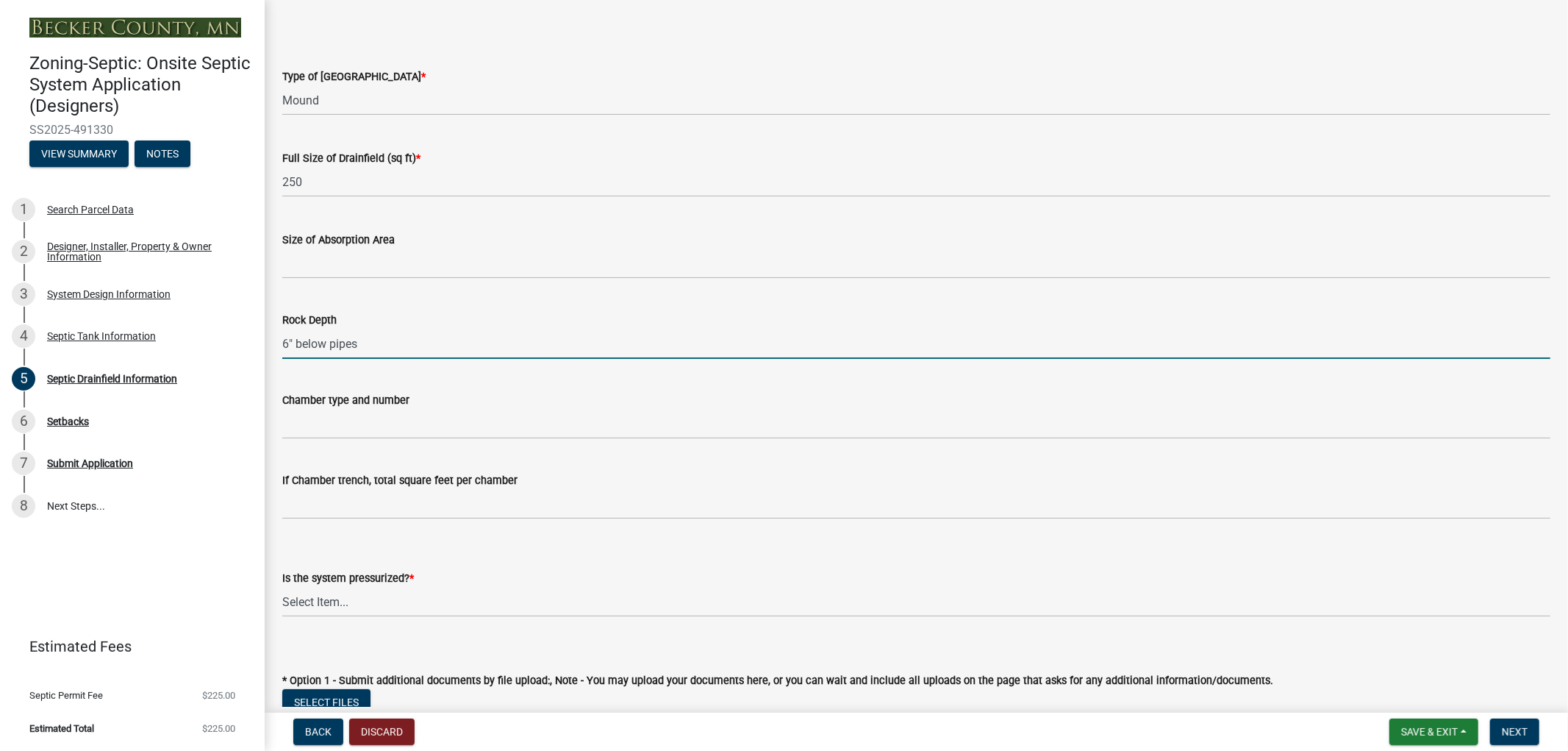
scroll to position [82, 0]
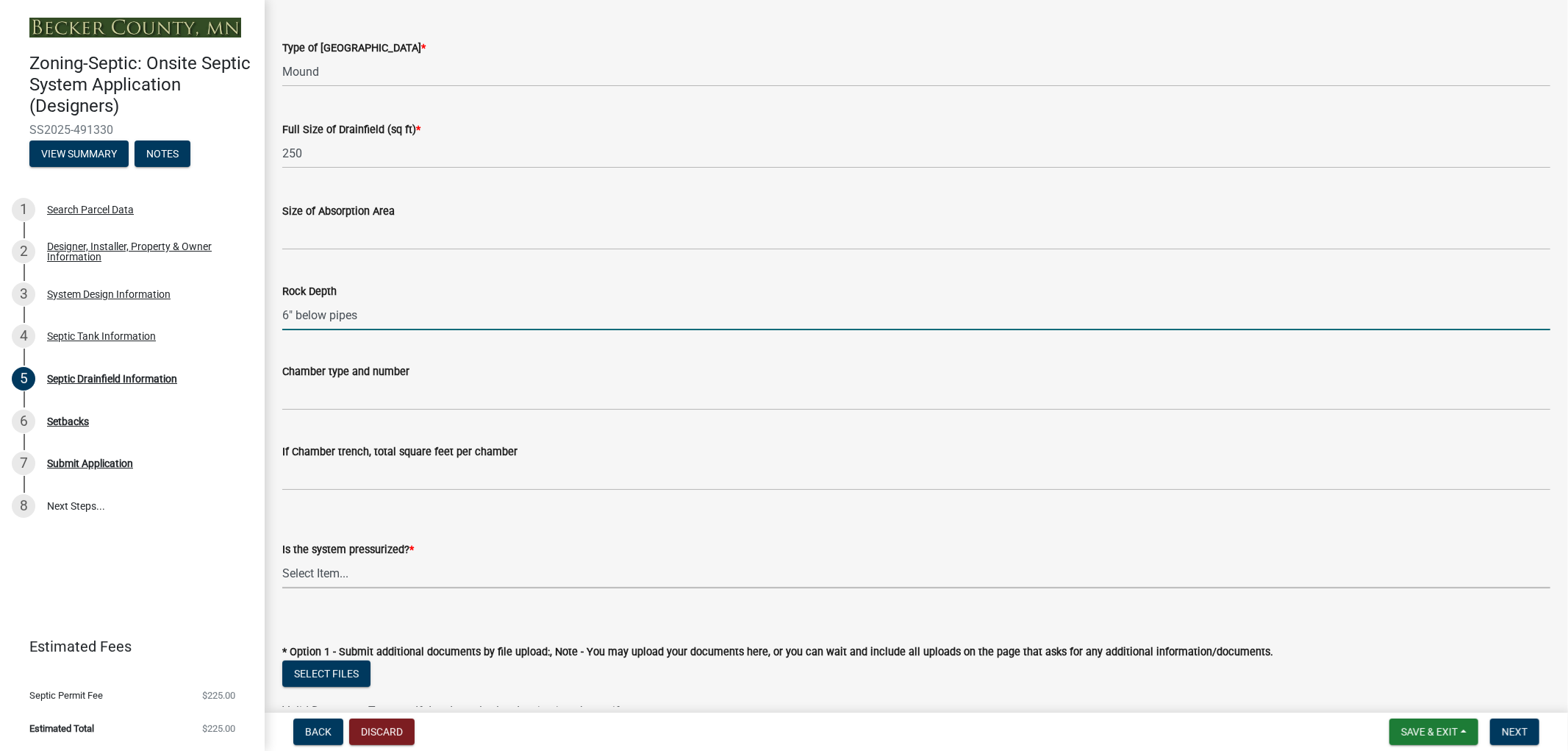
click at [345, 577] on select "Select Item... Yes No" at bounding box center [917, 573] width 1268 height 30
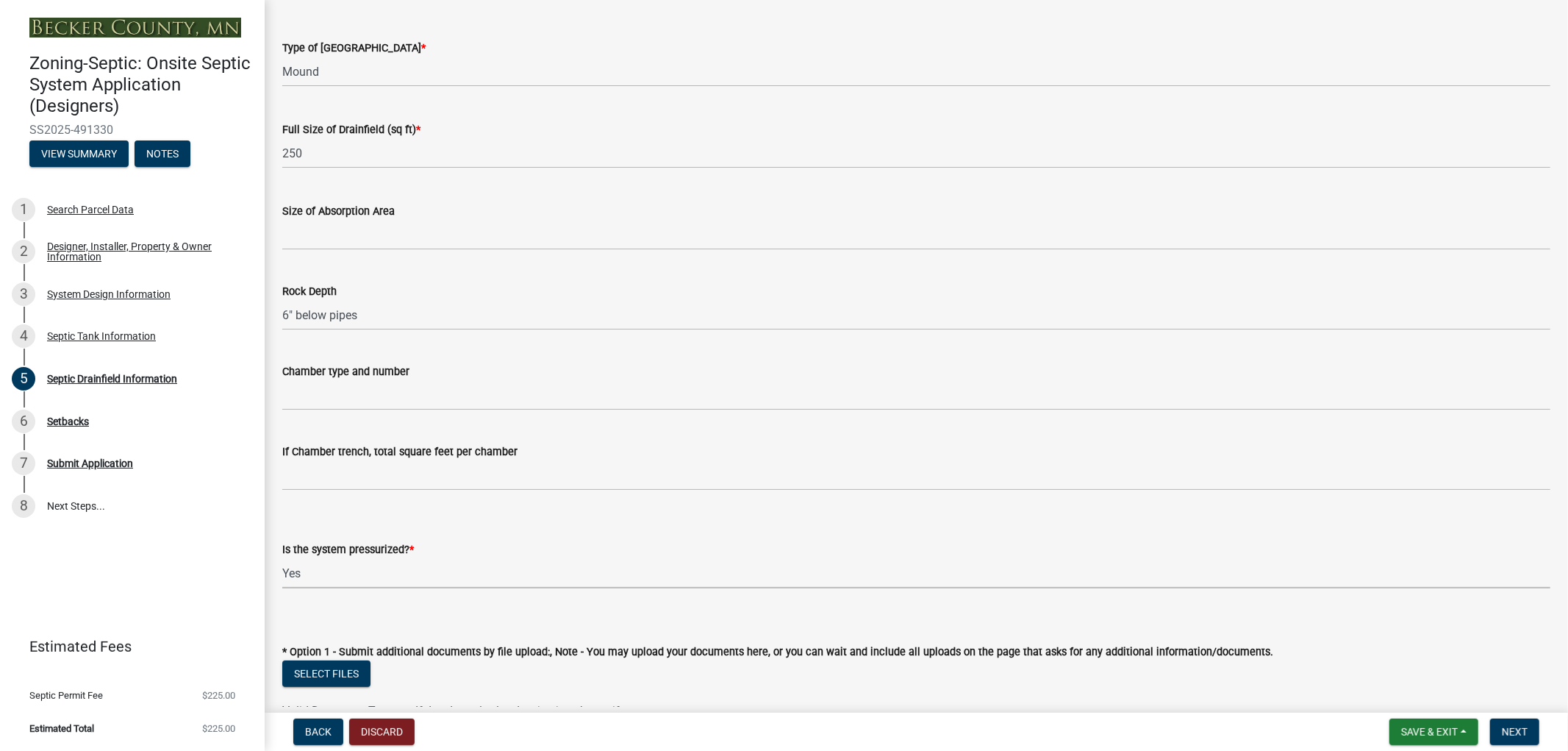
click at [282, 558] on select "Select Item... Yes No" at bounding box center [917, 573] width 1268 height 30
select select "366d546d-8bc3-42fb-bca7-8a9455861f61"
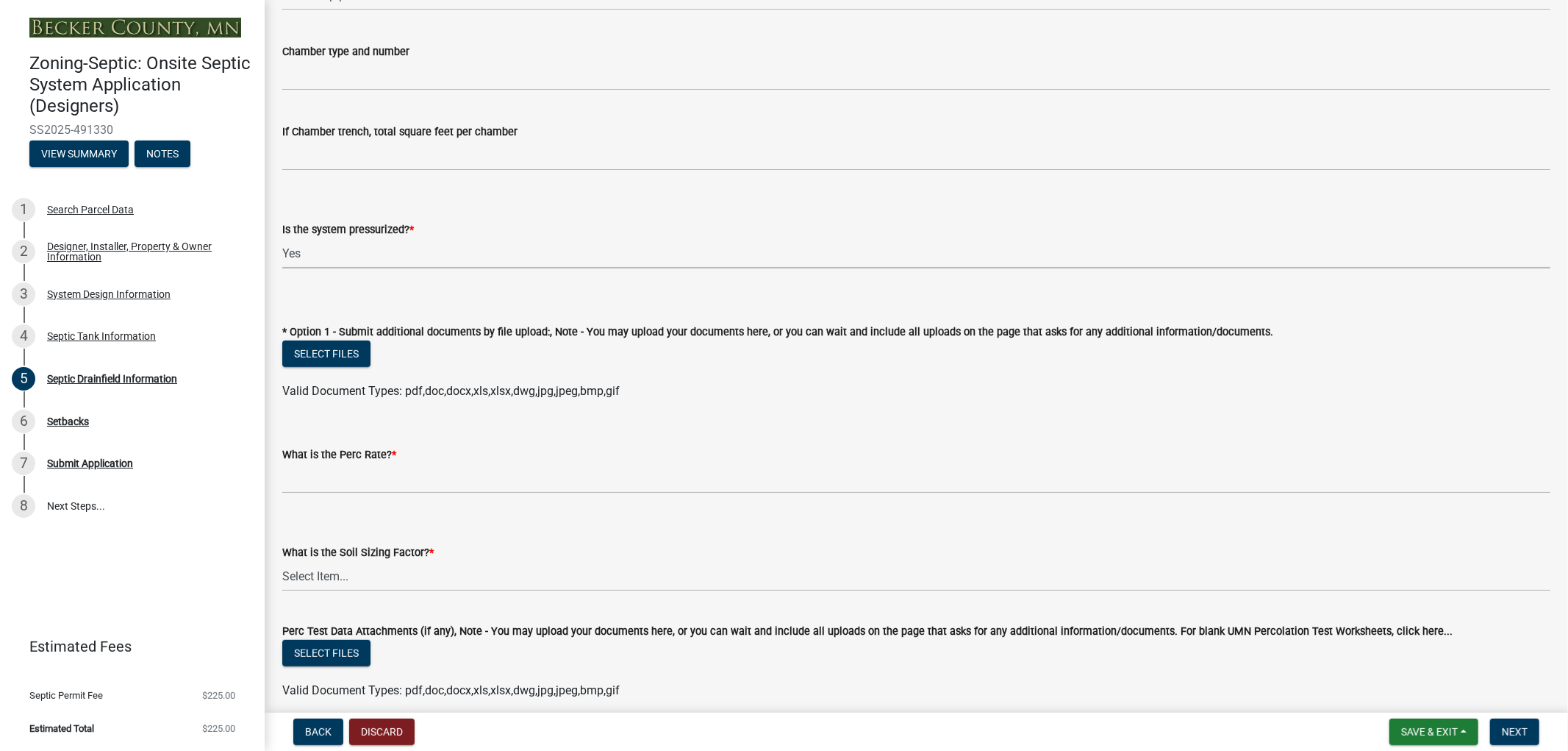
scroll to position [408, 0]
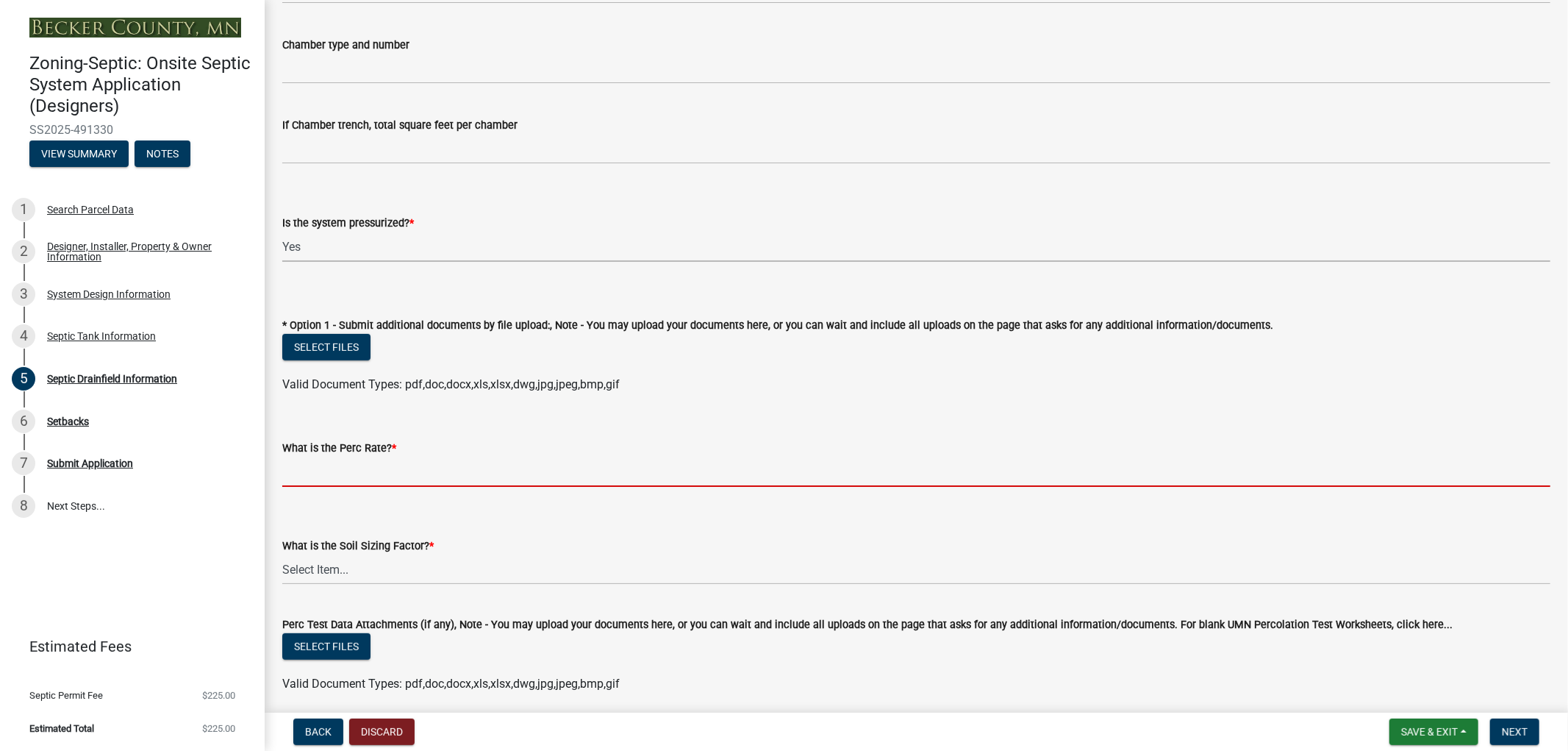
click at [358, 476] on input "What is the Perc Rate? *" at bounding box center [917, 472] width 1268 height 30
type input "0.1-5"
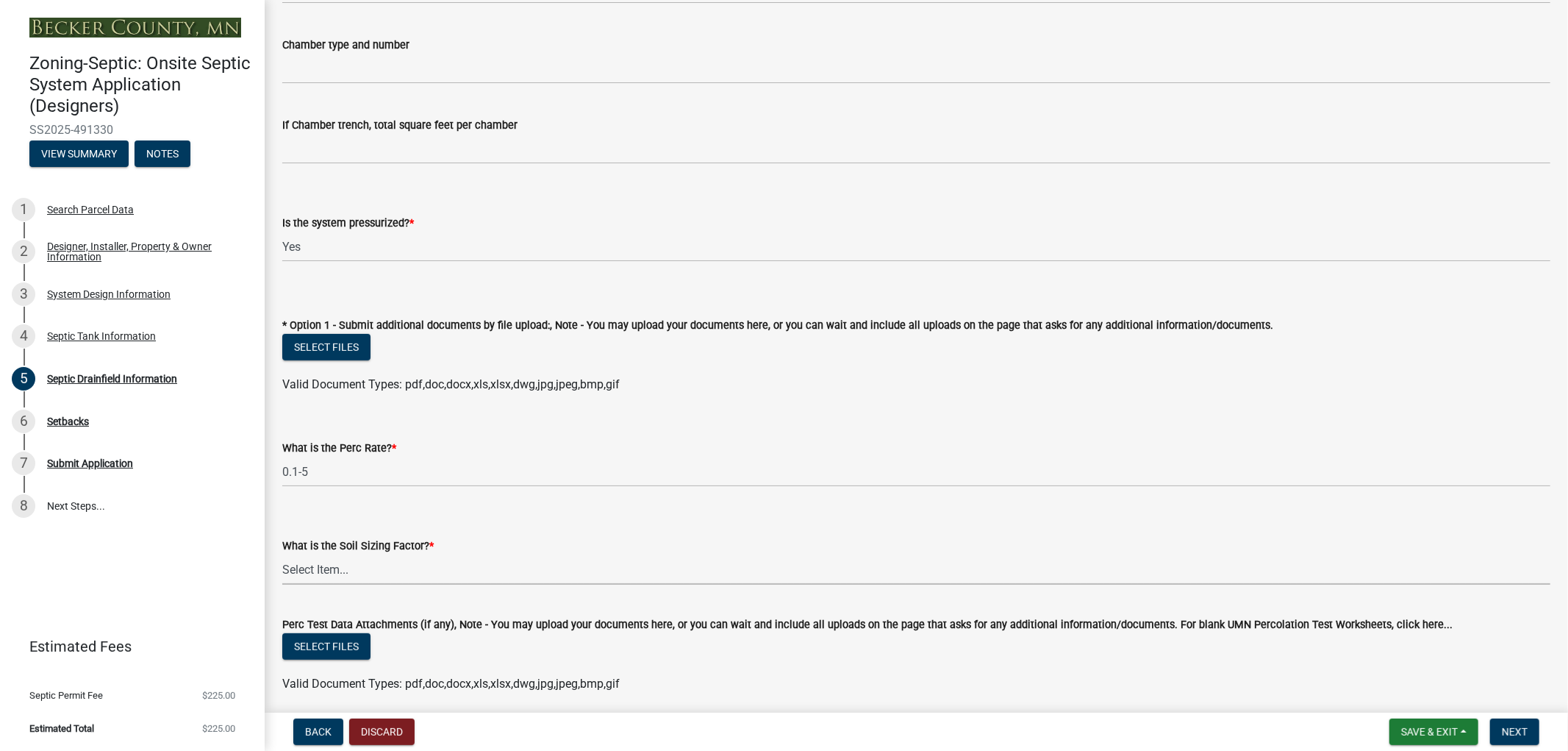
click at [365, 568] on select "Select Item... 0.00 0.24 0.45 0.50 0.60 0.78 .83 1.27 1.67" at bounding box center [917, 569] width 1268 height 30
click at [282, 554] on select "Select Item... 0.00 0.24 0.45 0.50 0.60 0.78 .83 1.27 1.67" at bounding box center [917, 569] width 1268 height 30
select select "52684610-3c7f-46a6-906a-038873286f5a"
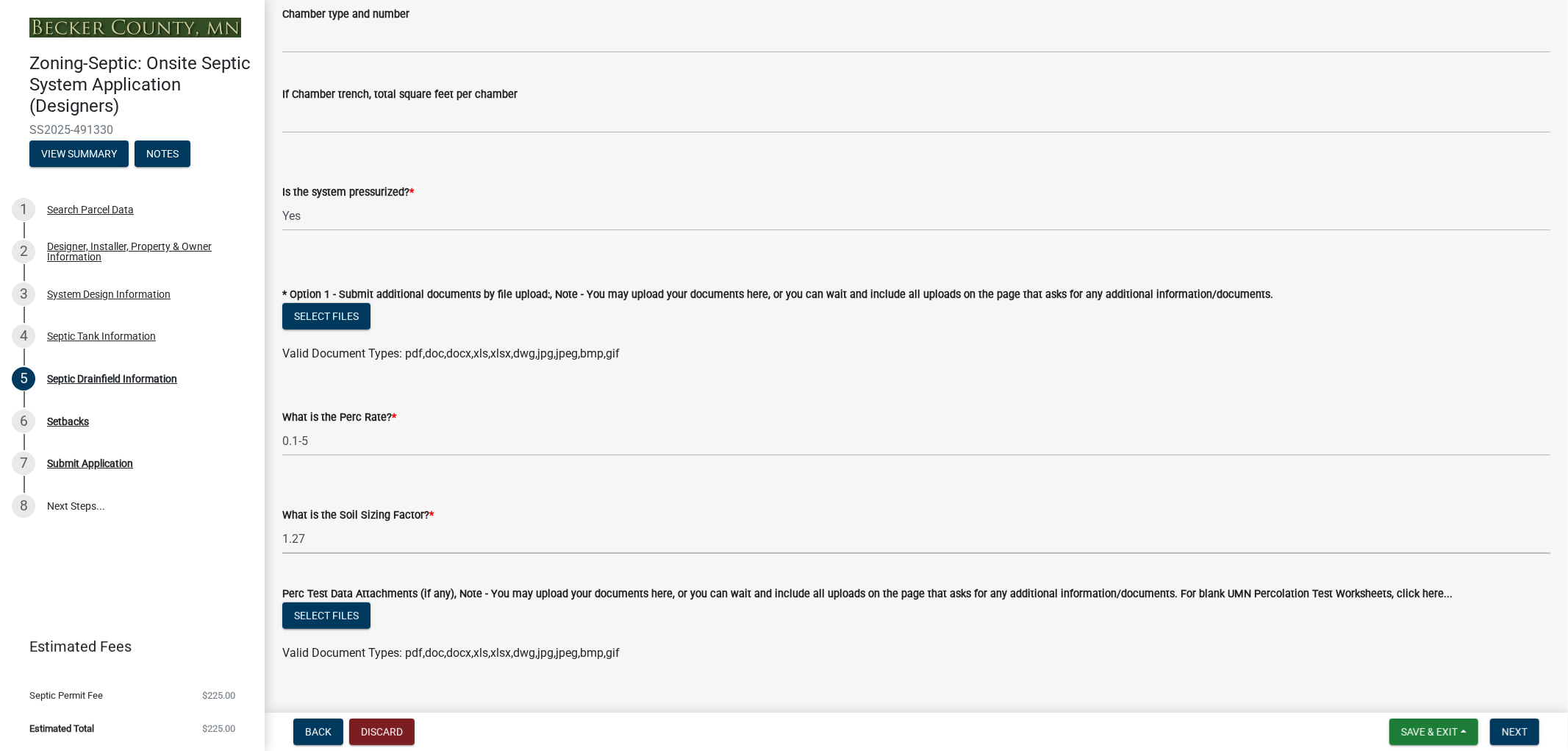
scroll to position [464, 0]
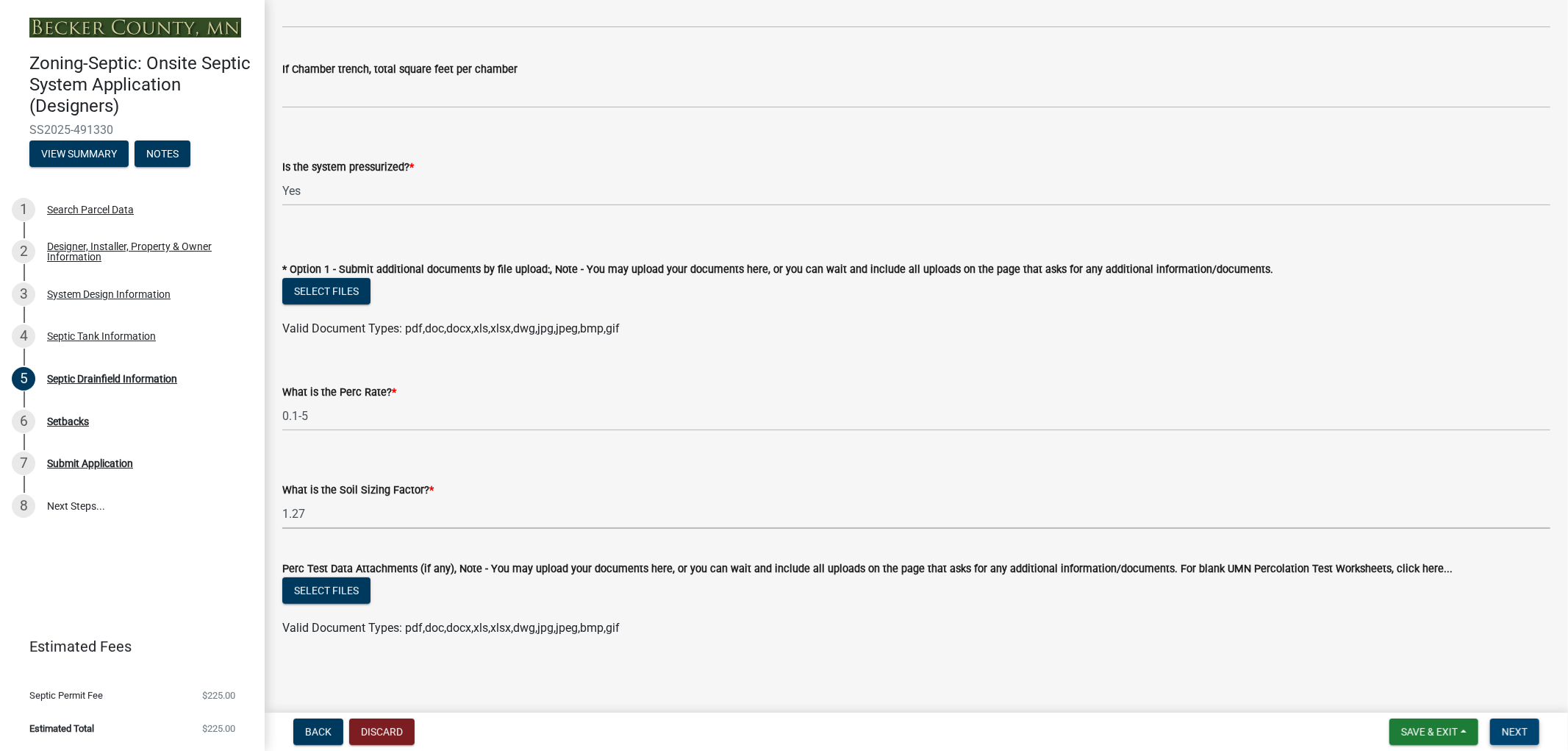
click at [1517, 725] on span "Next" at bounding box center [1515, 731] width 26 height 11
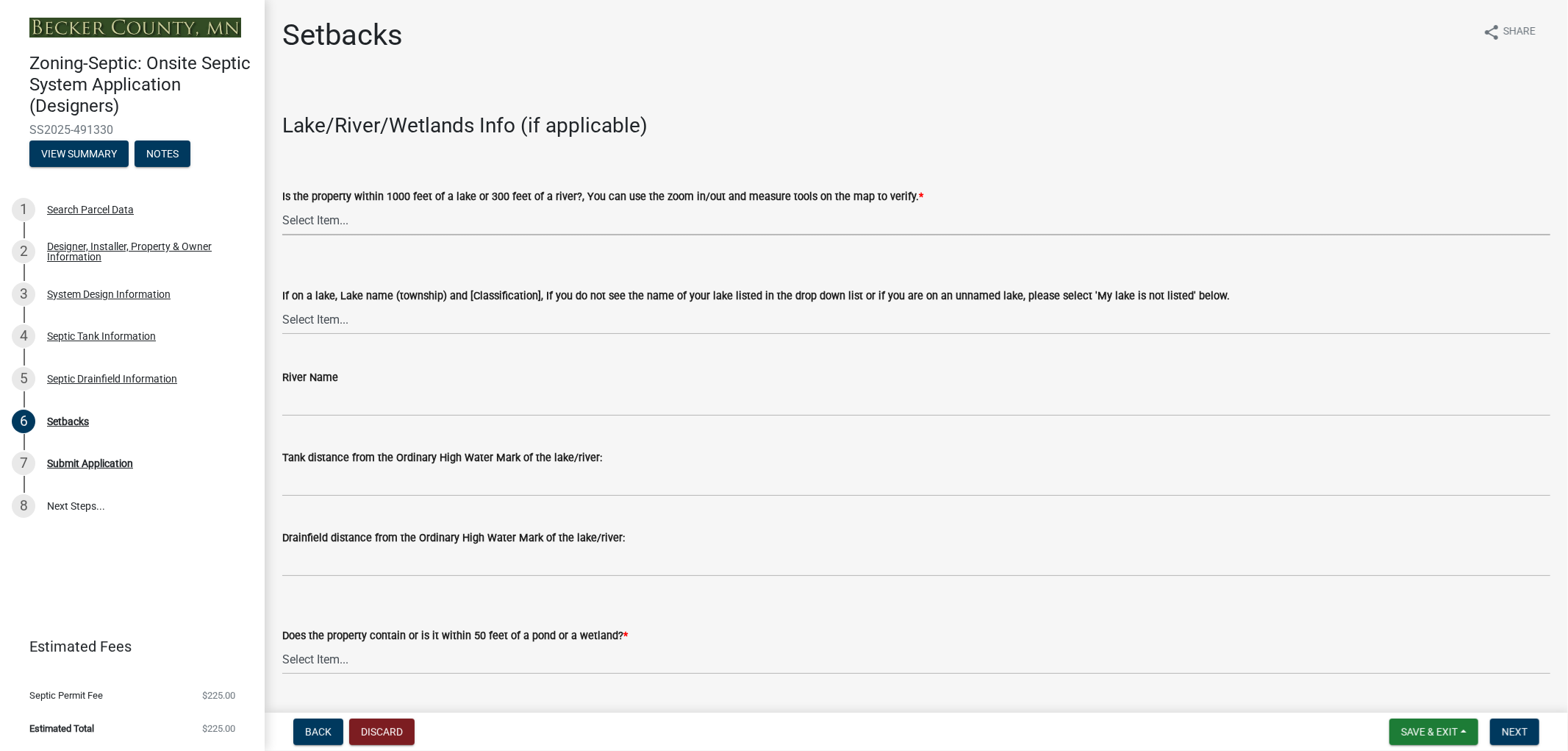
click at [339, 225] on select "Select Item... Yes No" at bounding box center [917, 221] width 1268 height 30
click at [282, 205] on select "Select Item... Yes No" at bounding box center [917, 221] width 1268 height 30
select select "479aafb6-b6e6-4f54-9b3a-e9d3c09fb6b0"
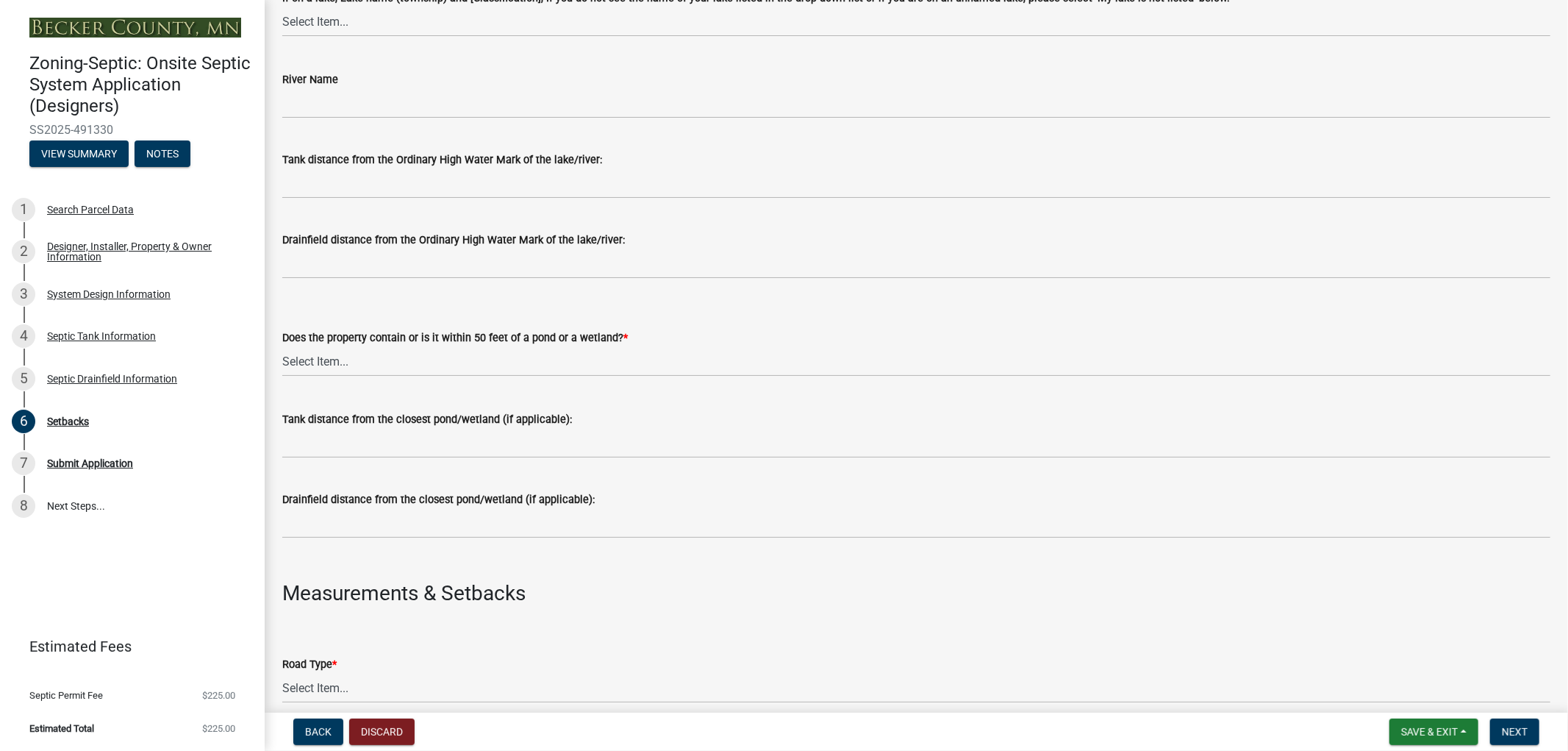
scroll to position [326, 0]
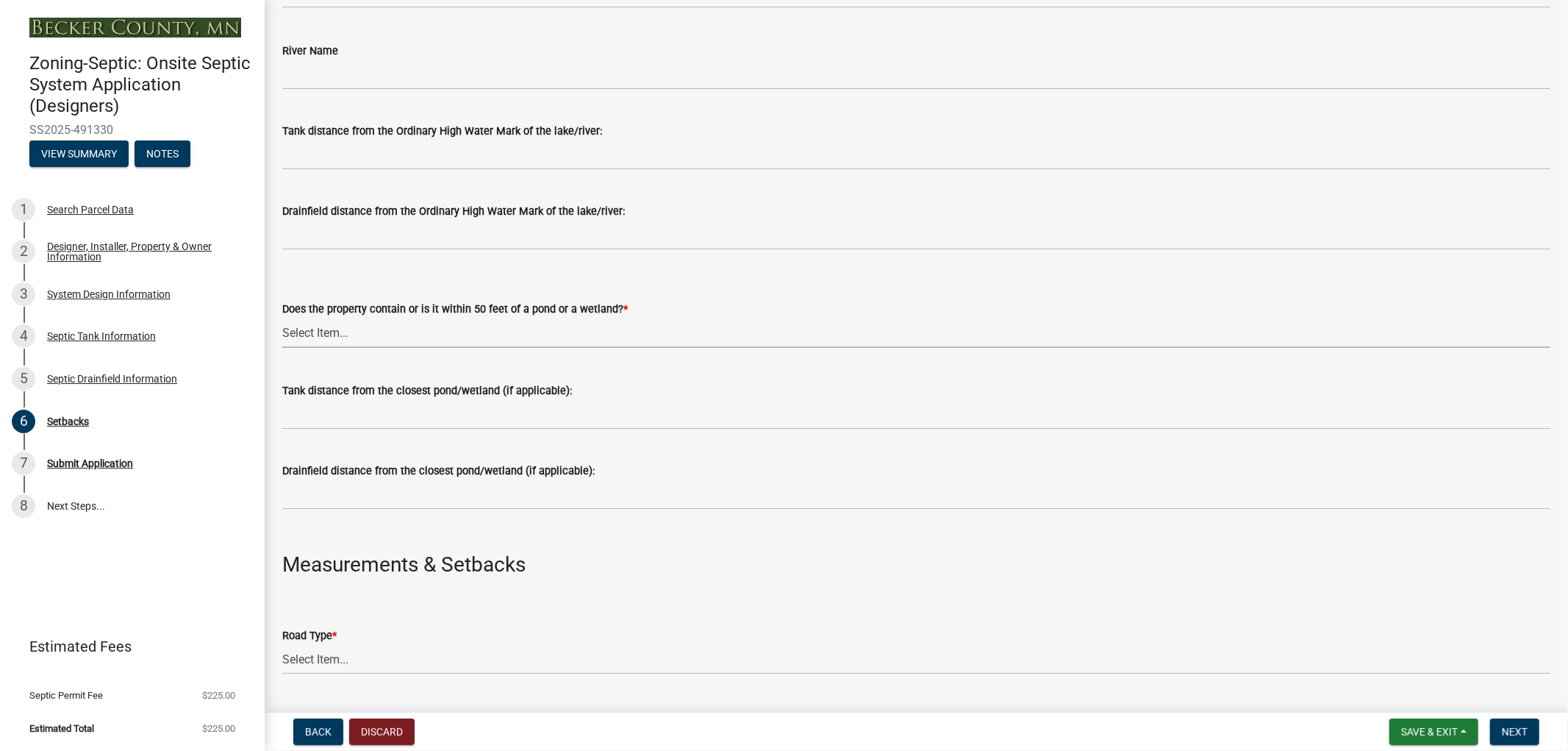
click at [326, 333] on select "Select Item... Yes No" at bounding box center [917, 333] width 1268 height 30
click at [282, 318] on select "Select Item... Yes No" at bounding box center [917, 333] width 1268 height 30
select select "23044af5-43bb-4cf5-8aef-2716db2ce5fc"
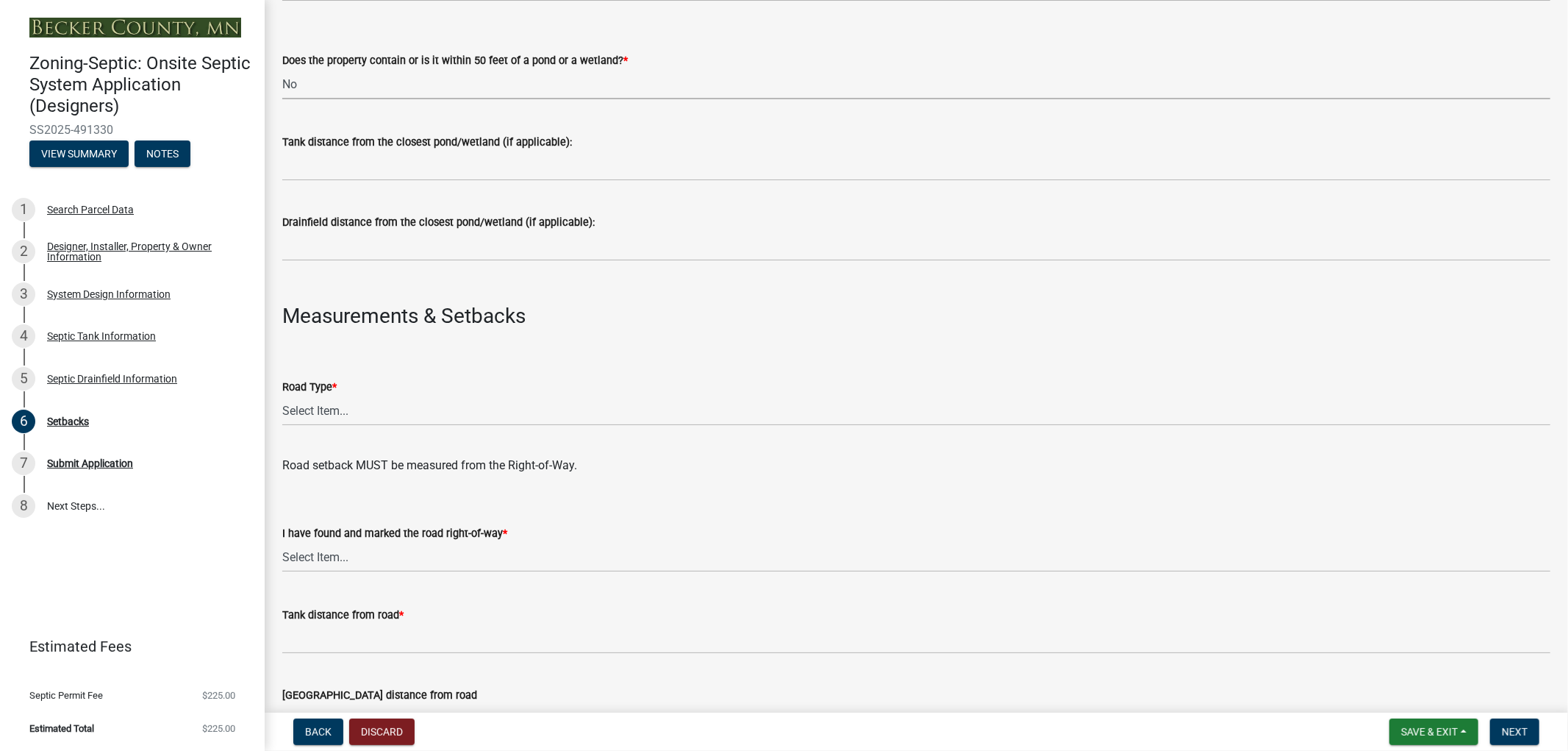
scroll to position [571, 0]
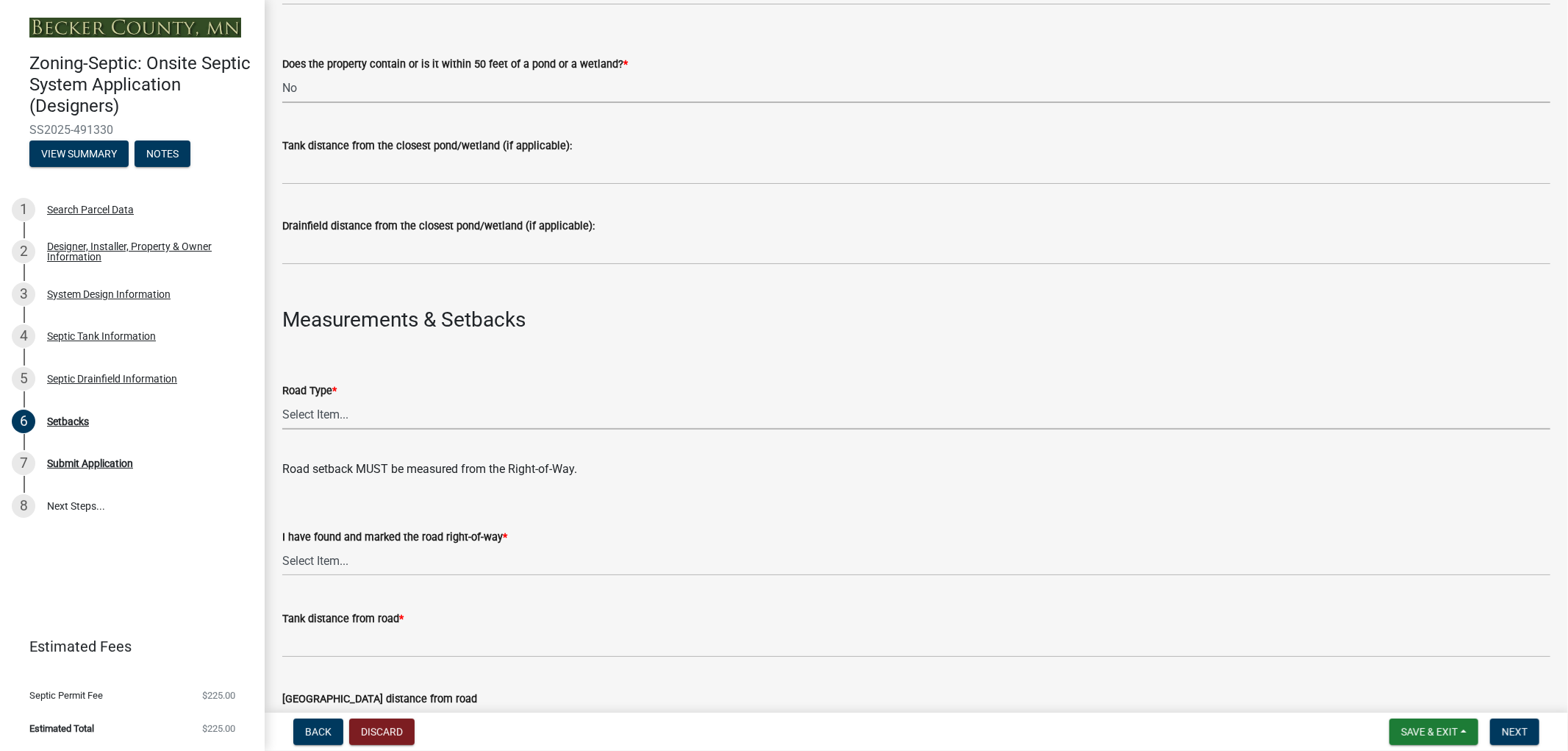
click at [334, 409] on select "Select Item... State County Public / Township Private Easement [GEOGRAPHIC_DATA]" at bounding box center [917, 414] width 1268 height 30
click at [282, 399] on select "Select Item... State County Public / Township Private Easement [GEOGRAPHIC_DATA]" at bounding box center [917, 414] width 1268 height 30
select select "21af9b93-f494-48c6-91ae-235d36c6c939"
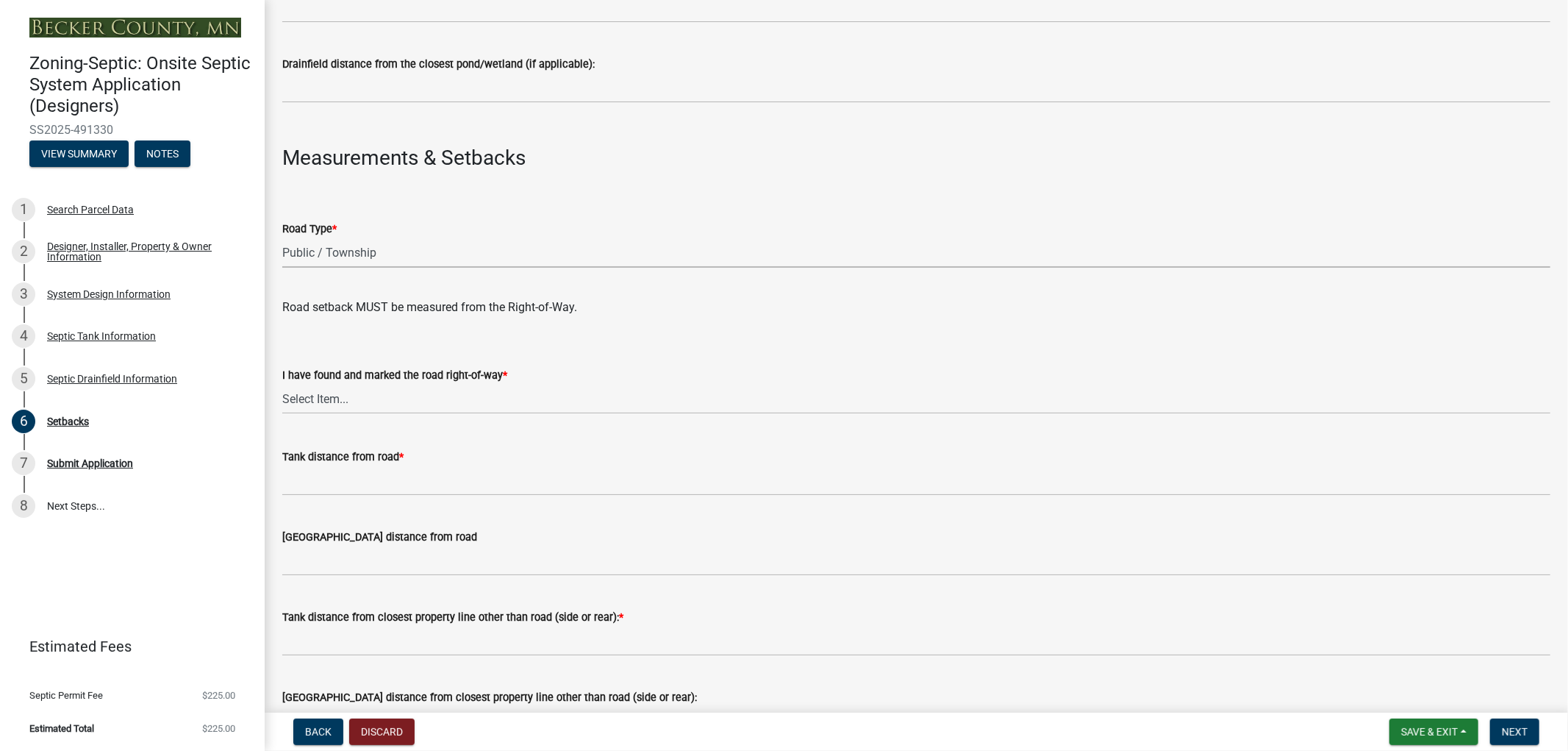
scroll to position [735, 0]
click at [368, 400] on select "Select Item... Yes No" at bounding box center [917, 396] width 1268 height 30
click at [282, 381] on select "Select Item... Yes No" at bounding box center [917, 396] width 1268 height 30
select select "2c0c9673-cfd8-4d5e-8ea6-73593e257713"
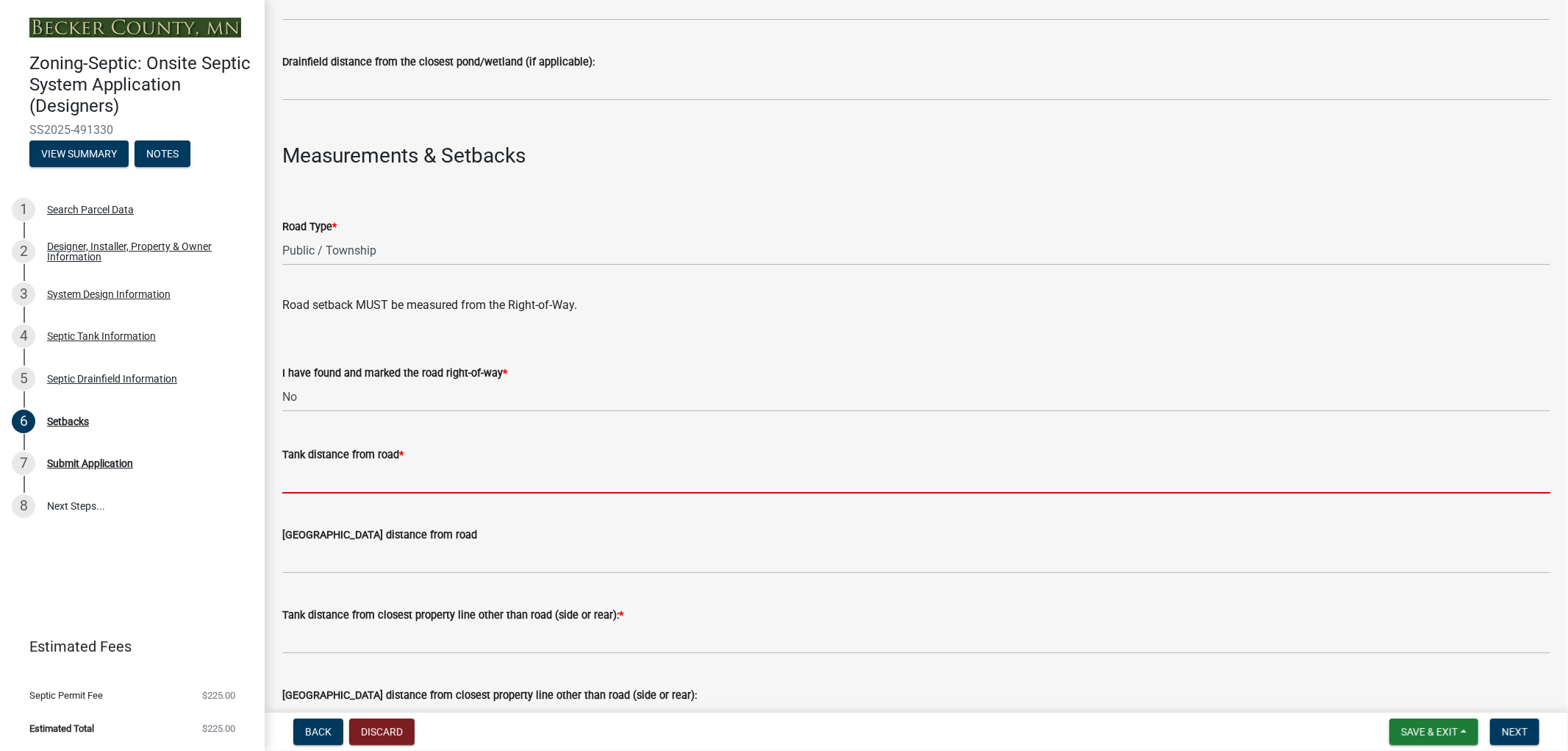
click at [345, 479] on input "Tank distance from road *" at bounding box center [917, 478] width 1268 height 30
type input "50ft +"
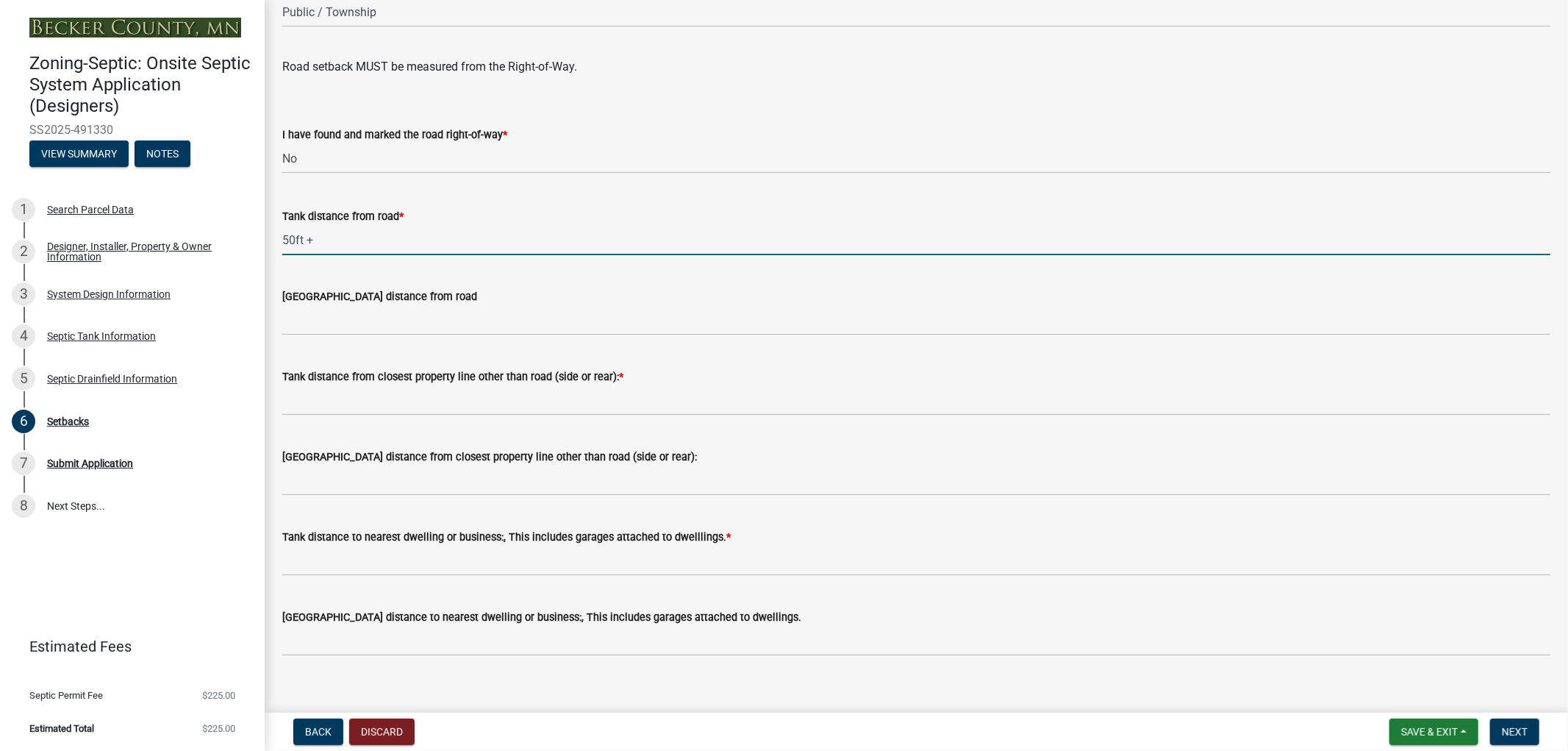
scroll to position [980, 0]
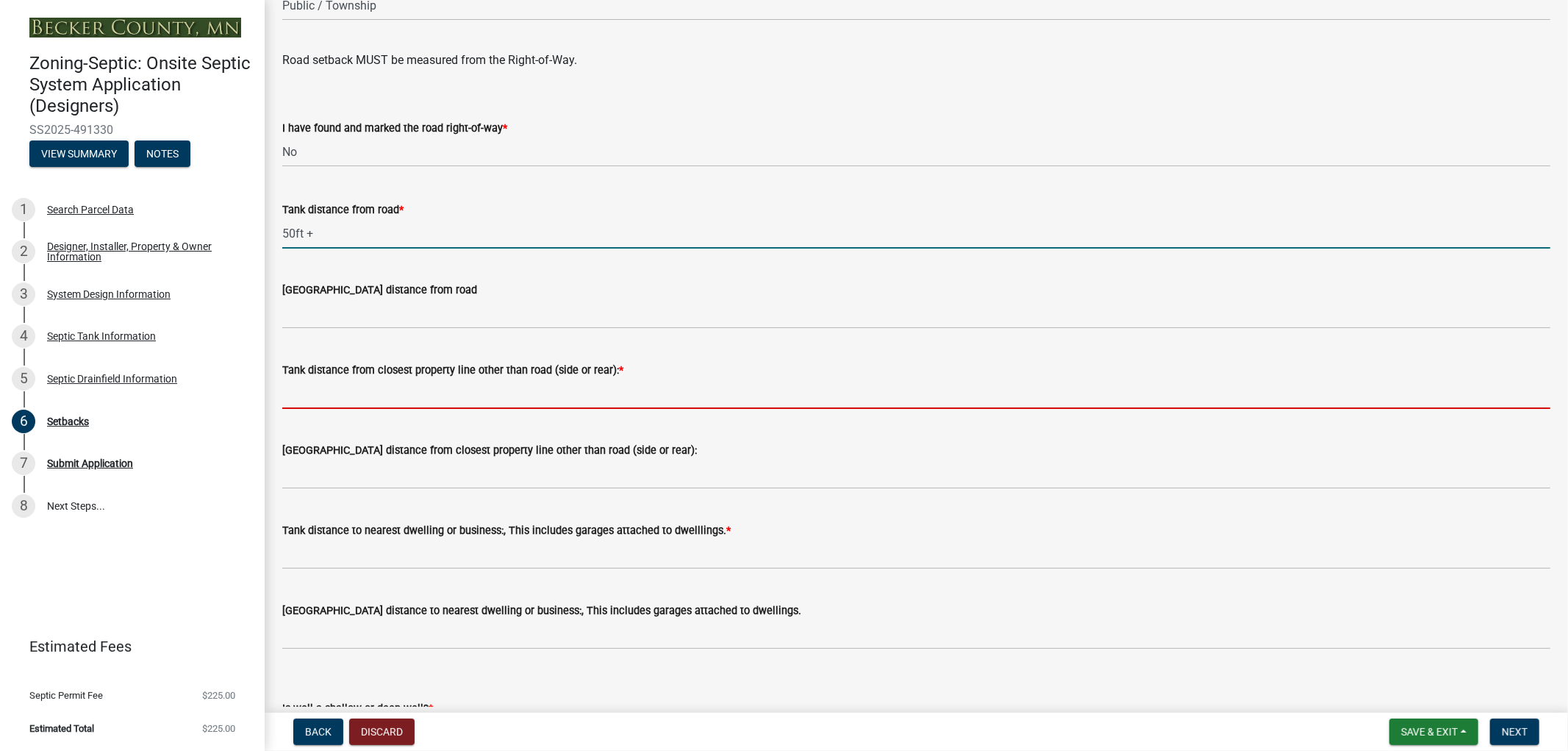
click at [340, 393] on input "Tank distance from closest property line other than road (side or rear): *" at bounding box center [917, 394] width 1268 height 30
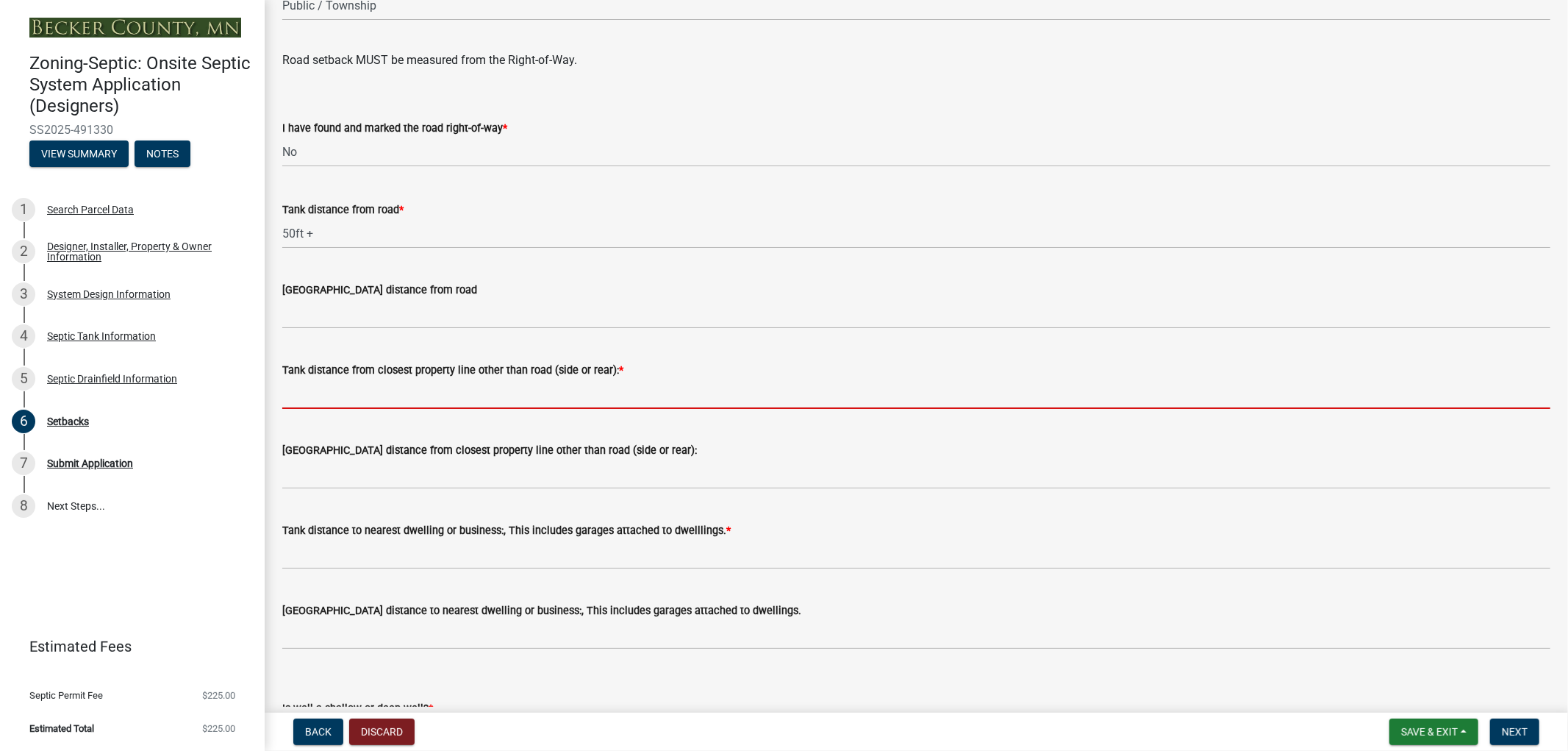
type input "10ft+"
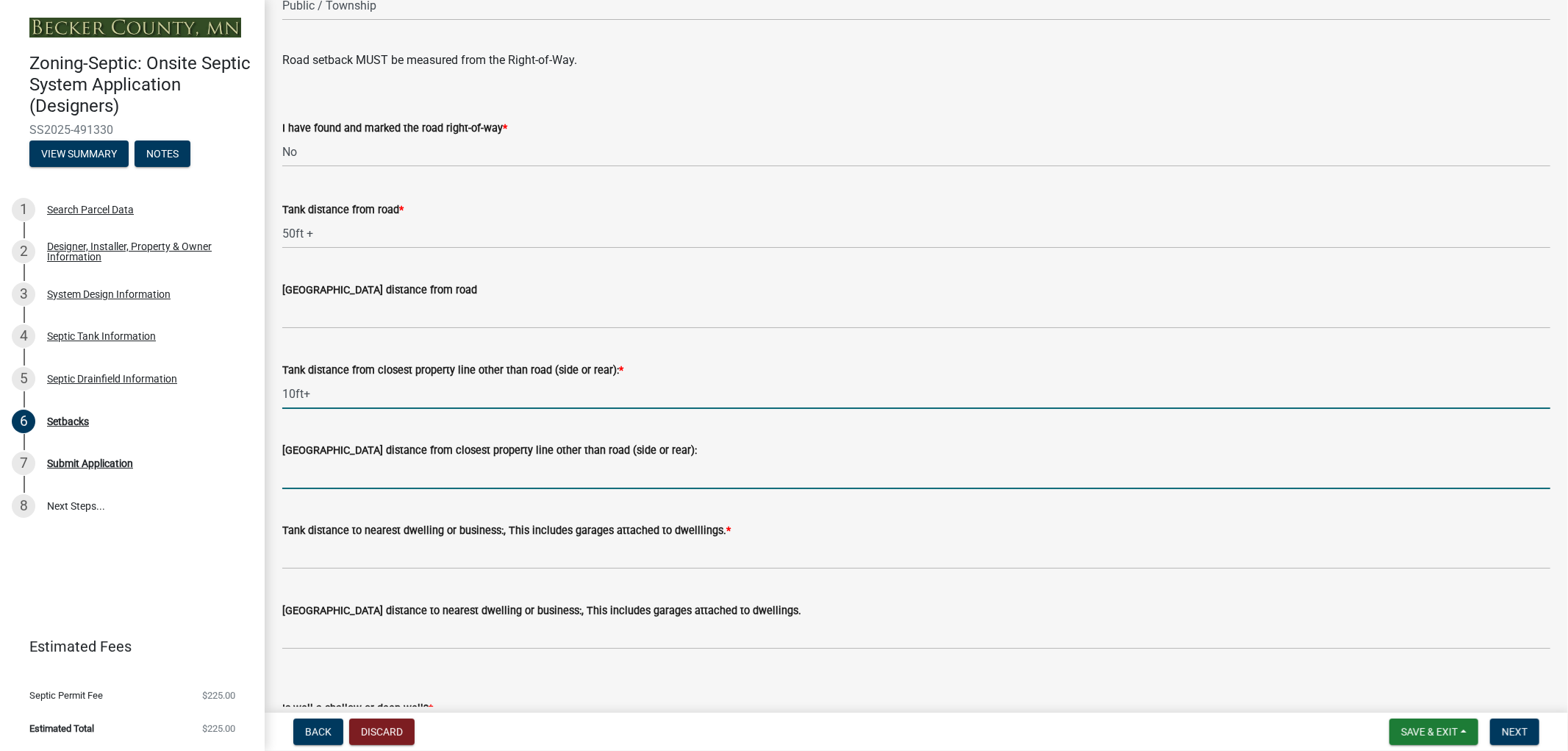
click at [365, 480] on input "[GEOGRAPHIC_DATA] distance from closest property line other than road (side or …" at bounding box center [917, 474] width 1268 height 30
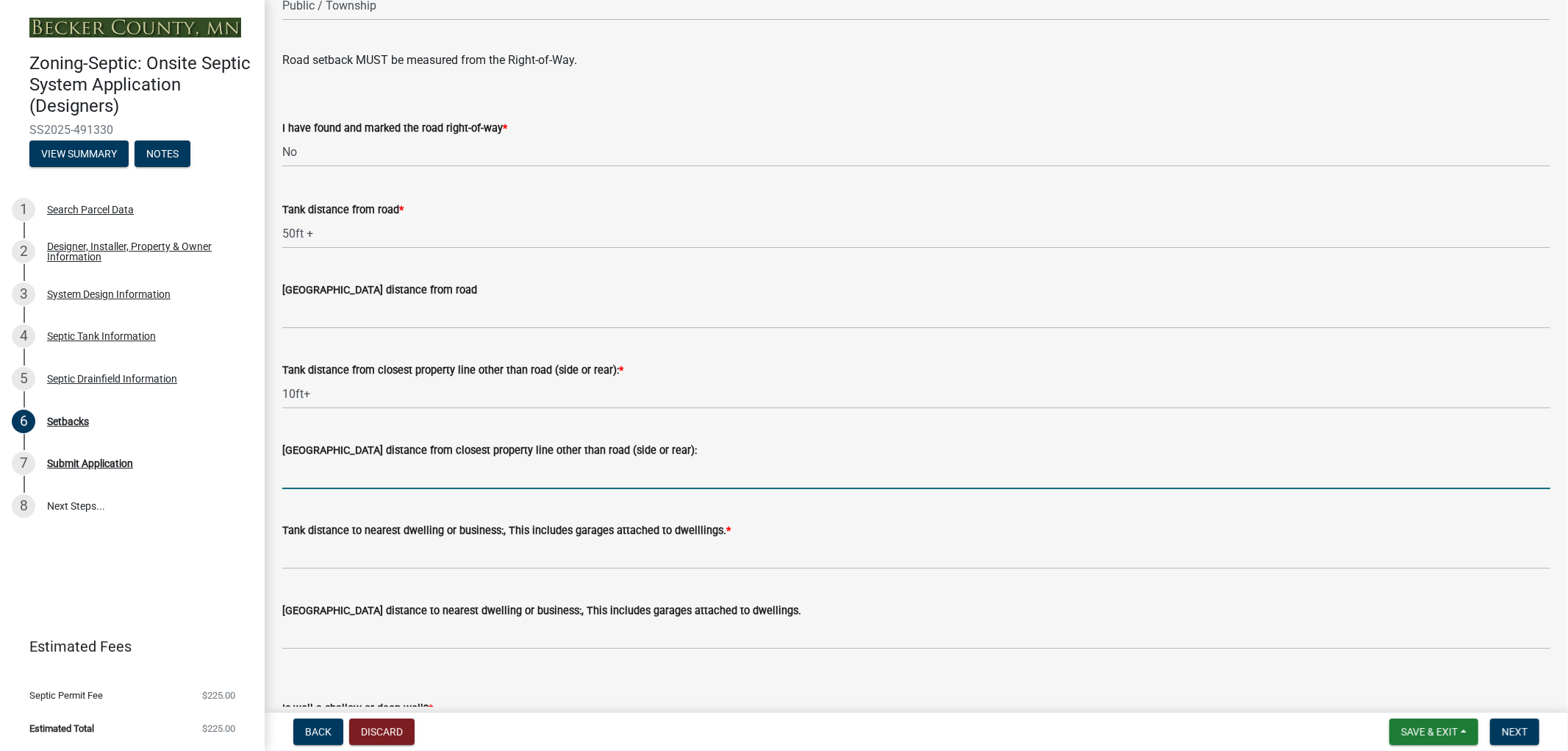
type input "10ft +"
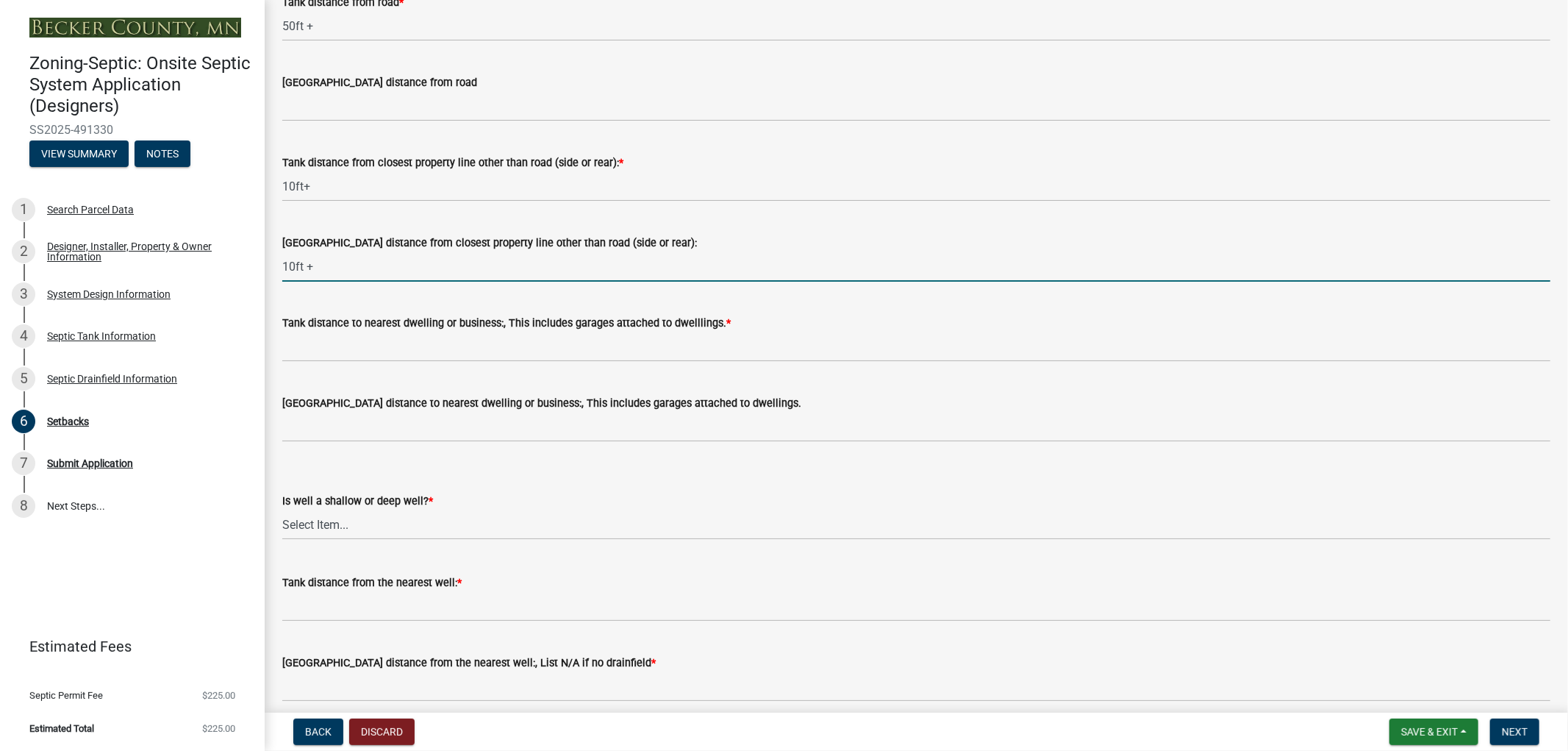
scroll to position [1224, 0]
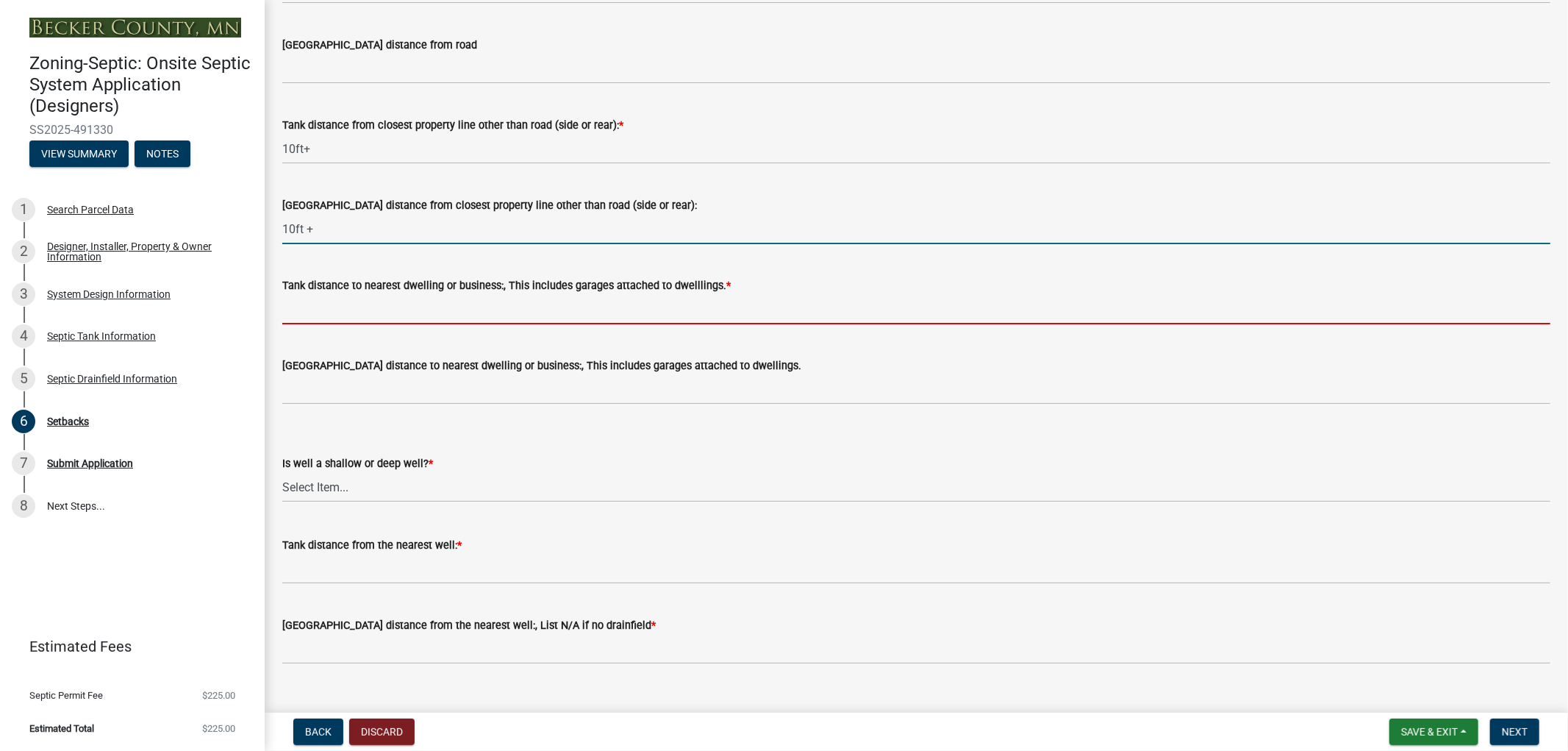
click at [375, 307] on input "Tank distance to nearest dwelling or business:, This includes garages attached …" at bounding box center [917, 309] width 1268 height 30
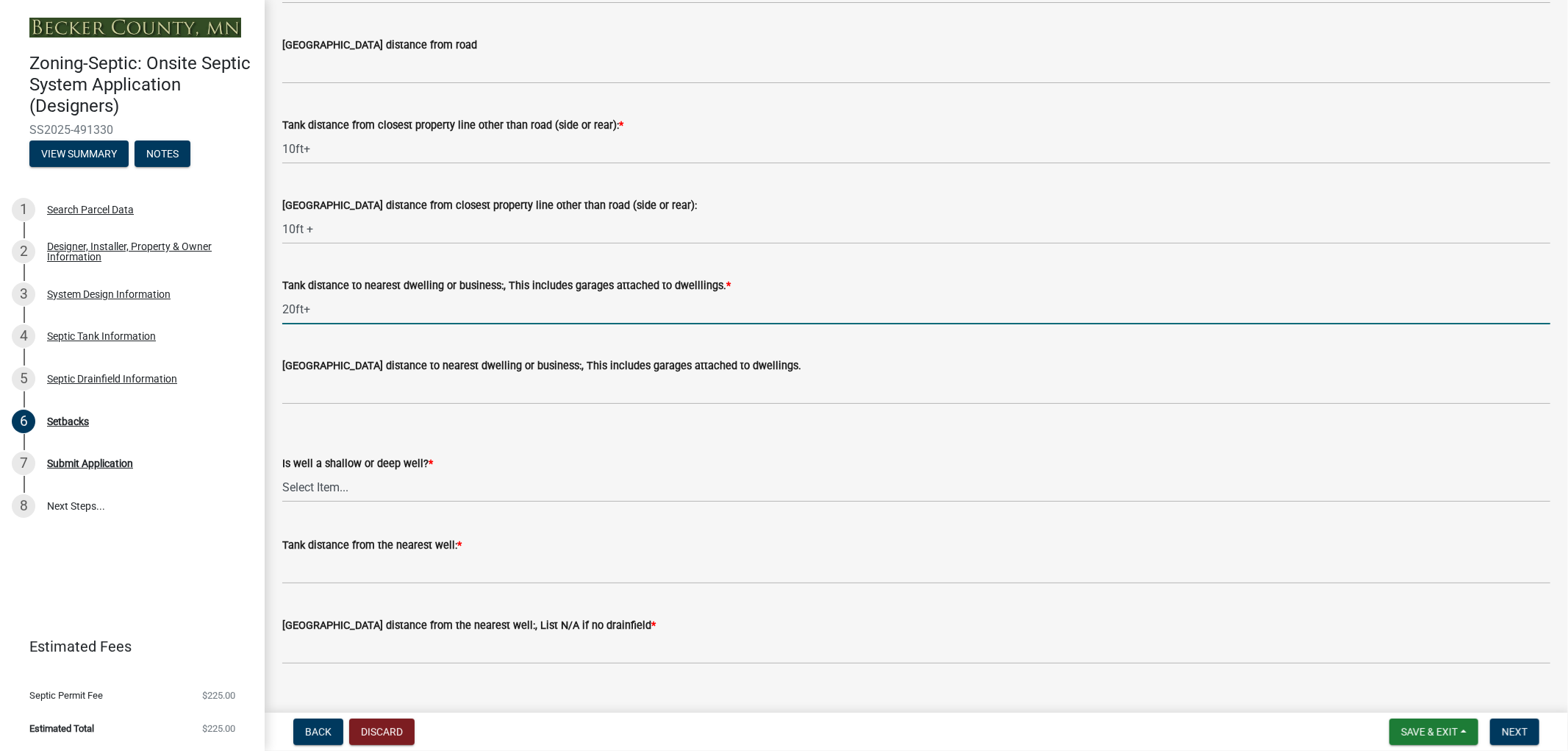
click at [301, 305] on input "20ft+" at bounding box center [917, 309] width 1268 height 30
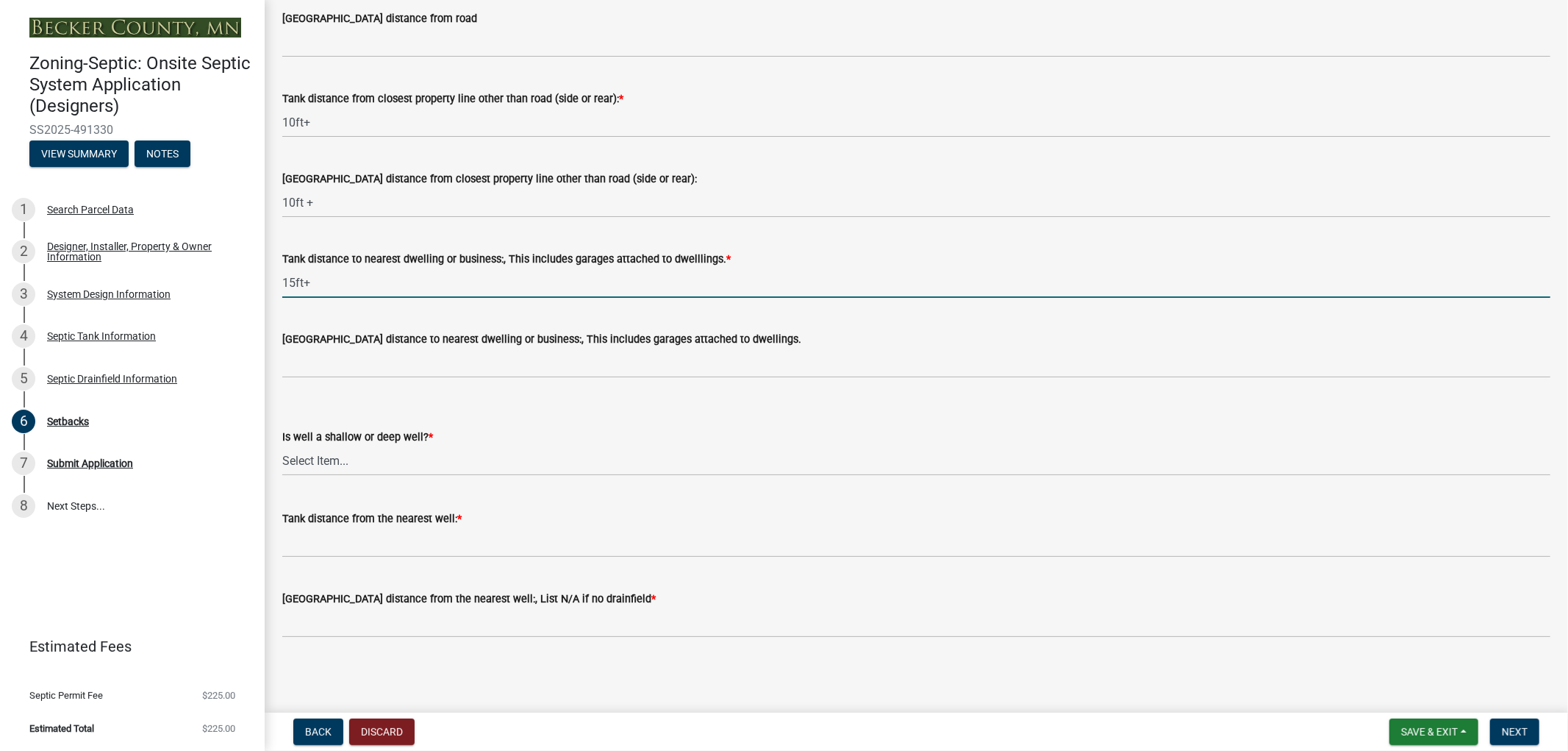
type input "15ft+"
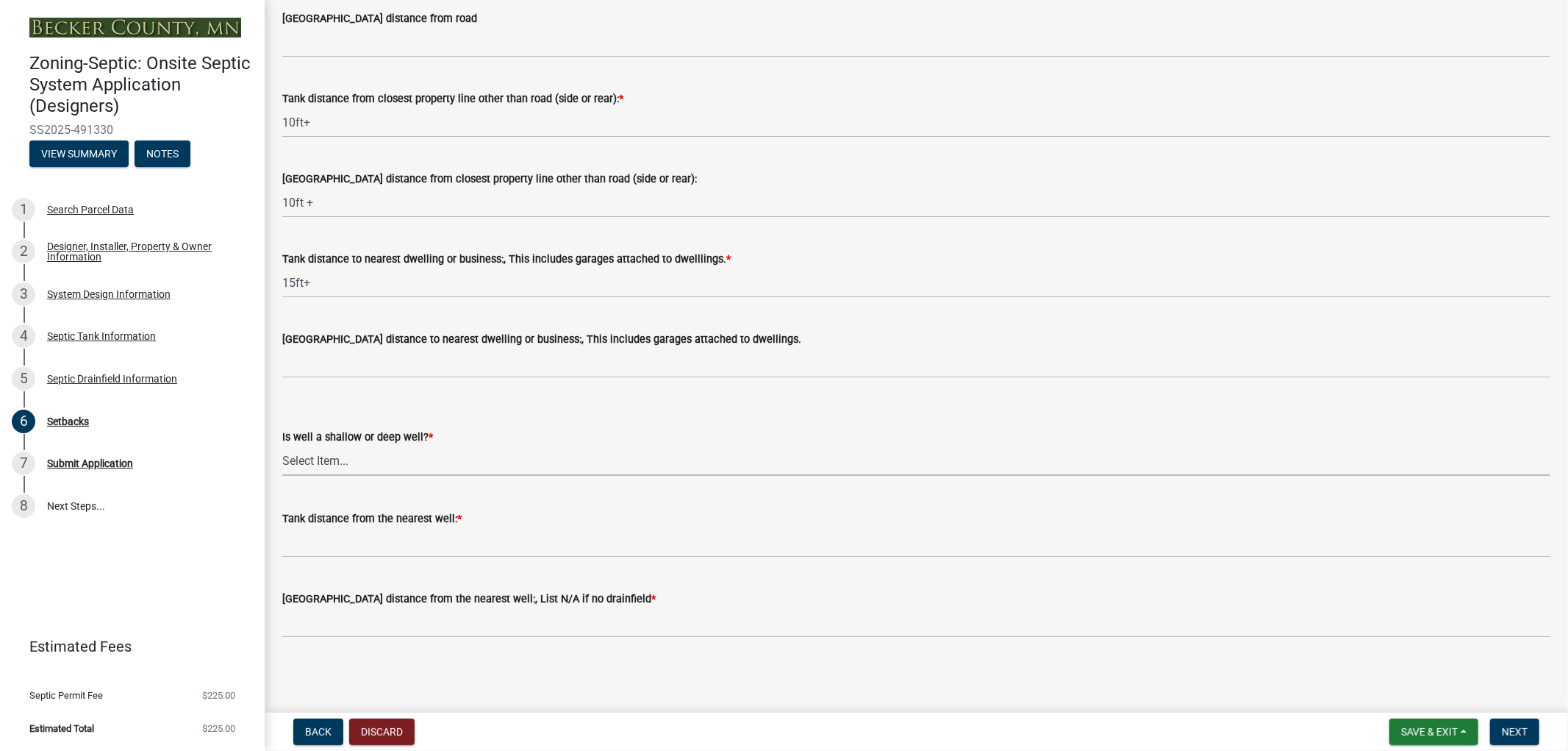
click at [368, 460] on select "Select Item... Deep Well Shallow Well No Well - Connected or to be connected to…" at bounding box center [917, 461] width 1268 height 30
click at [282, 446] on select "Select Item... Deep Well Shallow Well No Well - Connected or to be connected to…" at bounding box center [917, 461] width 1268 height 30
select select "cf78f1da-f066-4305-88a2-864abad1fa52"
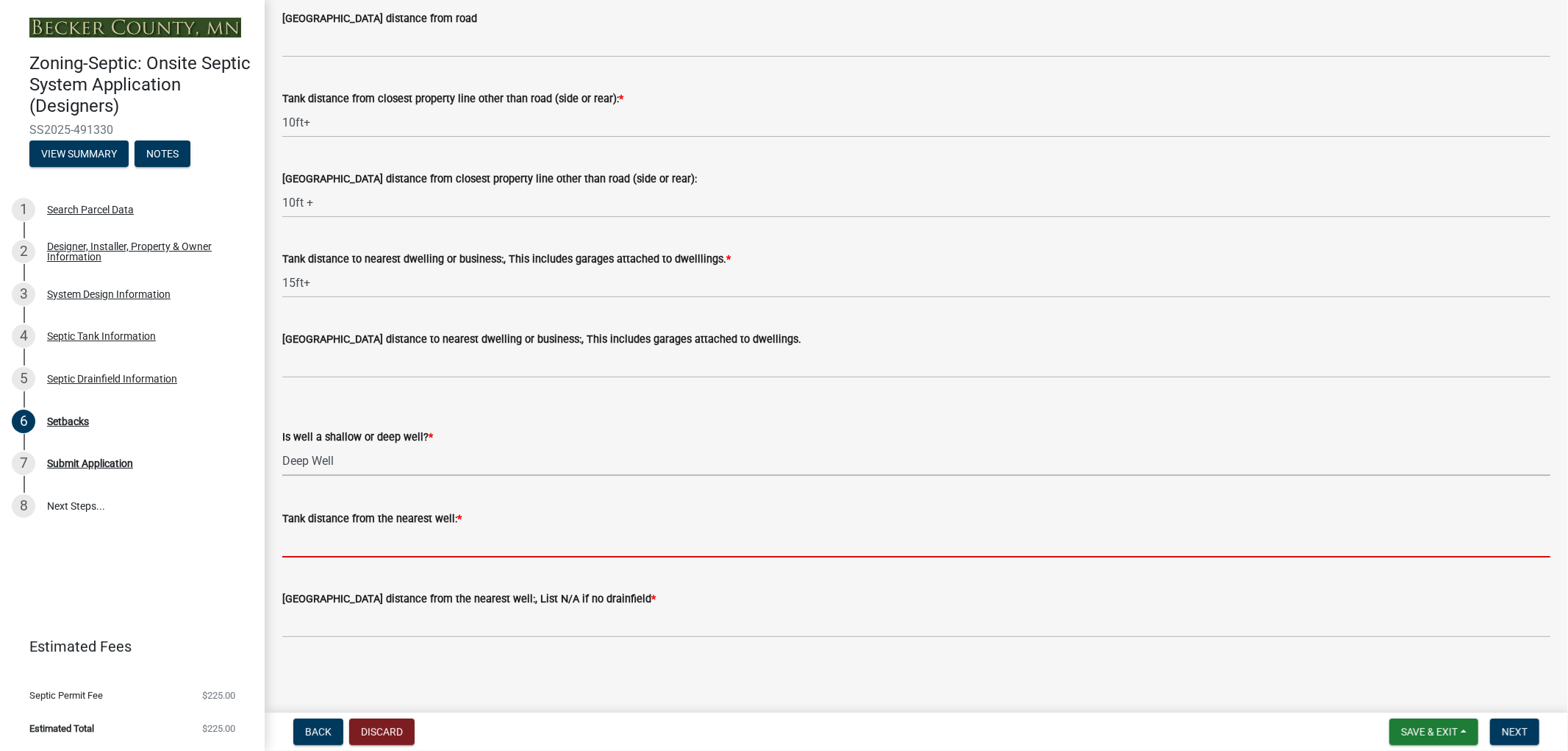
click at [353, 549] on input "Tank distance from the nearest well: *" at bounding box center [917, 542] width 1268 height 30
type input "80ft+"
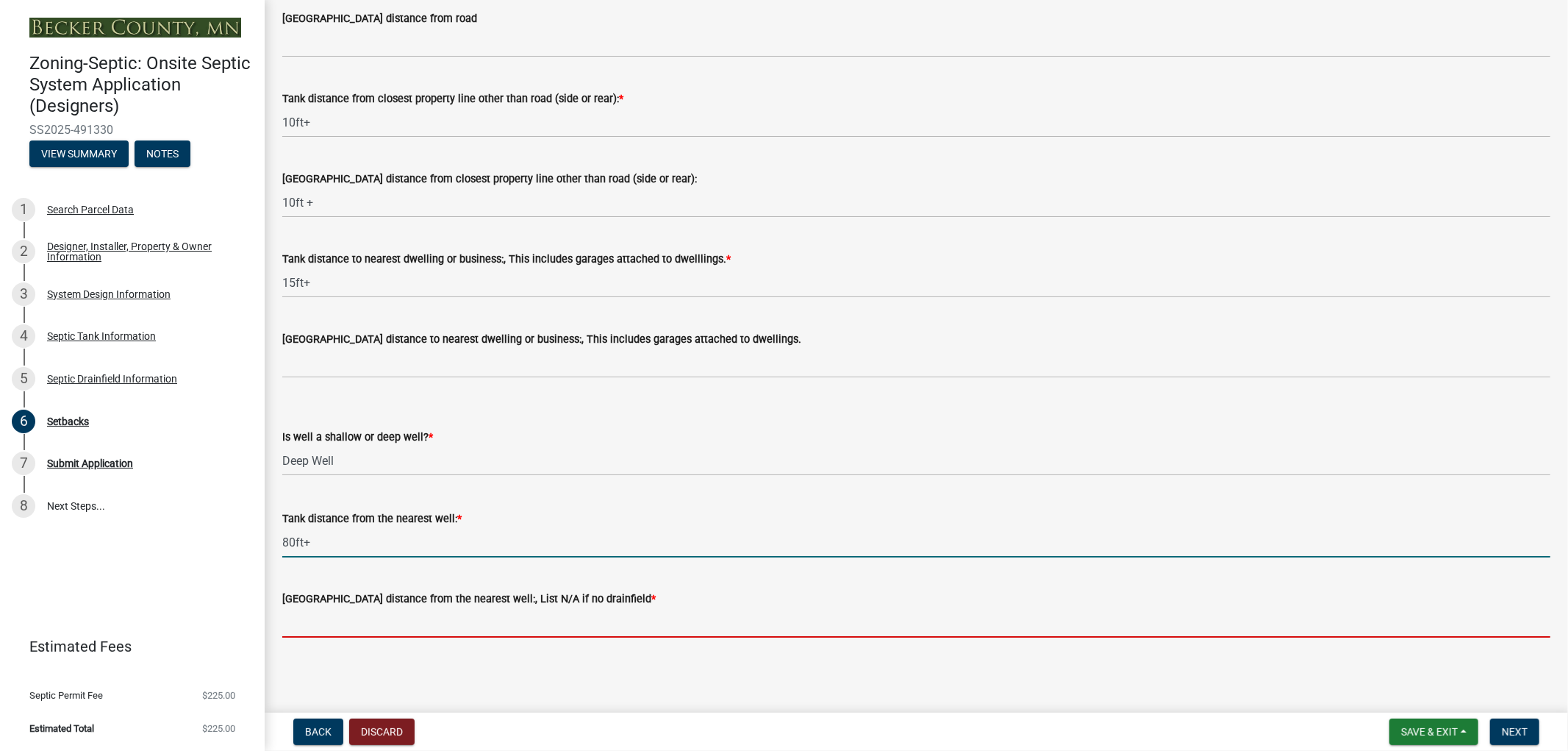
click at [391, 626] on input "[GEOGRAPHIC_DATA] distance from the nearest well:, List N/A if no drainfield *" at bounding box center [917, 623] width 1268 height 30
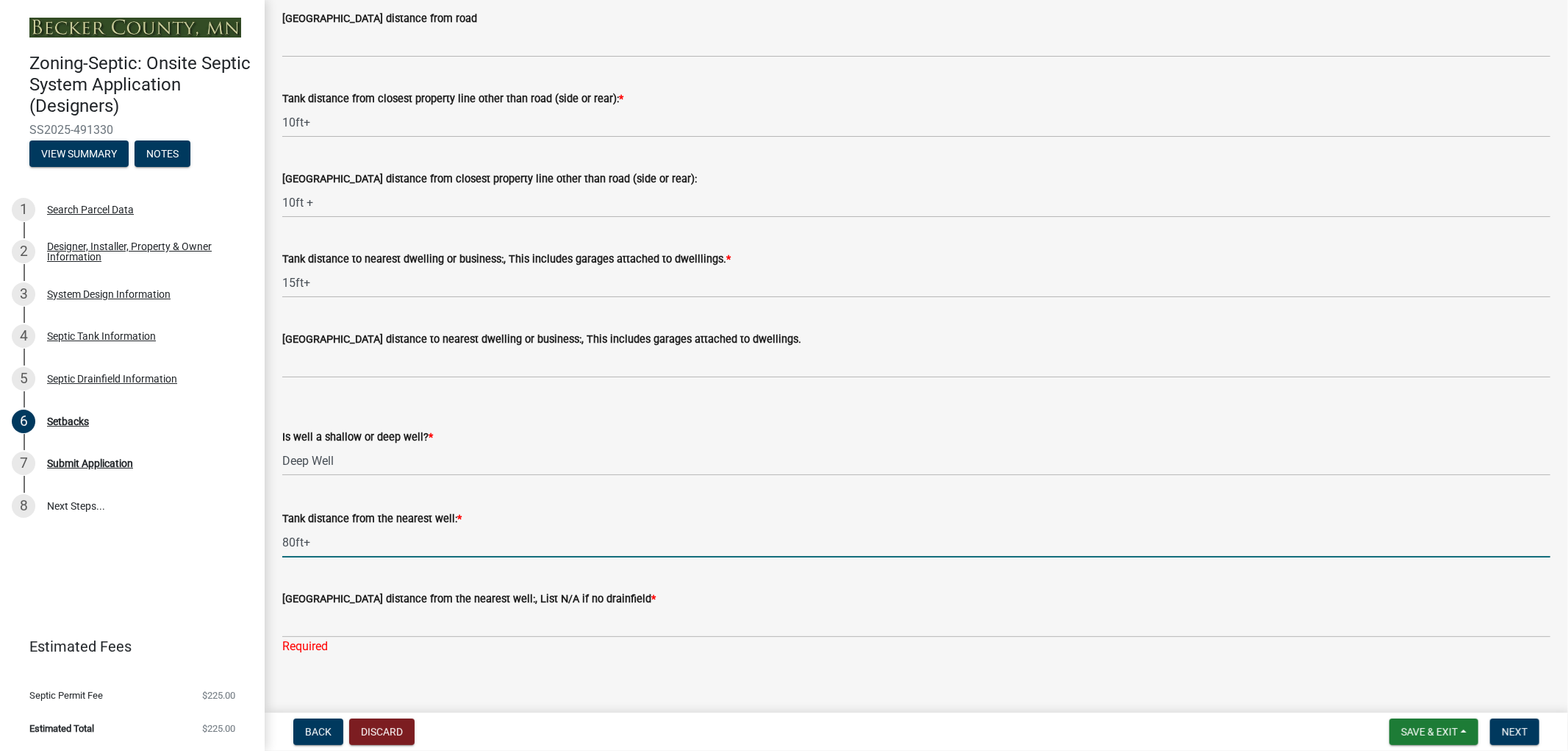
drag, startPoint x: 326, startPoint y: 545, endPoint x: 267, endPoint y: 545, distance: 59.0
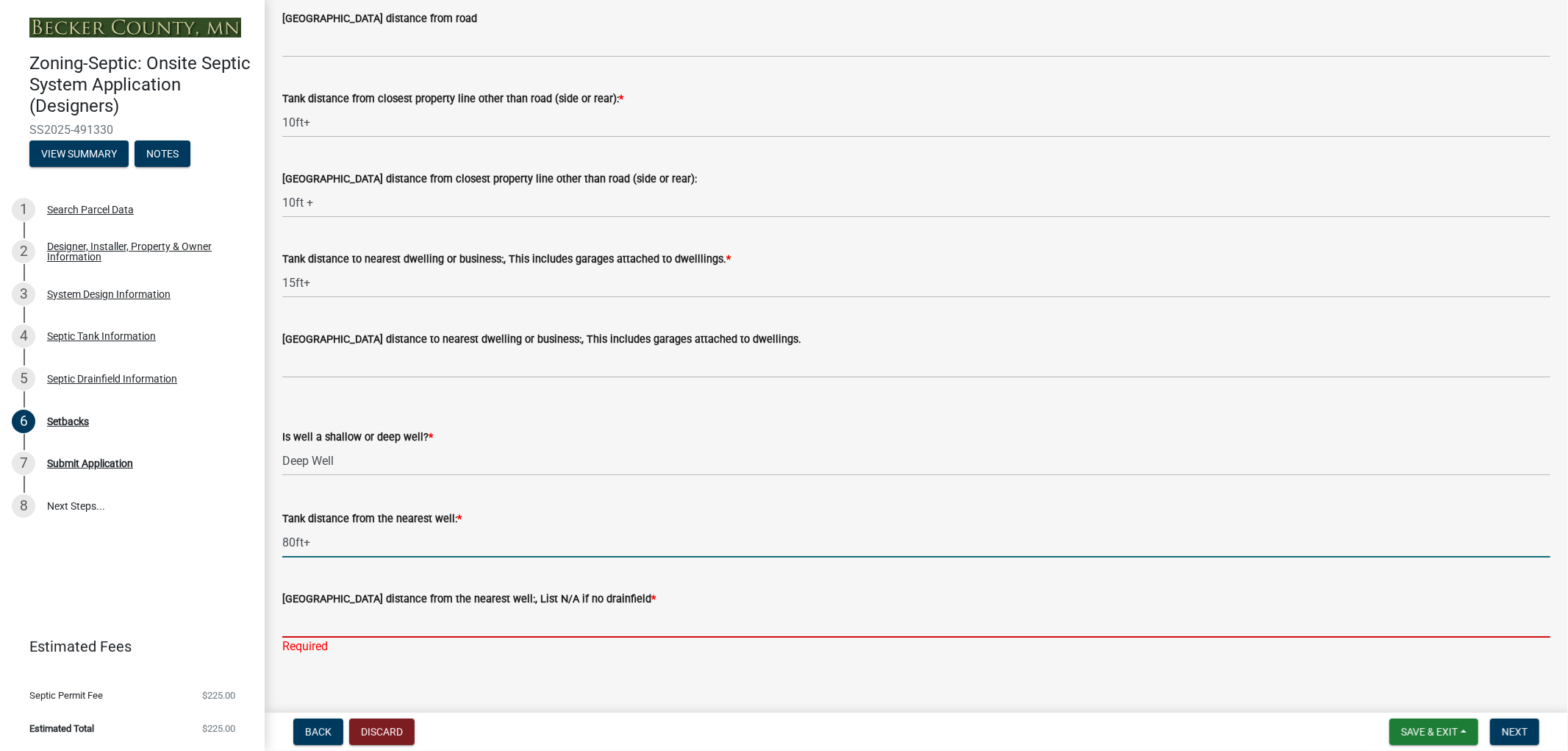
click at [349, 630] on input "[GEOGRAPHIC_DATA] distance from the nearest well:, List N/A if no drainfield *" at bounding box center [917, 623] width 1268 height 30
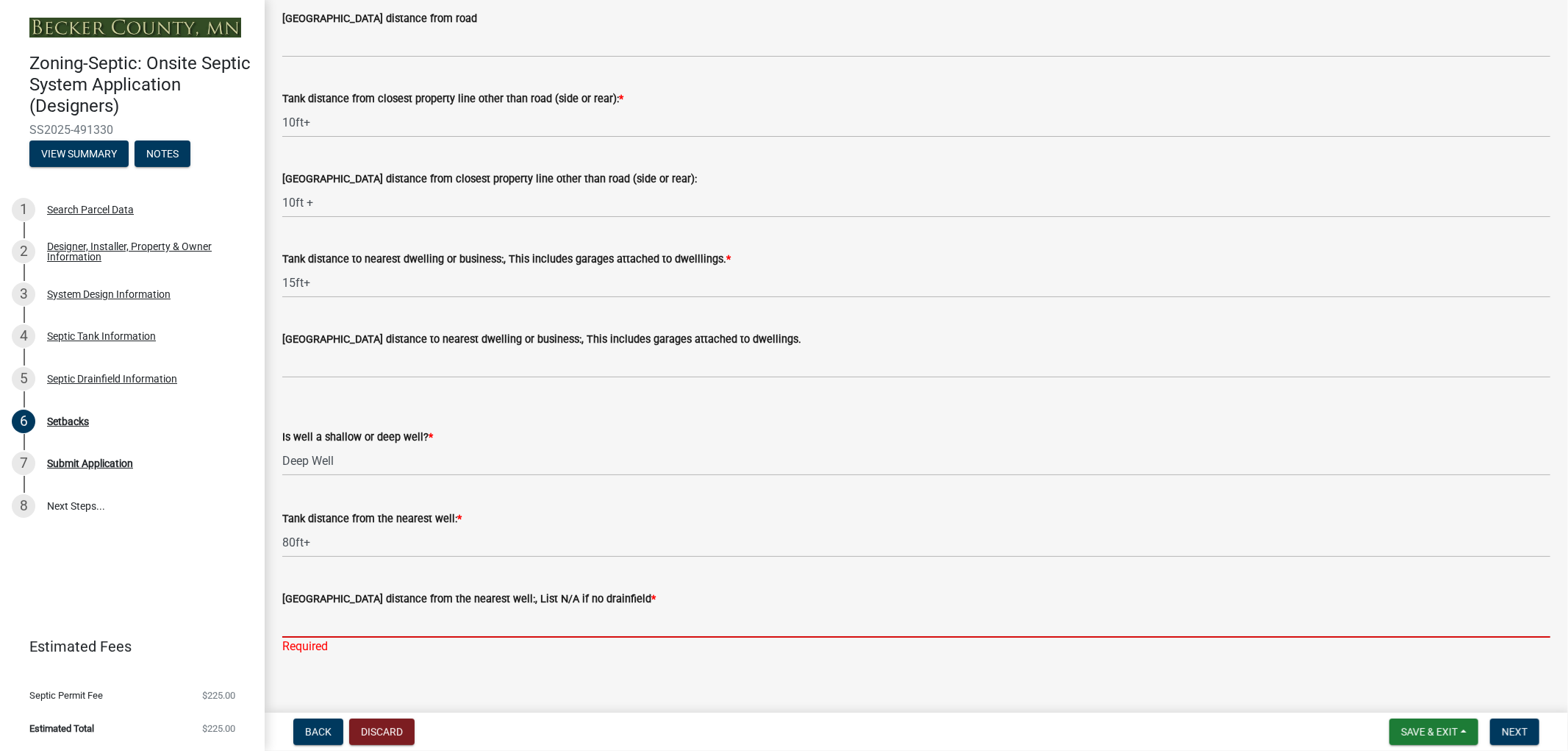
paste input "80ft+"
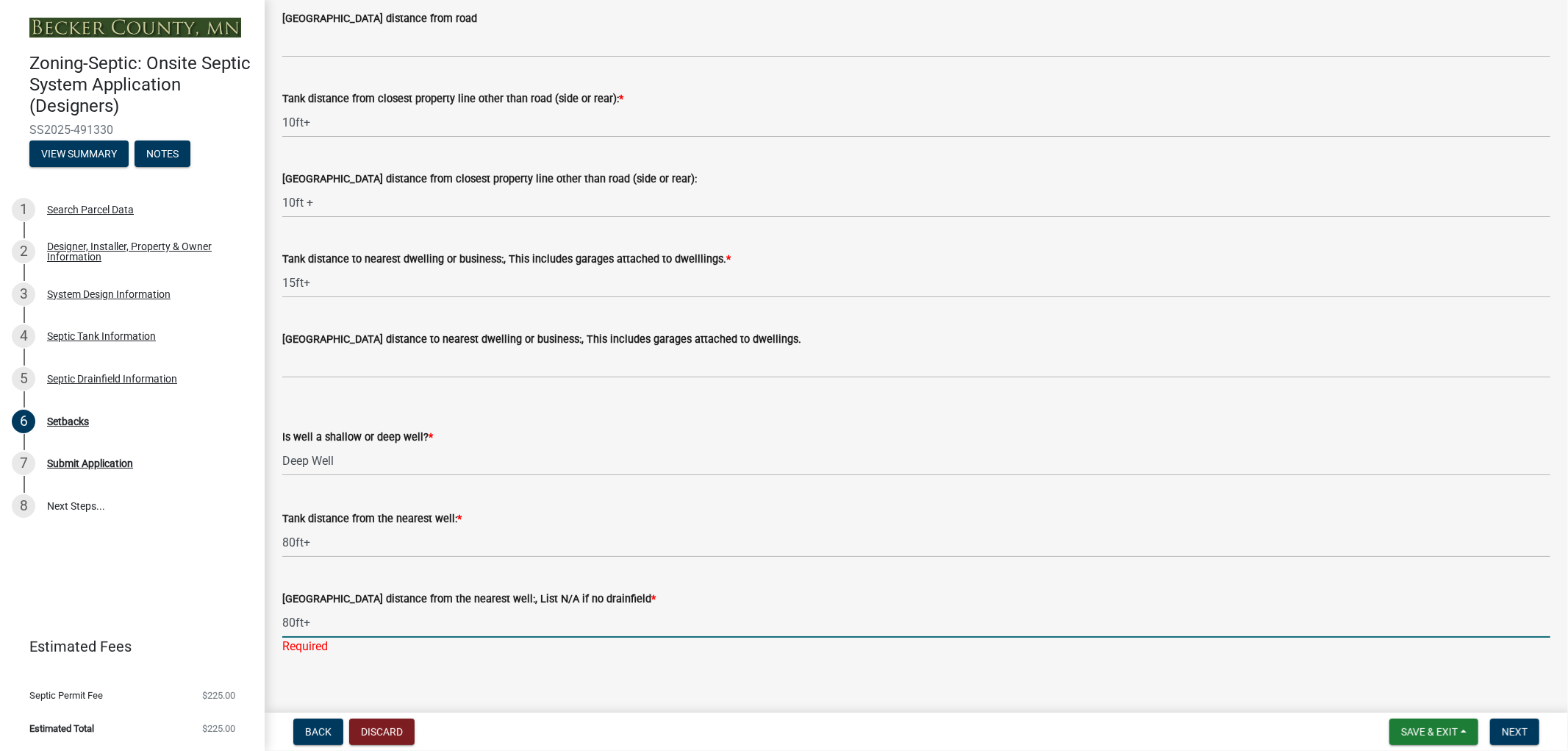
type input "80ft+"
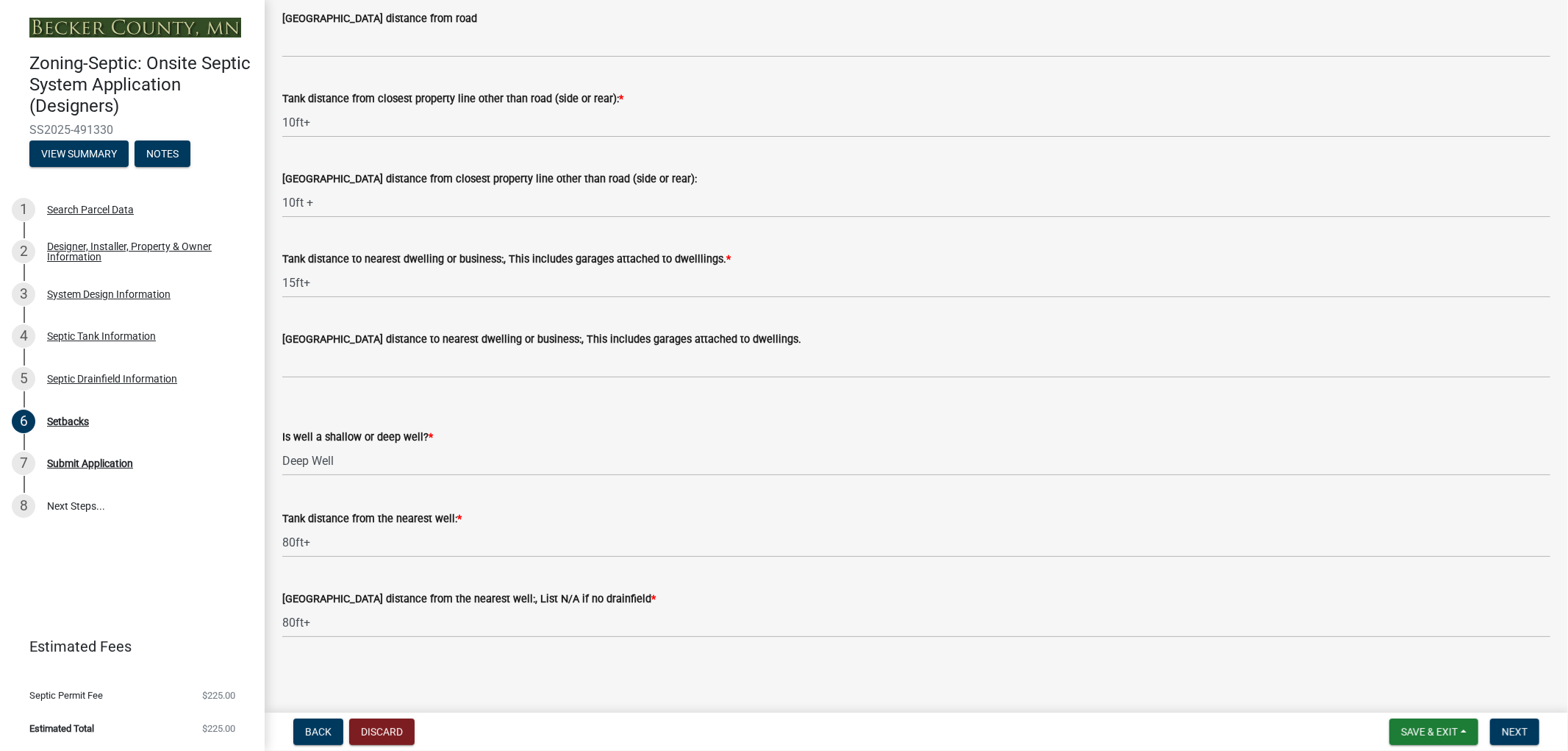
click at [594, 676] on main "Setbacks share Share Lake/River/Wetlands Info (if applicable) Is the property w…" at bounding box center [916, 353] width 1304 height 706
click at [1495, 730] on button "Next" at bounding box center [1515, 731] width 49 height 27
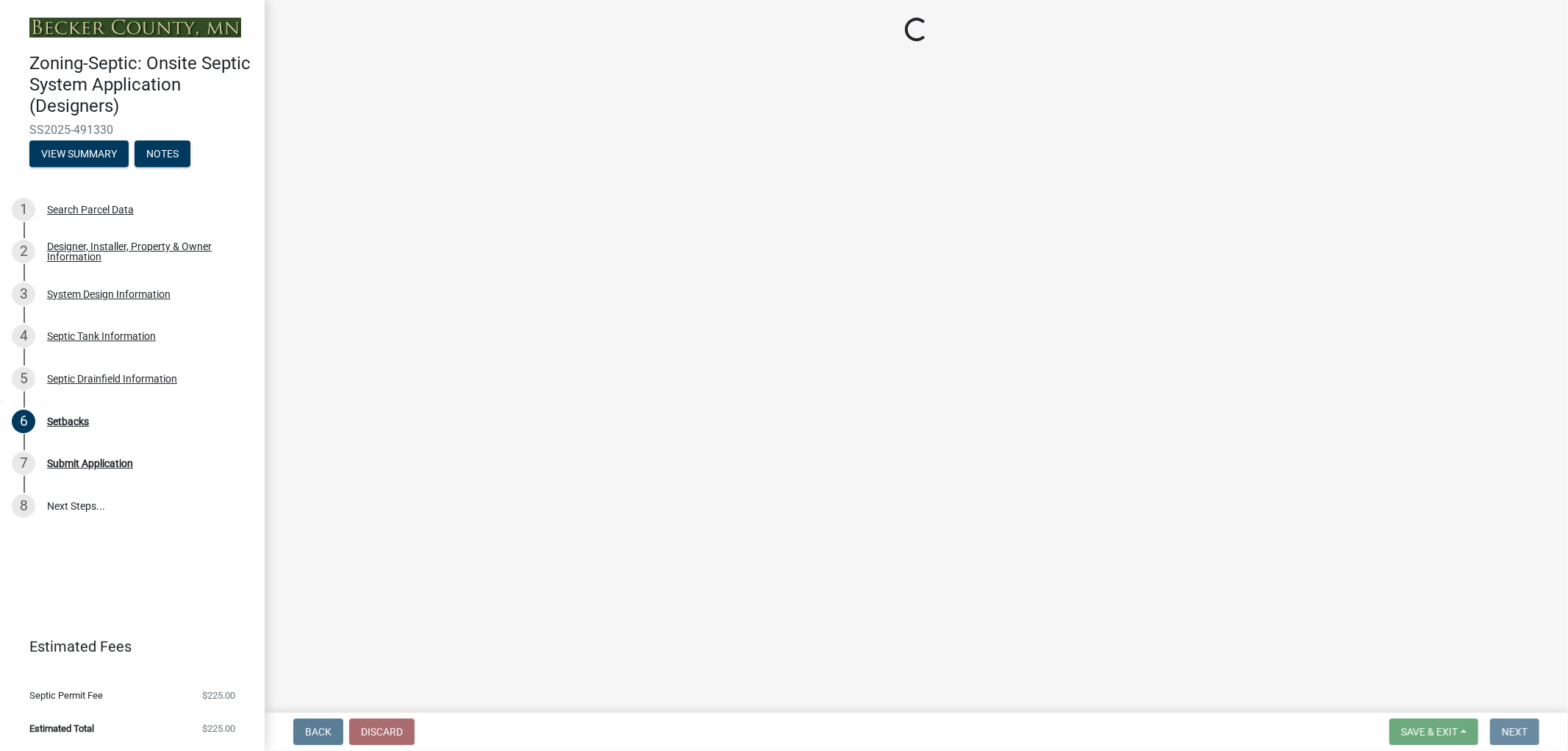
scroll to position [0, 0]
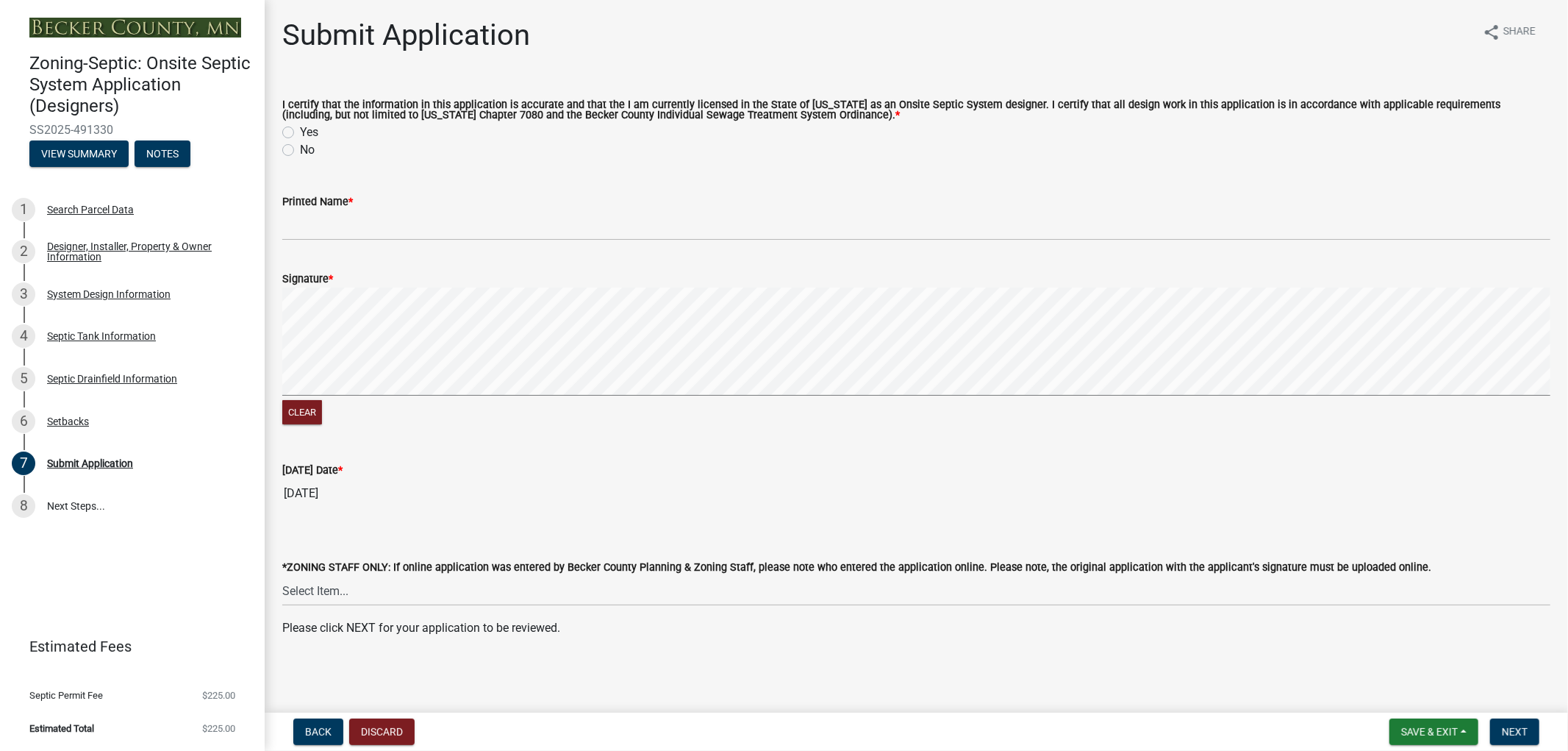
click at [300, 131] on label "Yes" at bounding box center [308, 132] width 18 height 18
click at [300, 131] on input "Yes" at bounding box center [304, 128] width 10 height 10
radio input "true"
click at [102, 298] on div "System Design Information" at bounding box center [108, 294] width 124 height 10
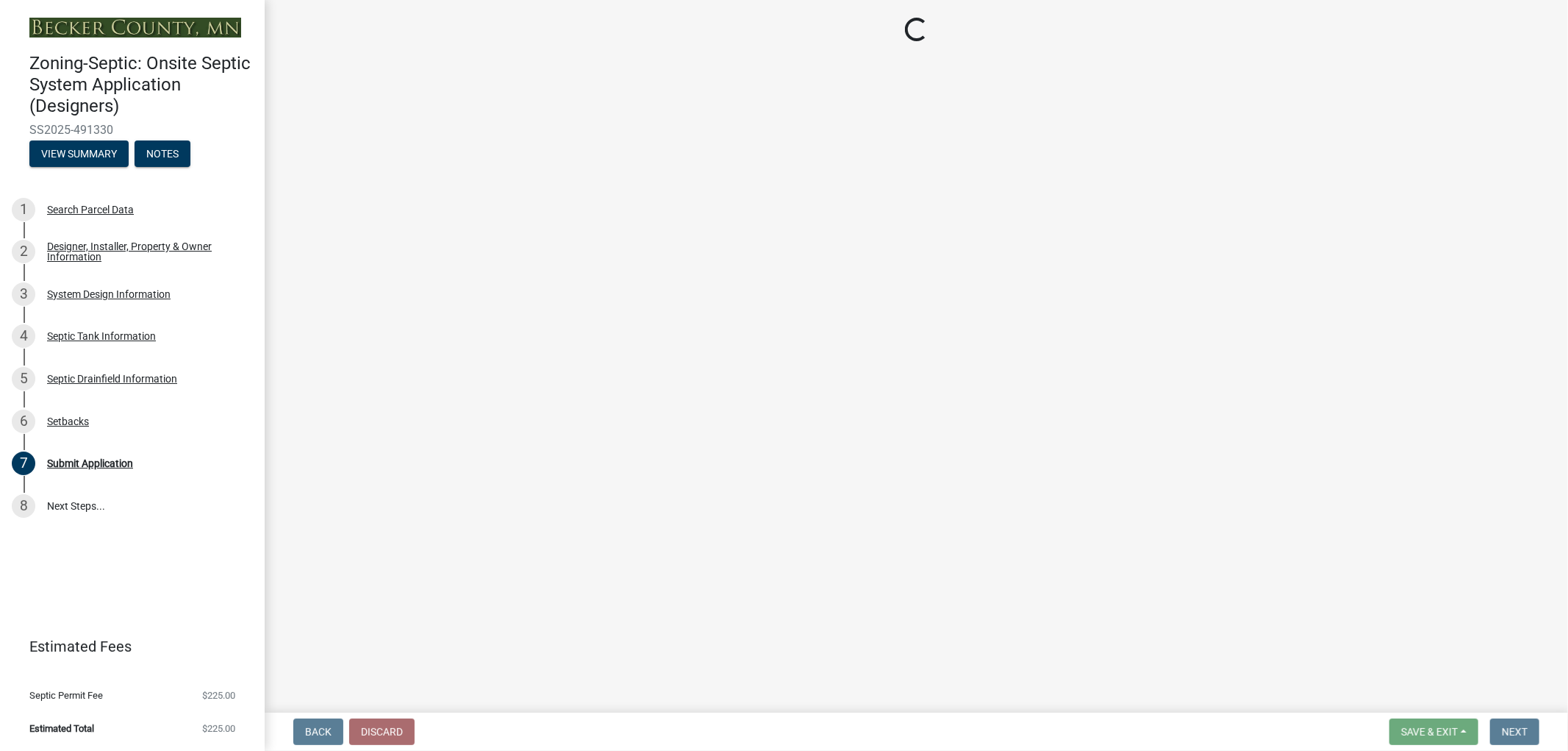
select select "55497d75-c43f-4635-a730-e0737ce05d56"
select select "25258e87-3ef9-4f1c-a5f1-75a1d463abfb"
select select "011fbff4-a41d-4a75-9bd8-71c7e6c69e0d"
select select "85fdfef2-2683-4311-b5d5-5505f6411127"
select select "d95a9312-c8a1-4ec7-8581-25dbcf440a1f"
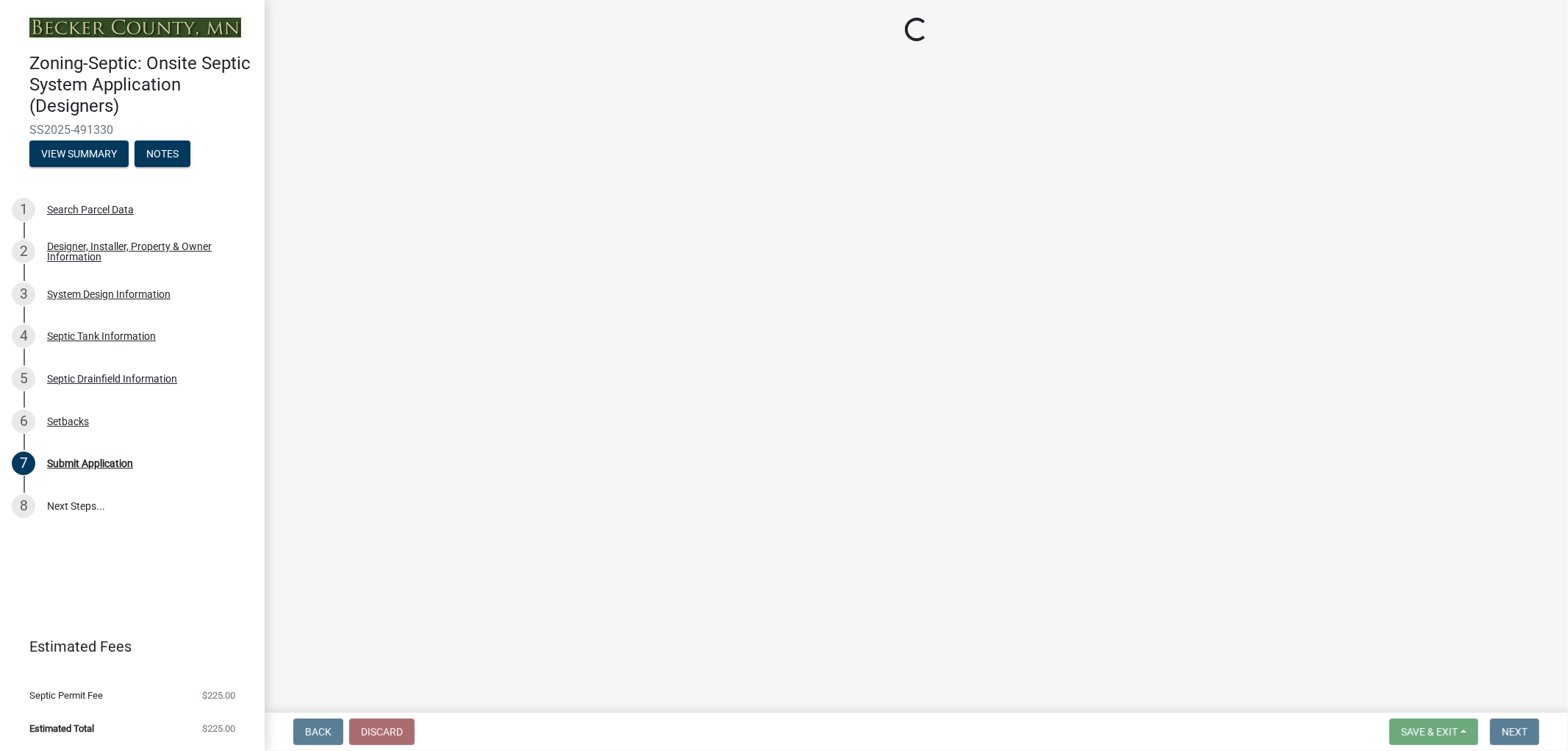
select select "ba735beb-519e-40f0-ae20-62d65fc4c46b"
select select "ef698bf5-6172-44c1-9ffb-522c07469aed"
select select "384fc250-a67e-4e5e-a6e0-19116deb63e7"
select select "a0c59fcd-b61c-4c3a-90a8-e70849750c47"
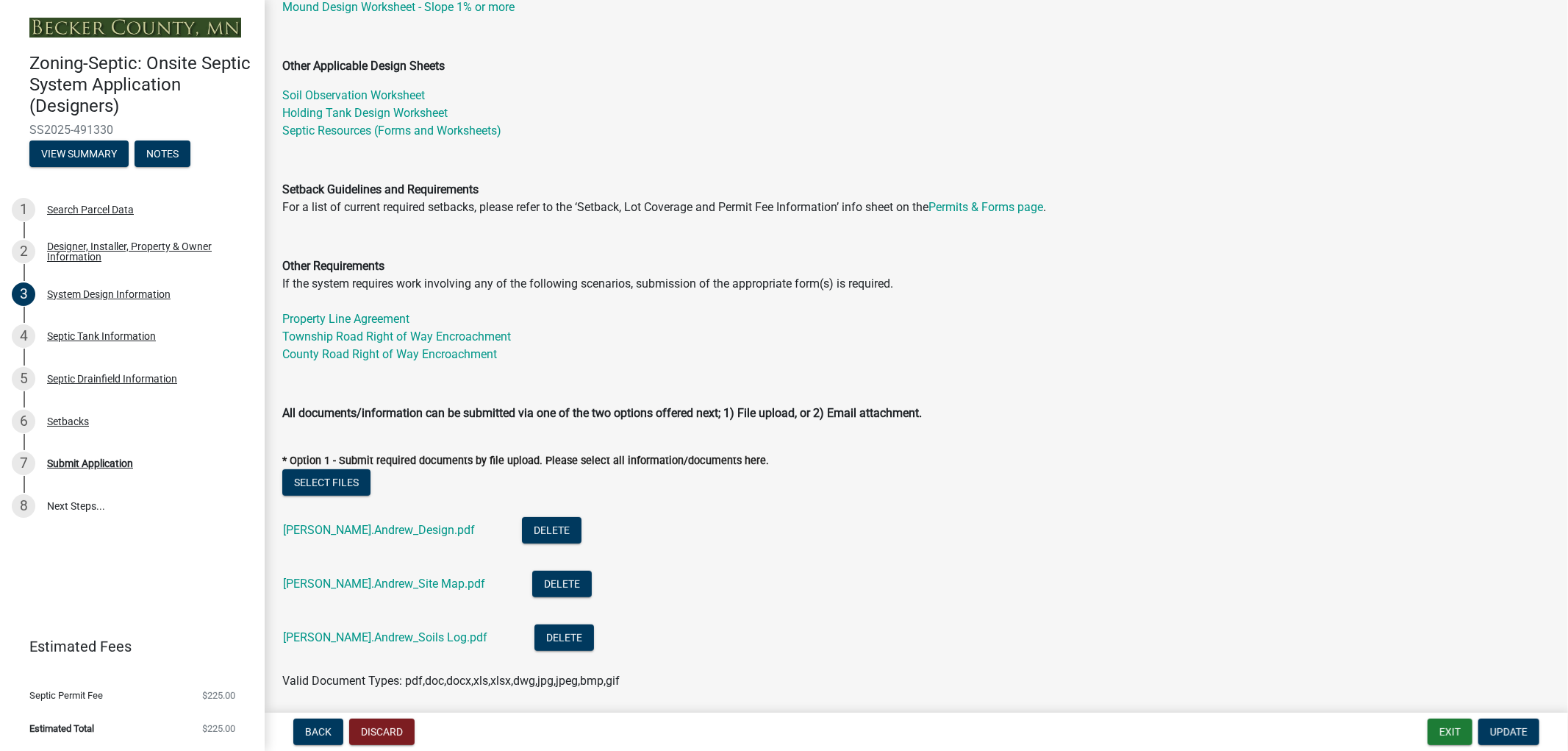
scroll to position [490, 0]
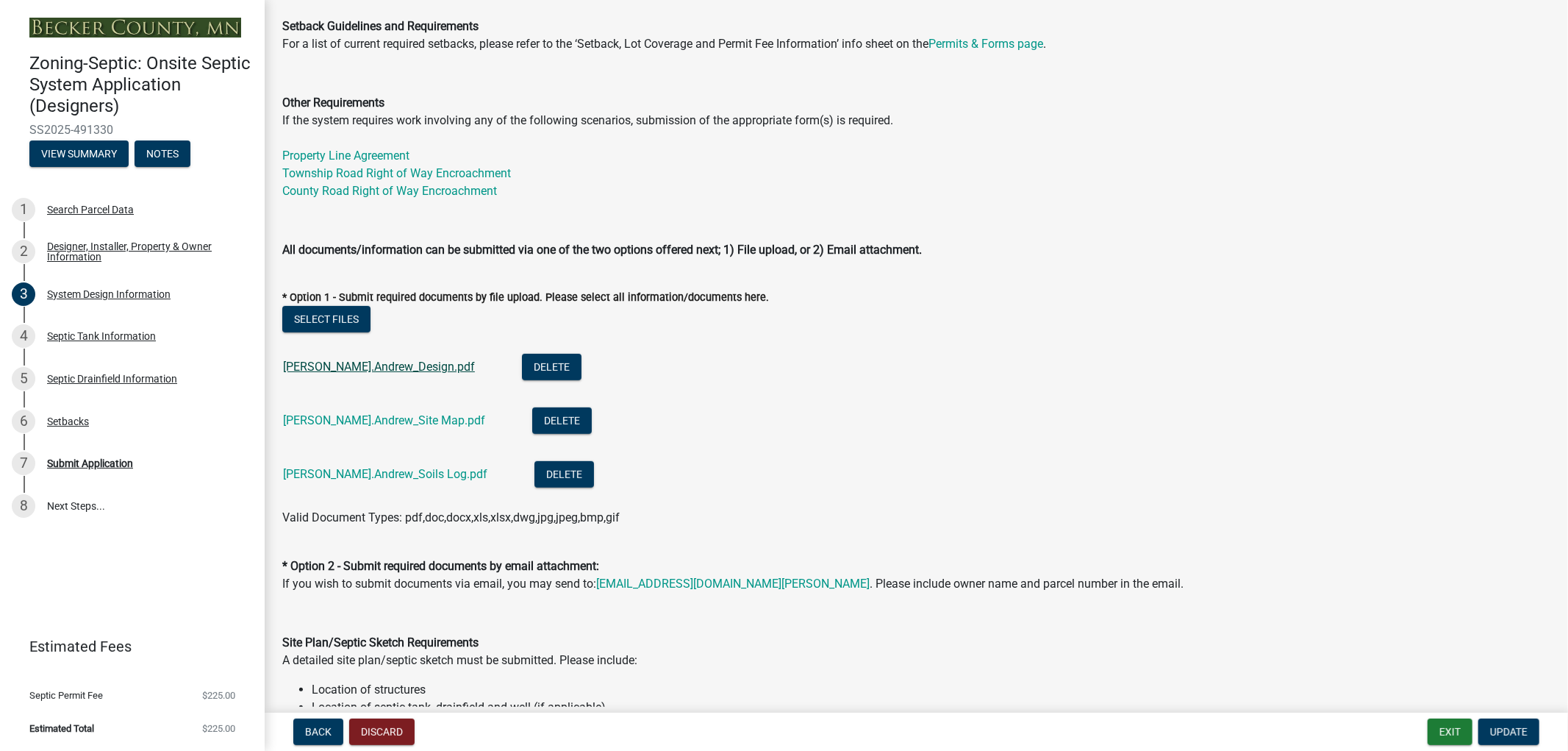
click at [348, 368] on link "[PERSON_NAME].Andrew_Design.pdf" at bounding box center [379, 366] width 192 height 14
click at [345, 474] on link "[PERSON_NAME].Andrew_Soils Log.pdf" at bounding box center [385, 473] width 204 height 14
click at [69, 462] on div "Submit Application" at bounding box center [89, 463] width 86 height 10
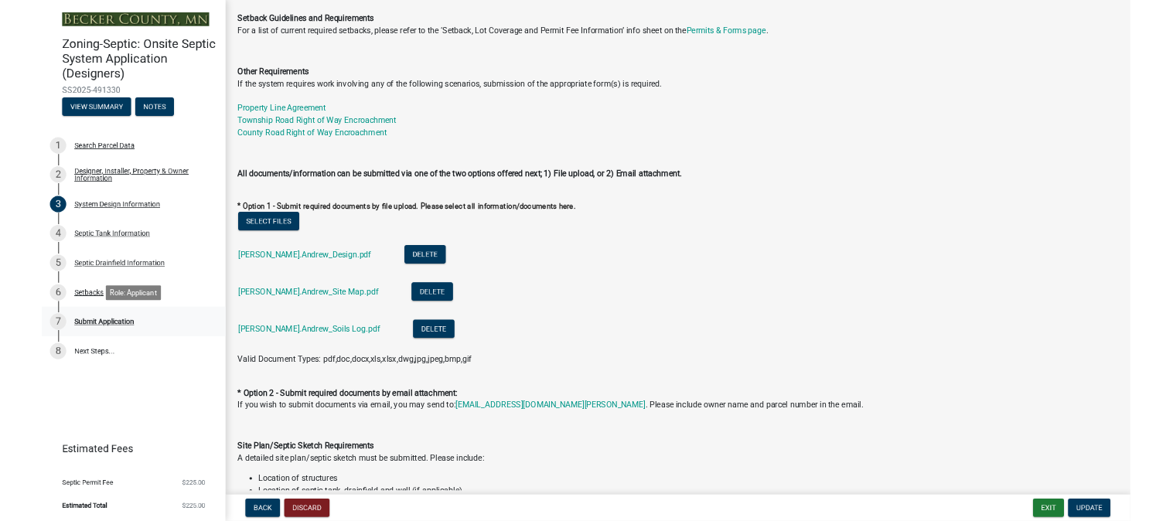
scroll to position [0, 0]
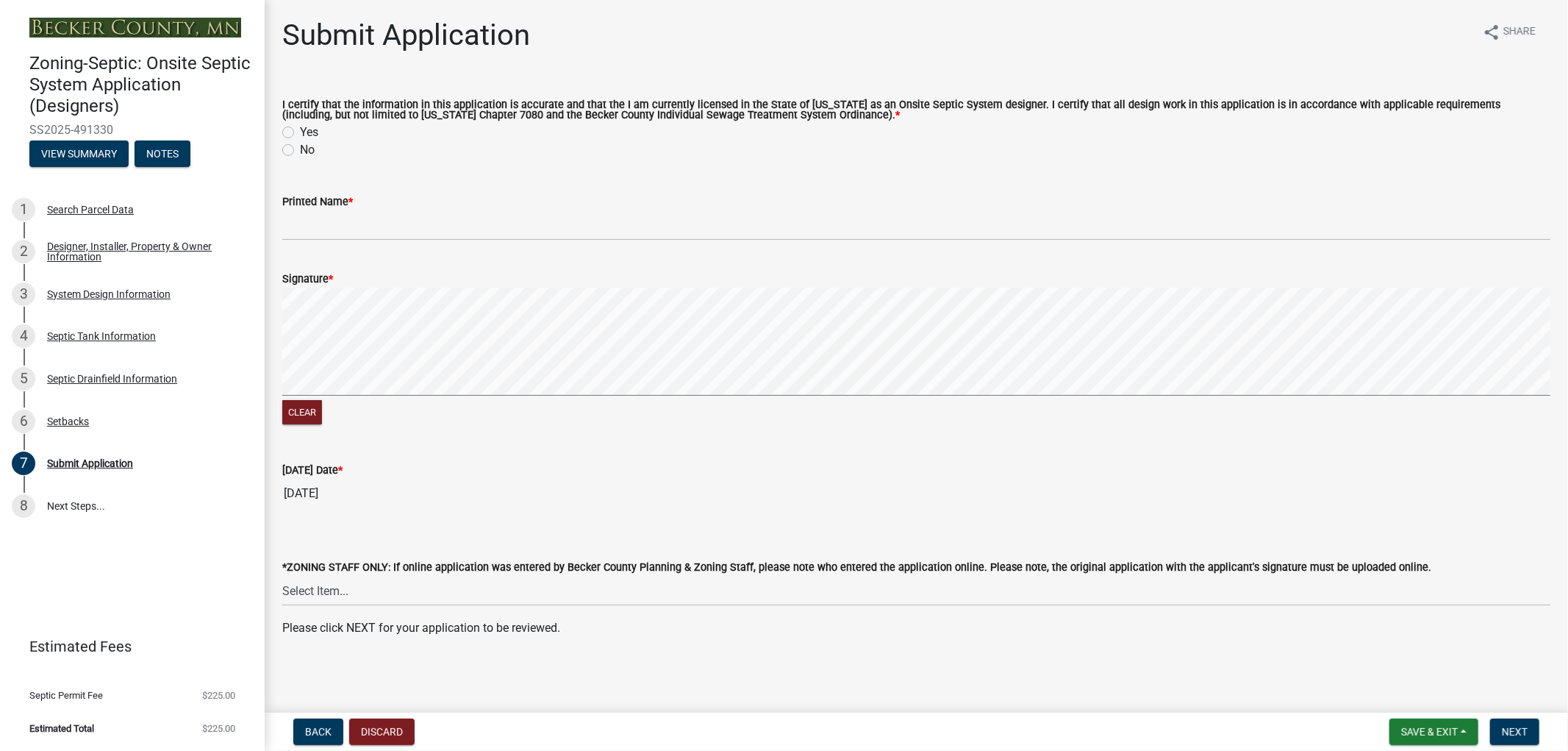
click at [300, 135] on label "Yes" at bounding box center [308, 132] width 18 height 18
click at [300, 133] on input "Yes" at bounding box center [304, 128] width 10 height 10
radio input "true"
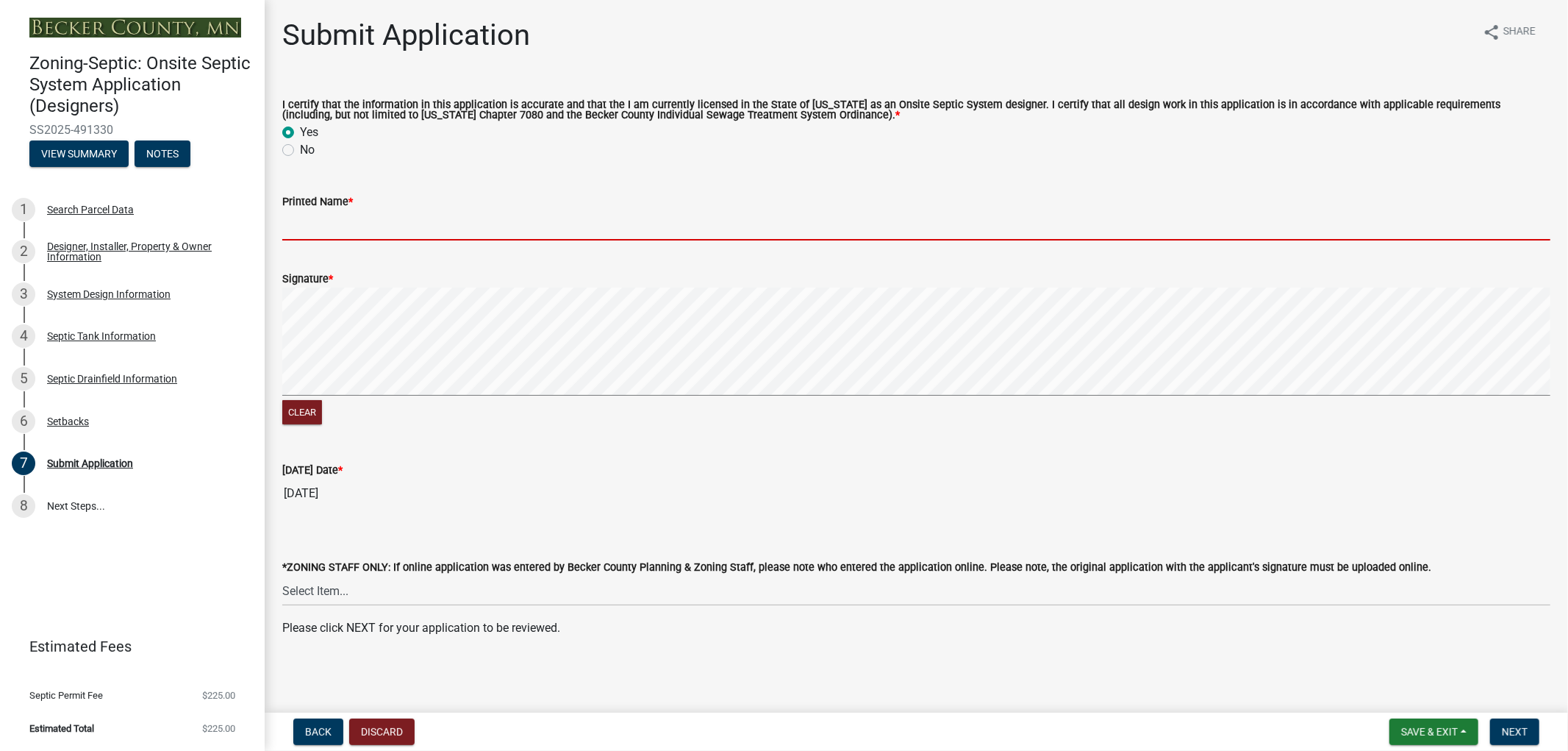
click at [319, 236] on input "Printed Name *" at bounding box center [917, 225] width 1268 height 30
type input "[PERSON_NAME]"
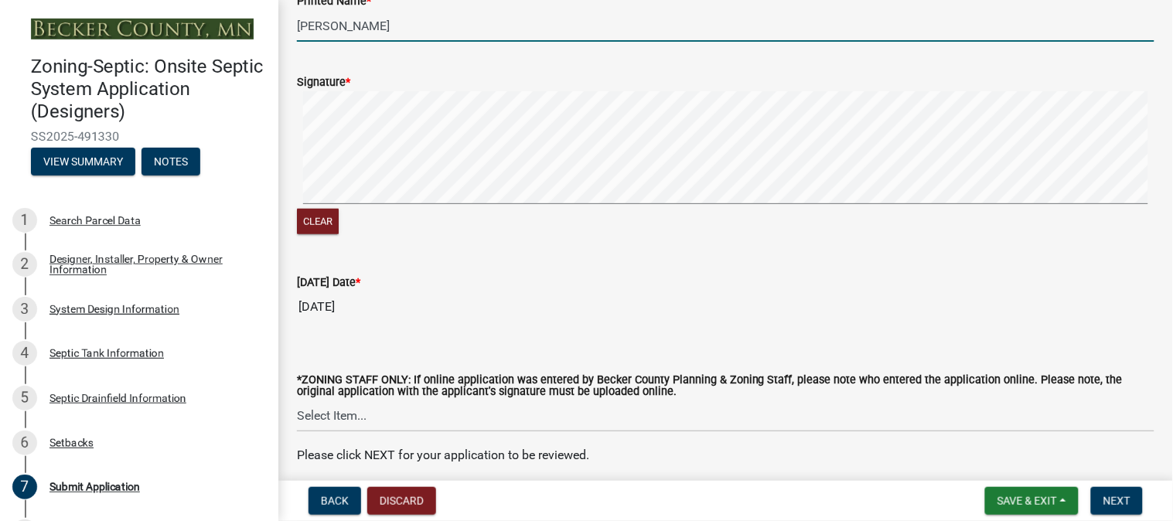
scroll to position [285, 0]
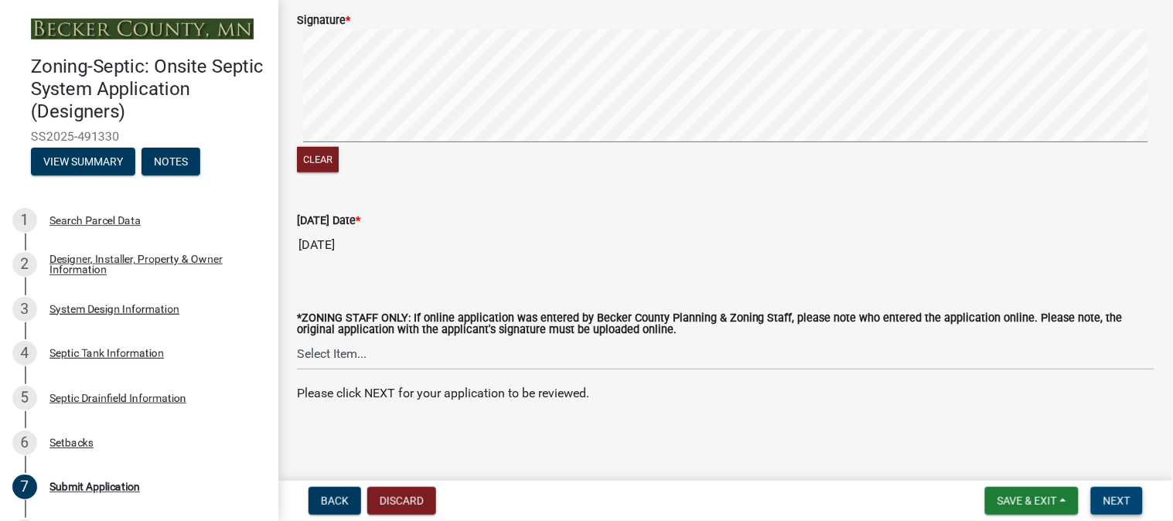
click at [1116, 503] on span "Next" at bounding box center [1116, 501] width 27 height 12
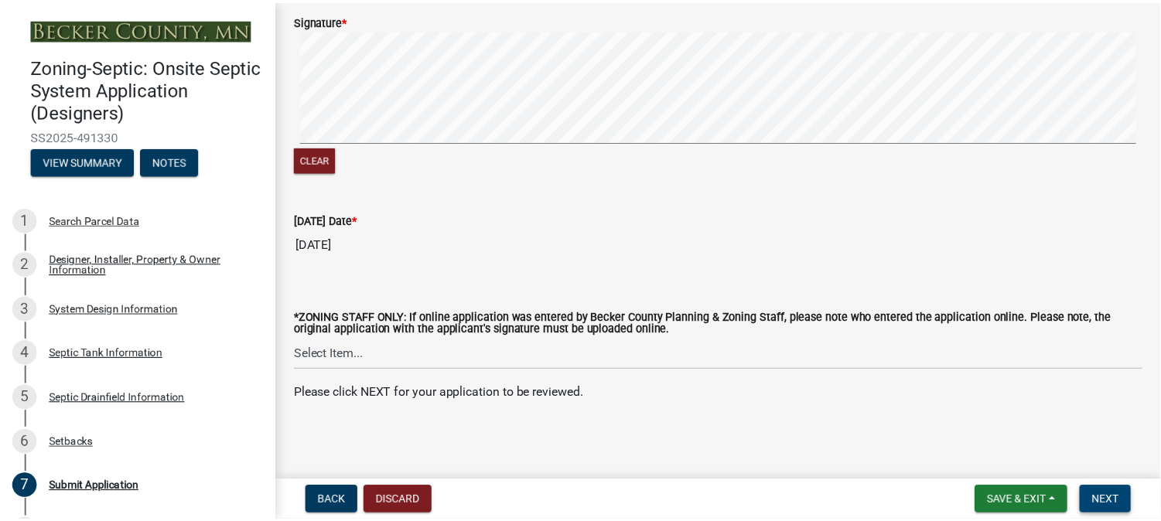
scroll to position [0, 0]
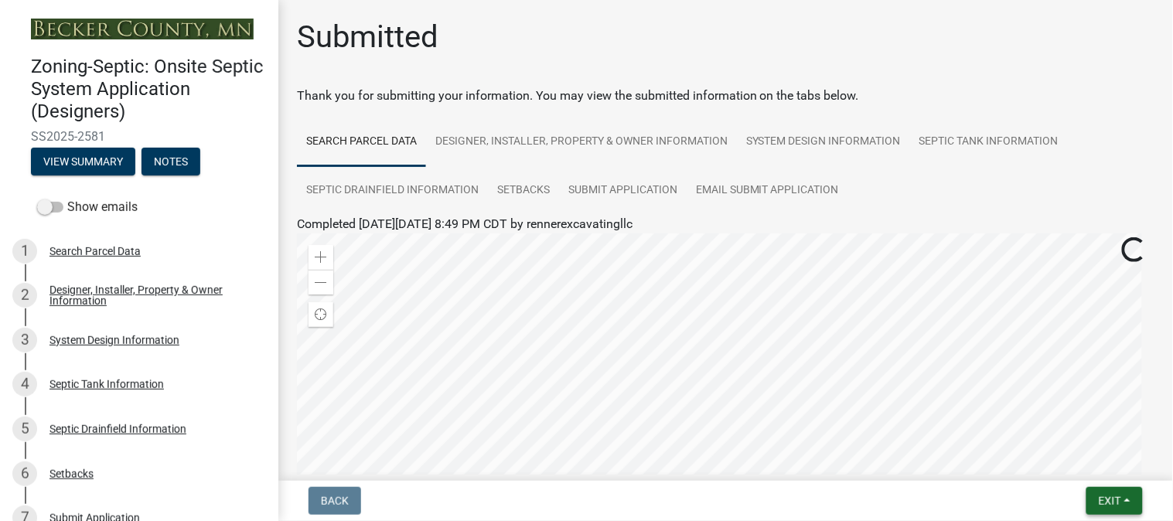
click at [1116, 505] on span "Exit" at bounding box center [1110, 501] width 22 height 12
click at [1063, 462] on button "Save & Exit" at bounding box center [1081, 460] width 124 height 37
